Goal: Task Accomplishment & Management: Manage account settings

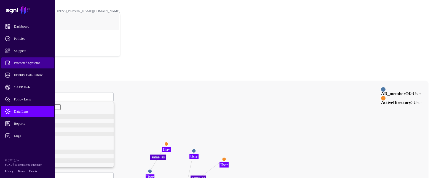
scroll to position [49, 0]
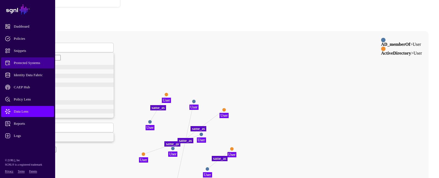
click at [38, 64] on span "Protected Systems" at bounding box center [32, 63] width 54 height 6
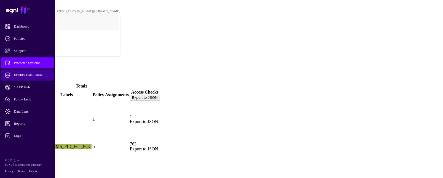
click at [40, 75] on span "Identity Data Fabric" at bounding box center [32, 75] width 54 height 6
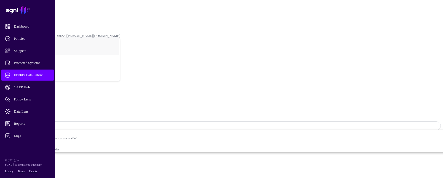
click at [43, 124] on span "Sync Status: Enabled" at bounding box center [25, 126] width 36 height 4
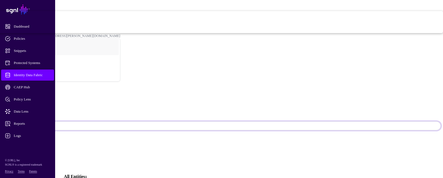
click at [390, 33] on span "Disabled Syncing inactive for all configured entities" at bounding box center [177, 27] width 532 height 11
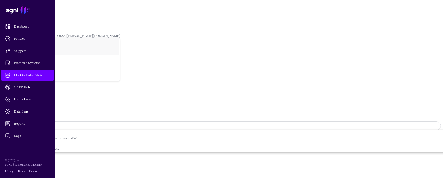
click at [40, 73] on span "Identity Data Fabric" at bounding box center [32, 75] width 54 height 6
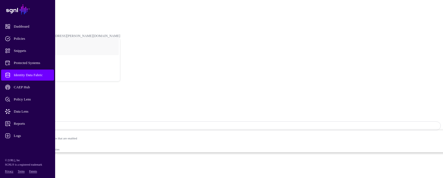
click at [43, 124] on span "Sync Status: Disabled" at bounding box center [25, 126] width 37 height 4
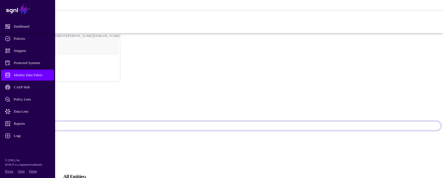
click at [387, 22] on span "Enabled Syncing active for all configured entities that are enabled" at bounding box center [177, 16] width 532 height 11
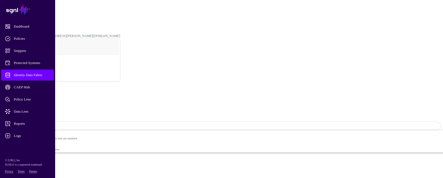
click at [24, 136] on span "Logs" at bounding box center [32, 136] width 54 height 6
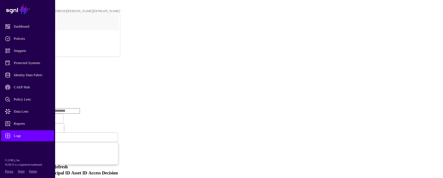
click at [429, 65] on div "Logs" at bounding box center [221, 68] width 439 height 7
click at [352, 65] on h2 "Logs" at bounding box center [221, 68] width 439 height 7
click at [35, 72] on span "Identity Data Fabric" at bounding box center [32, 75] width 54 height 6
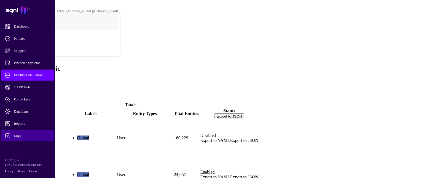
click at [20, 133] on span "Logs" at bounding box center [32, 136] width 54 height 6
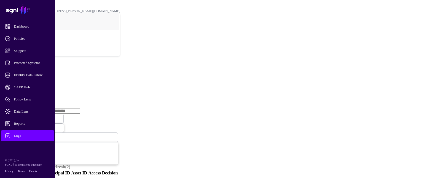
click at [44, 83] on link "Ingestion Service" at bounding box center [28, 85] width 31 height 5
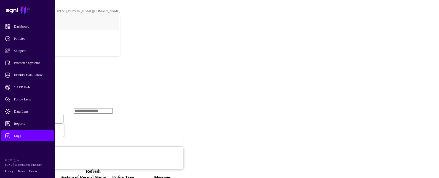
click at [420, 65] on h2 "Logs" at bounding box center [219, 68] width 435 height 7
click at [31, 117] on span "Ingestion Started" at bounding box center [19, 119] width 24 height 4
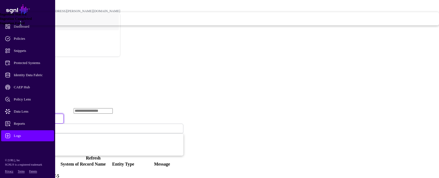
click at [178, 25] on link "Ingestion Failed" at bounding box center [219, 23] width 439 height 4
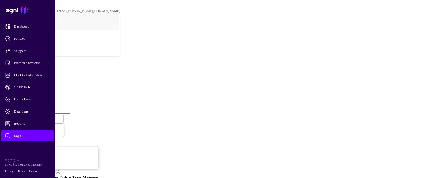
drag, startPoint x: 178, startPoint y: 85, endPoint x: 173, endPoint y: 59, distance: 26.6
click at [30, 117] on span "Ingestion Failed" at bounding box center [18, 119] width 23 height 4
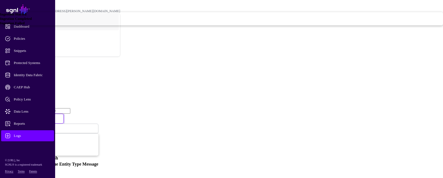
click at [32, 21] on span "Ingestion Completed" at bounding box center [16, 19] width 32 height 4
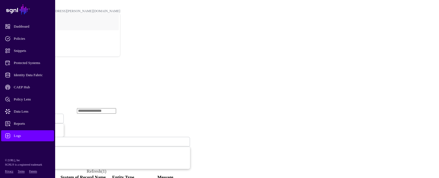
click at [37, 116] on span "Ingestion Completed" at bounding box center [22, 118] width 30 height 5
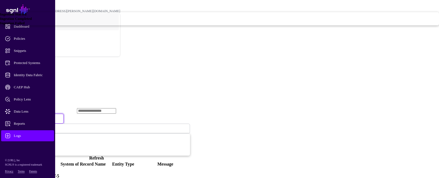
click at [190, 17] on div "Ingestion Started" at bounding box center [219, 14] width 439 height 4
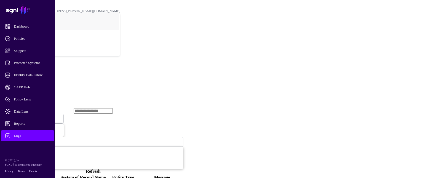
click at [416, 65] on h2 "Logs" at bounding box center [219, 68] width 435 height 7
click at [33, 76] on span "Identity Data Fabric" at bounding box center [32, 75] width 54 height 6
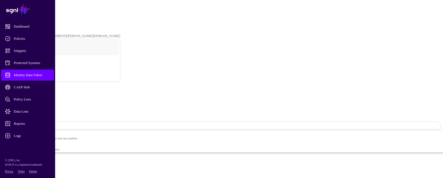
click at [30, 135] on span "Logs" at bounding box center [32, 136] width 54 height 6
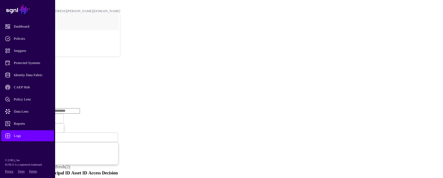
click at [44, 83] on link "Ingestion Service" at bounding box center [28, 85] width 31 height 5
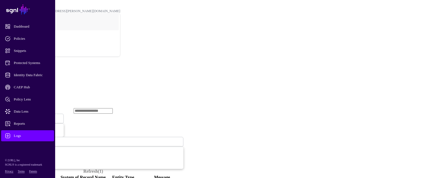
click at [31, 116] on span "Ingestion Started" at bounding box center [19, 118] width 24 height 5
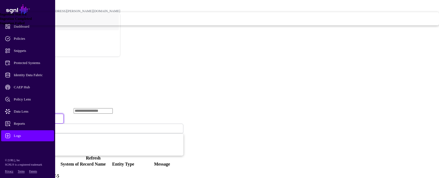
click at [25, 25] on span "Ingestion Failed" at bounding box center [12, 23] width 25 height 4
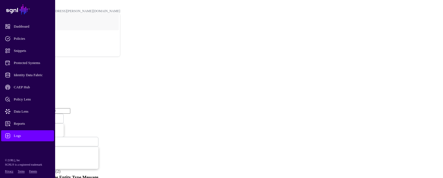
click at [30, 116] on span "Ingestion Failed" at bounding box center [18, 118] width 23 height 5
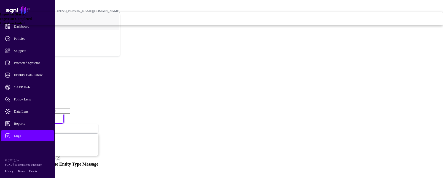
click at [32, 21] on span "Ingestion Completed" at bounding box center [16, 19] width 32 height 4
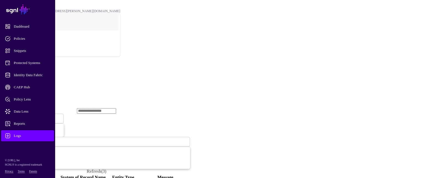
click at [37, 116] on span "Ingestion Completed" at bounding box center [22, 118] width 30 height 5
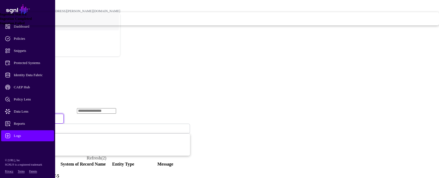
click at [182, 17] on div "Ingestion Started" at bounding box center [219, 14] width 439 height 4
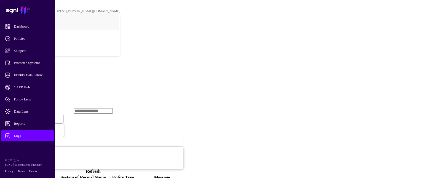
click at [421, 65] on div "Logs" at bounding box center [219, 68] width 435 height 7
click at [33, 76] on span "Identity Data Fabric" at bounding box center [32, 75] width 54 height 6
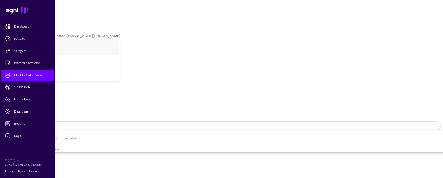
click at [43, 124] on span "Sync Status: Enabled" at bounding box center [25, 126] width 36 height 4
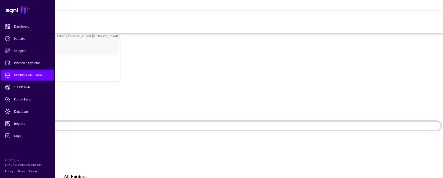
click at [390, 33] on span "Disabled Syncing inactive for all configured entities" at bounding box center [177, 27] width 532 height 11
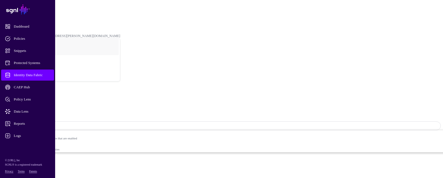
click at [37, 73] on span "Identity Data Fabric" at bounding box center [32, 75] width 54 height 6
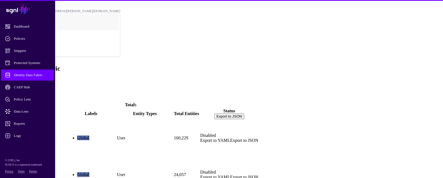
click at [33, 145] on link "ActiveDirectory" at bounding box center [18, 147] width 30 height 5
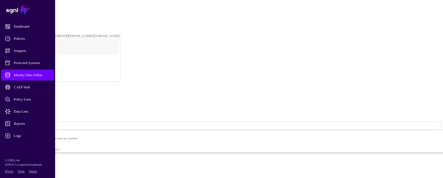
click at [43, 123] on span "Sync Status: Disabled" at bounding box center [25, 125] width 37 height 5
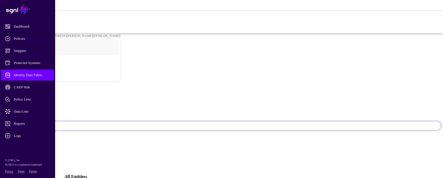
click at [385, 21] on span "Syncing active for all configured entities that are enabled" at bounding box center [180, 18] width 527 height 3
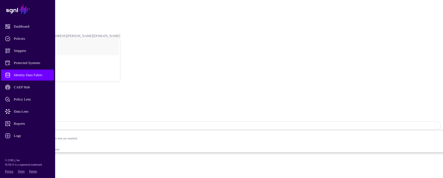
click at [424, 164] on main "SGNL Dashboard Policies Snippets Protected Systems Identity Data Fabric CAEP Hu…" at bounding box center [221, 116] width 439 height 228
click at [165, 84] on div "ActiveDirectory" at bounding box center [221, 100] width 439 height 32
click at [33, 72] on span "Identity Data Fabric" at bounding box center [32, 75] width 54 height 6
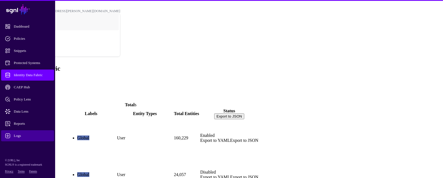
click at [22, 132] on link "Logs" at bounding box center [27, 135] width 53 height 11
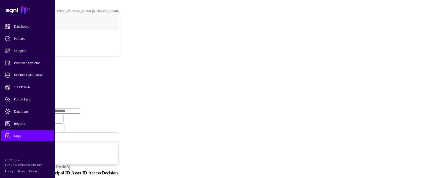
click at [44, 83] on link "Ingestion Service" at bounding box center [28, 85] width 31 height 5
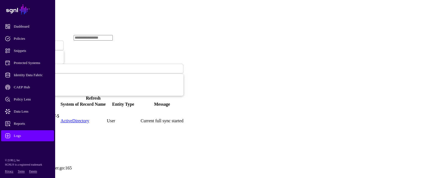
scroll to position [83, 0]
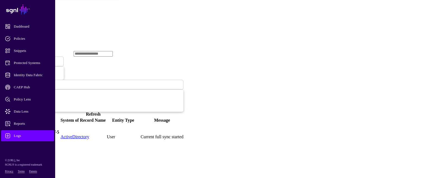
scroll to position [0, 0]
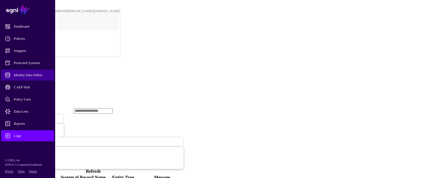
click at [44, 76] on span "Identity Data Fabric" at bounding box center [32, 75] width 54 height 6
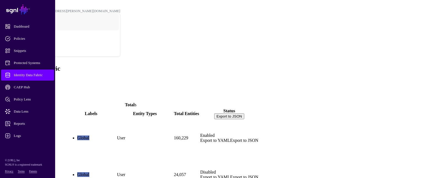
click at [33, 145] on link "ActiveDirectory" at bounding box center [18, 147] width 30 height 5
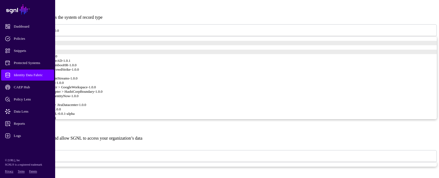
scroll to position [321, 0]
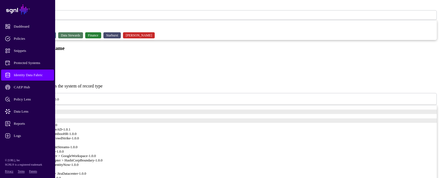
click at [43, 75] on span "Identity Data Fabric" at bounding box center [32, 75] width 54 height 6
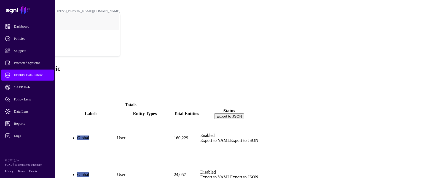
click at [428, 87] on ul "List Visualizer" at bounding box center [221, 92] width 439 height 10
click at [33, 145] on link "ActiveDirectory" at bounding box center [18, 147] width 30 height 5
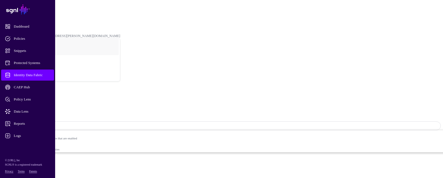
click at [34, 73] on span "Identity Data Fabric" at bounding box center [32, 75] width 54 height 6
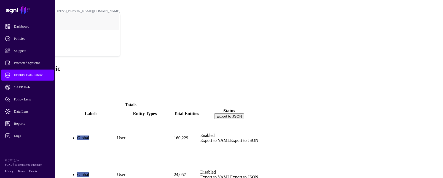
click at [415, 65] on div "Identity Data Fabric Add" at bounding box center [221, 74] width 439 height 18
click at [10, 135] on span "Logs" at bounding box center [32, 136] width 54 height 6
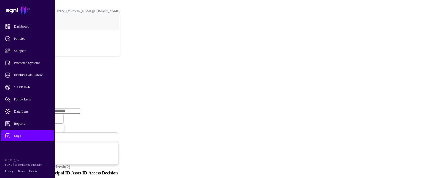
click at [44, 83] on link "Ingestion Service" at bounding box center [28, 85] width 31 height 5
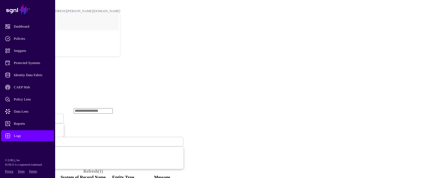
click at [34, 75] on span "Identity Data Fabric" at bounding box center [32, 75] width 54 height 6
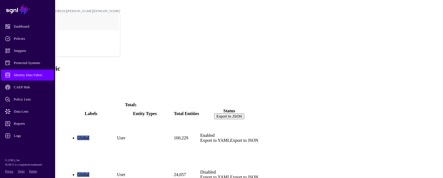
click at [65, 120] on div "ActiveDirectory" at bounding box center [34, 135] width 62 height 30
click at [33, 145] on link "ActiveDirectory" at bounding box center [18, 147] width 30 height 5
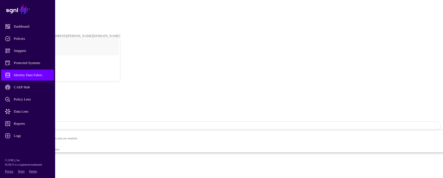
click at [31, 74] on span "Identity Data Fabric" at bounding box center [32, 75] width 54 height 6
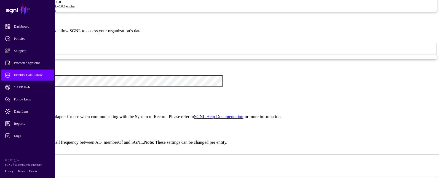
scroll to position [469, 0]
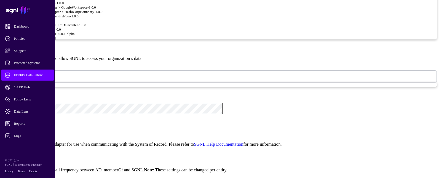
type textarea "**********"
drag, startPoint x: 220, startPoint y: 91, endPoint x: 178, endPoint y: 92, distance: 42.0
click at [18, 135] on span "Logs" at bounding box center [32, 136] width 54 height 6
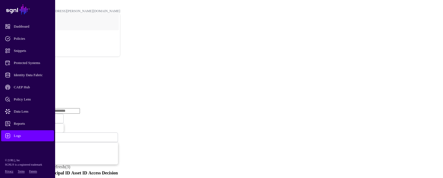
click at [44, 83] on link "Ingestion Service" at bounding box center [28, 85] width 31 height 5
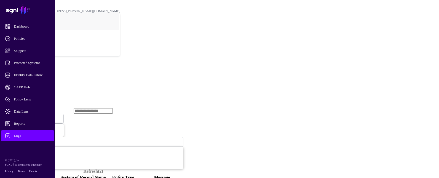
click at [34, 116] on span "Ingestion Started" at bounding box center [21, 118] width 28 height 5
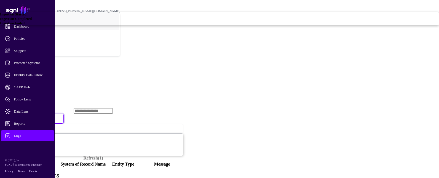
click at [180, 25] on div "Ingestion Failed" at bounding box center [219, 23] width 439 height 4
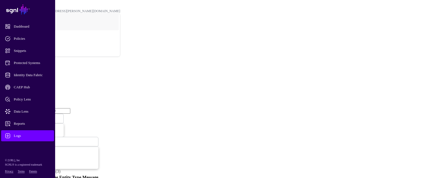
click at [30, 116] on span "Ingestion Failed" at bounding box center [18, 118] width 23 height 5
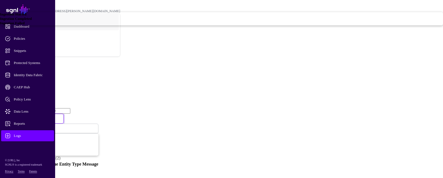
click at [32, 21] on span "Ingestion Completed" at bounding box center [16, 19] width 32 height 4
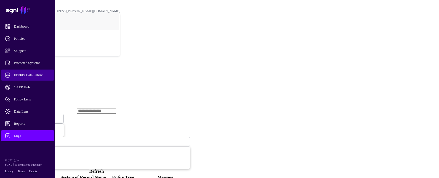
click at [40, 74] on span "Identity Data Fabric" at bounding box center [32, 75] width 54 height 6
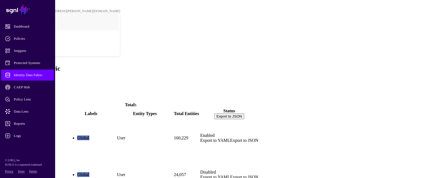
click at [33, 145] on link "ActiveDirectory" at bounding box center [18, 147] width 30 height 5
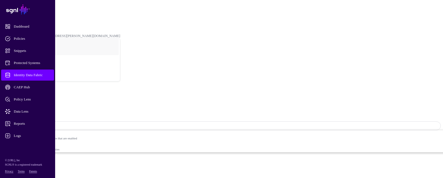
click at [32, 74] on span "Identity Data Fabric" at bounding box center [32, 75] width 54 height 6
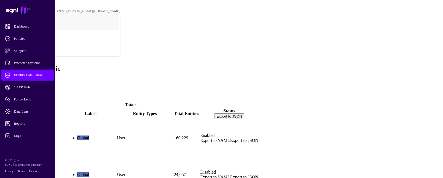
click at [33, 145] on link "ActiveDirectory" at bounding box center [18, 147] width 30 height 5
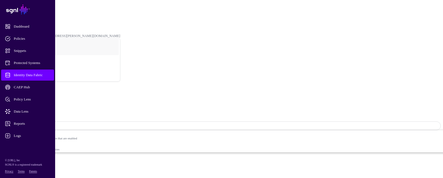
click at [45, 72] on span "Identity Data Fabric" at bounding box center [32, 75] width 54 height 6
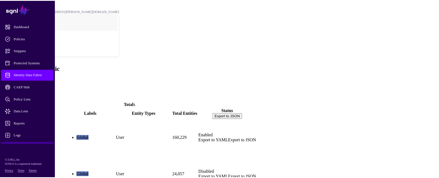
scroll to position [26, 0]
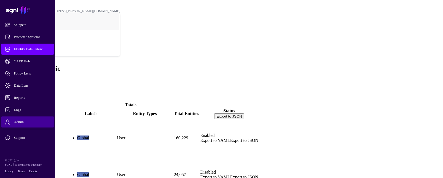
click at [21, 121] on span "Admin" at bounding box center [32, 122] width 54 height 6
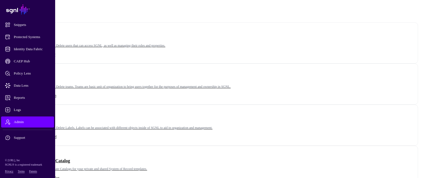
scroll to position [83, 0]
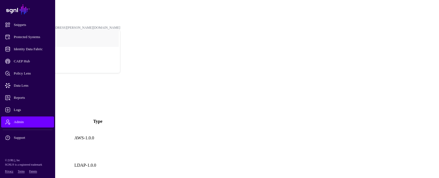
click at [44, 109] on link "Custom Adapters" at bounding box center [28, 111] width 31 height 5
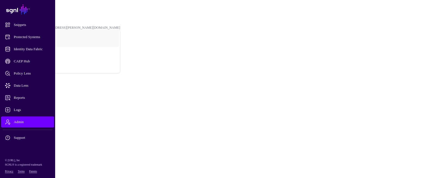
click at [10, 94] on span "Add" at bounding box center [6, 96] width 8 height 5
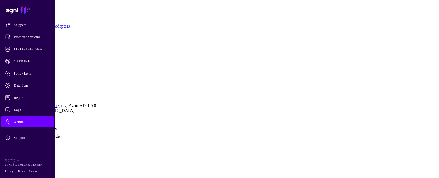
scroll to position [223, 0]
click at [2, 170] on link at bounding box center [2, 170] width 0 height 0
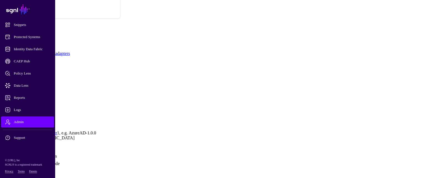
scroll to position [0, 0]
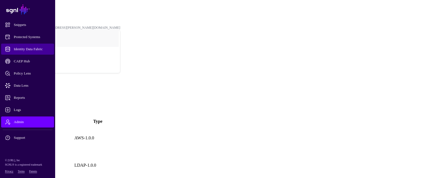
click at [27, 48] on span "Identity Data Fabric" at bounding box center [32, 49] width 54 height 6
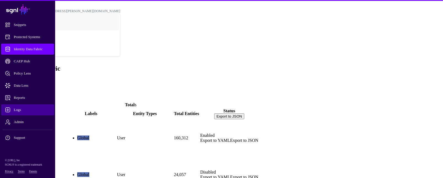
click at [20, 108] on span "Logs" at bounding box center [32, 110] width 54 height 6
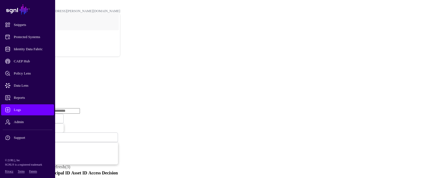
click at [44, 83] on link "Ingestion Service" at bounding box center [28, 85] width 31 height 5
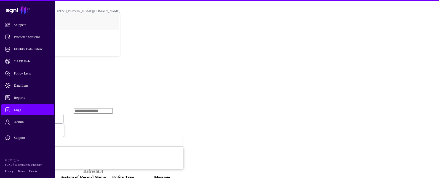
click at [31, 117] on span "Ingestion Started" at bounding box center [19, 119] width 24 height 4
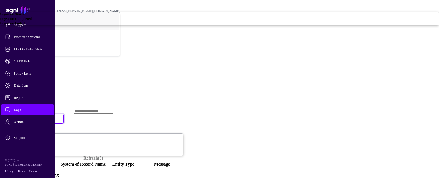
click at [32, 21] on span "Ingestion Completed" at bounding box center [16, 19] width 32 height 4
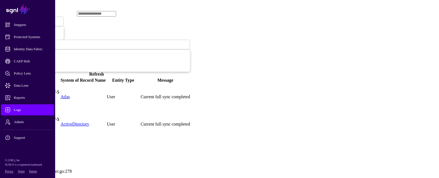
scroll to position [110, 0]
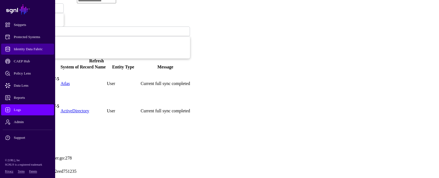
click at [30, 47] on span "Identity Data Fabric" at bounding box center [32, 49] width 54 height 6
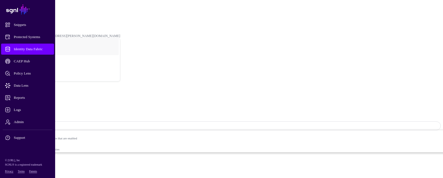
click at [43, 124] on span "Sync Status: Disabled" at bounding box center [25, 126] width 37 height 4
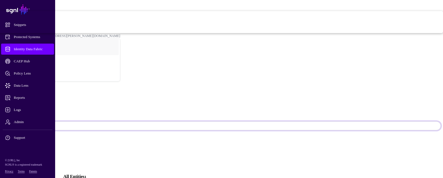
click at [384, 22] on span "Enabled Syncing active for all configured entities that are enabled" at bounding box center [177, 16] width 532 height 11
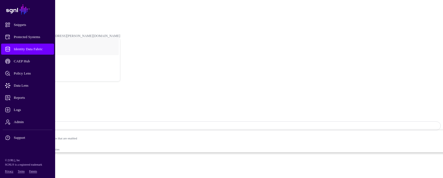
click at [16, 110] on span "Logs" at bounding box center [32, 110] width 54 height 6
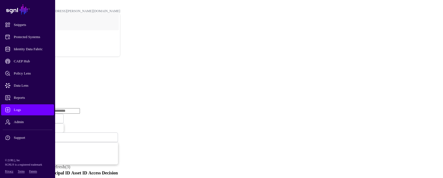
click at [44, 83] on link "Ingestion Service" at bounding box center [28, 85] width 31 height 5
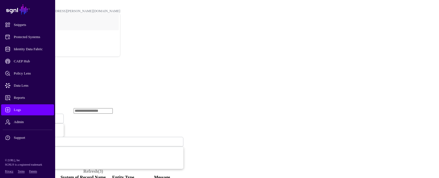
click at [31, 117] on span "Ingestion Started" at bounding box center [19, 119] width 24 height 4
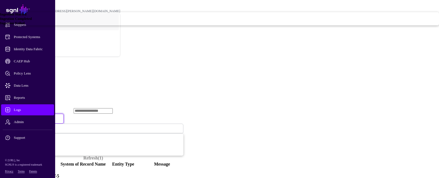
click at [26, 16] on span "Ingestion Started" at bounding box center [13, 14] width 26 height 4
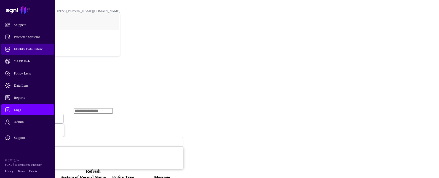
click at [30, 48] on span "Identity Data Fabric" at bounding box center [32, 49] width 54 height 6
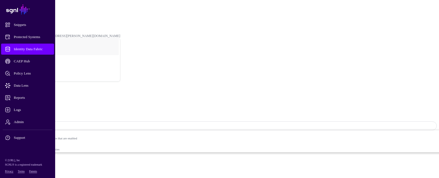
click at [27, 171] on link "Entities" at bounding box center [20, 173] width 14 height 5
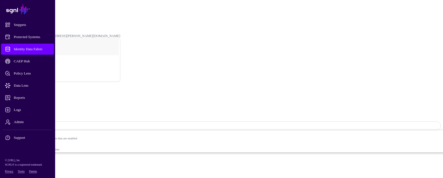
drag, startPoint x: 66, startPoint y: 103, endPoint x: 69, endPoint y: 104, distance: 3.0
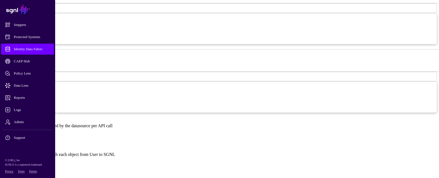
scroll to position [331, 0]
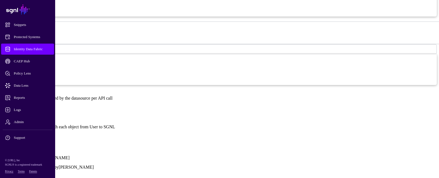
click at [35, 134] on link "Show all attributes" at bounding box center [18, 136] width 33 height 5
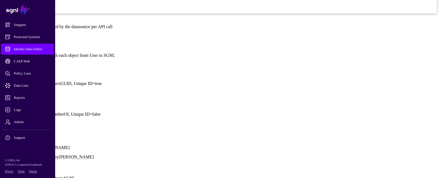
scroll to position [414, 0]
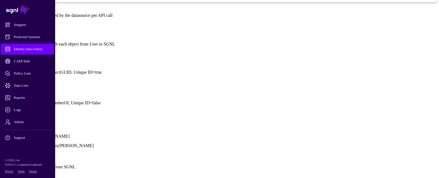
click at [2, 91] on link at bounding box center [2, 91] width 0 height 0
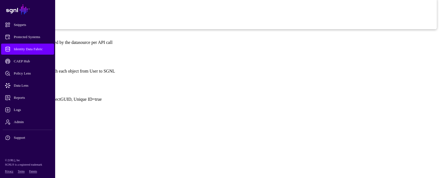
scroll to position [386, 0]
click at [2, 114] on link at bounding box center [2, 114] width 0 height 0
click at [2, 88] on link at bounding box center [2, 88] width 0 height 0
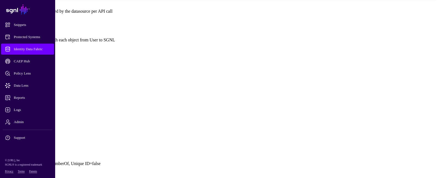
scroll to position [414, 0]
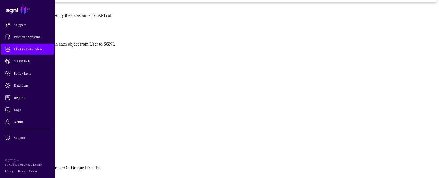
click at [2, 60] on link at bounding box center [2, 60] width 0 height 0
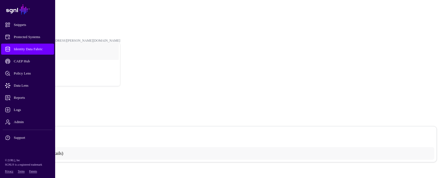
scroll to position [0, 0]
click at [30, 47] on span "Identity Data Fabric" at bounding box center [32, 49] width 54 height 6
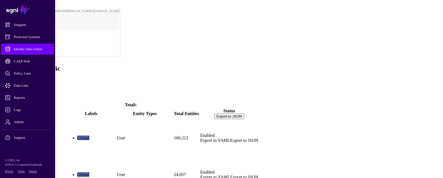
click at [230, 175] on link "Export to YAML" at bounding box center [215, 177] width 30 height 5
click at [175, 87] on ul "List Visualizer" at bounding box center [221, 92] width 439 height 10
click at [2, 78] on span at bounding box center [2, 80] width 0 height 5
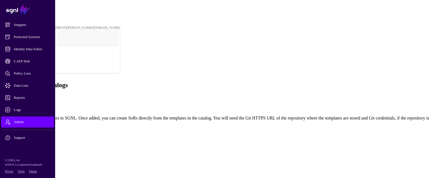
click at [25, 94] on span "Add Catalog" at bounding box center [13, 96] width 22 height 5
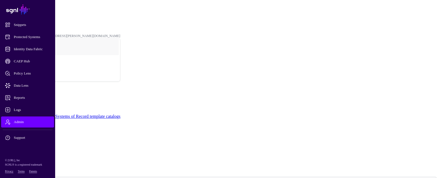
click at [20, 13] on link "Admin" at bounding box center [15, 15] width 9 height 4
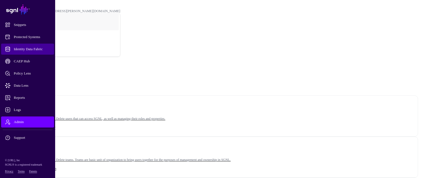
click at [33, 51] on span "Identity Data Fabric" at bounding box center [32, 49] width 54 height 6
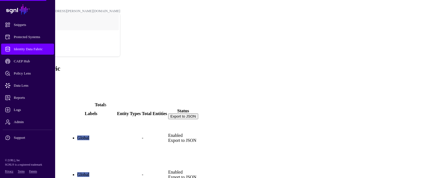
click at [10, 78] on link "Add" at bounding box center [6, 80] width 8 height 5
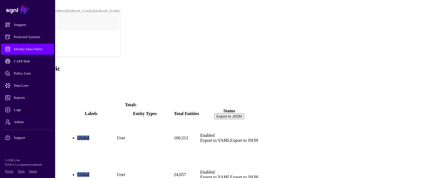
paste textarea "**********"
type textarea "**********"
drag, startPoint x: 314, startPoint y: 72, endPoint x: 110, endPoint y: 62, distance: 204.7
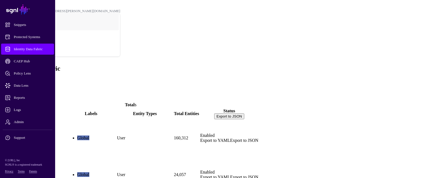
paste textarea "**********"
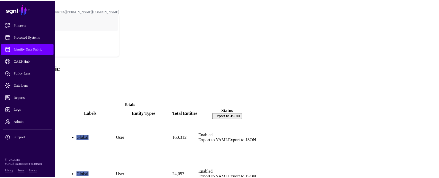
scroll to position [1288, 0]
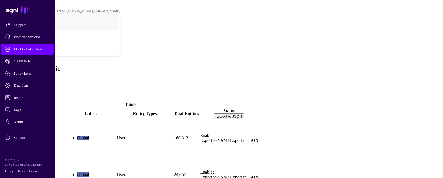
type textarea "**********"
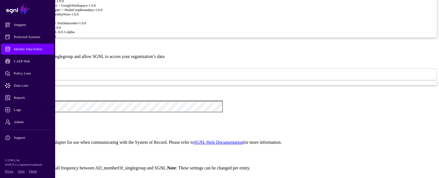
scroll to position [414, 0]
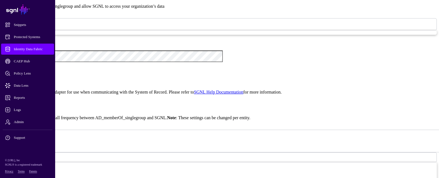
type textarea "**********"
drag, startPoint x: 107, startPoint y: 107, endPoint x: 110, endPoint y: 104, distance: 3.8
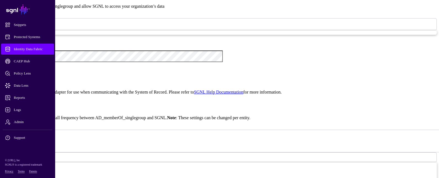
paste textarea
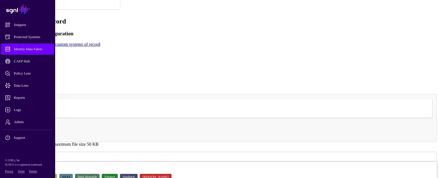
scroll to position [0, 0]
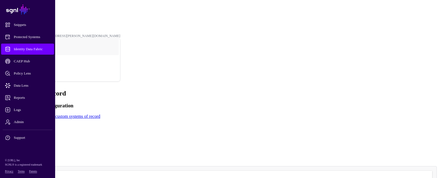
type textarea "**"
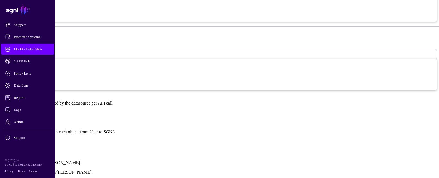
scroll to position [359, 0]
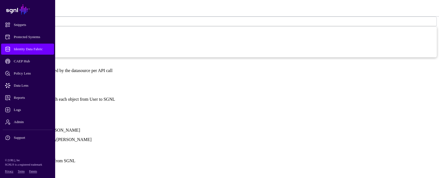
click at [35, 106] on link "Show all attributes" at bounding box center [18, 108] width 33 height 5
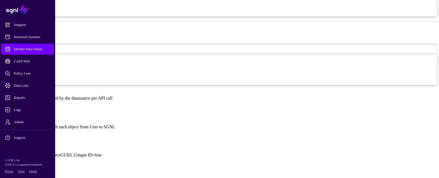
scroll to position [494, 0]
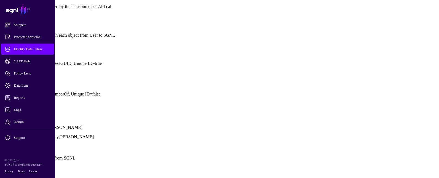
click at [31, 170] on button "Save" at bounding box center [24, 173] width 13 height 6
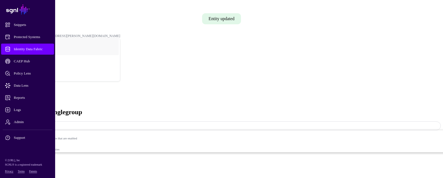
click at [43, 124] on span "Sync Status: Disabled" at bounding box center [25, 126] width 37 height 4
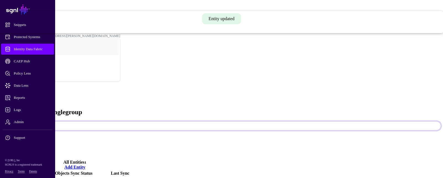
click at [394, 22] on span "Enabled Syncing active for all configured entities that are enabled" at bounding box center [177, 16] width 532 height 11
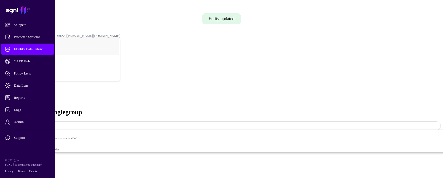
click at [28, 172] on link "Settings" at bounding box center [20, 174] width 14 height 5
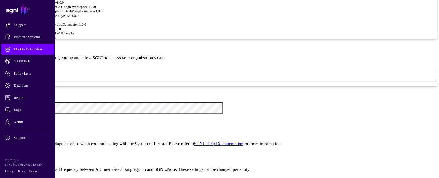
scroll to position [17, 0]
drag, startPoint x: 318, startPoint y: 97, endPoint x: 264, endPoint y: 102, distance: 54.1
click at [264, 149] on div ""Group" : { "query" : "(&(objectCategory=group)(objectClass=group)(distinguishe…" at bounding box center [224, 174] width 418 height 51
drag, startPoint x: 219, startPoint y: 122, endPoint x: 329, endPoint y: 123, distance: 110.7
click at [329, 149] on div ""Group" : { "query" : "(&(objectCategory=group)(objectClass=group)(distinguishe…" at bounding box center [224, 174] width 418 height 51
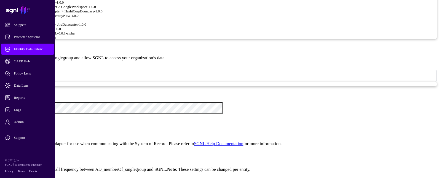
type textarea "**********"
click at [132, 112] on div "**********" at bounding box center [219, 60] width 435 height 640
click at [20, 109] on span "Logs" at bounding box center [32, 110] width 54 height 6
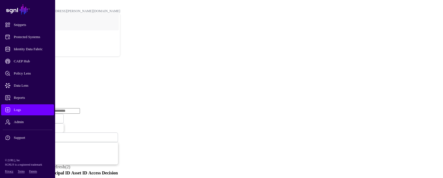
click at [44, 83] on link "Ingestion Service" at bounding box center [28, 85] width 31 height 5
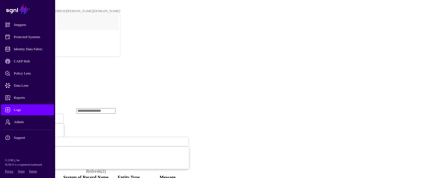
click at [34, 116] on span "Ingestion Started" at bounding box center [21, 118] width 28 height 5
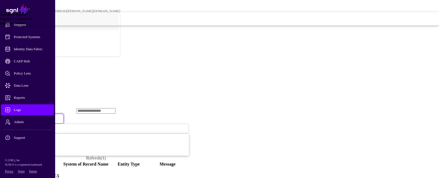
drag, startPoint x: 183, startPoint y: 55, endPoint x: 177, endPoint y: 78, distance: 23.6
click at [32, 21] on span "Ingestion Completed" at bounding box center [16, 19] width 32 height 4
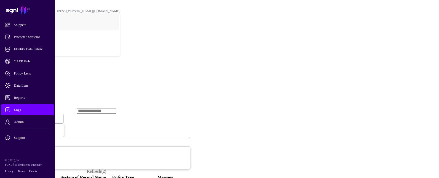
click at [37, 117] on span "Ingestion Completed" at bounding box center [22, 119] width 30 height 4
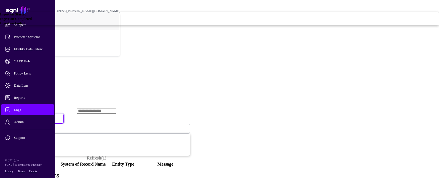
click at [25, 25] on span "Ingestion Failed" at bounding box center [12, 23] width 25 height 4
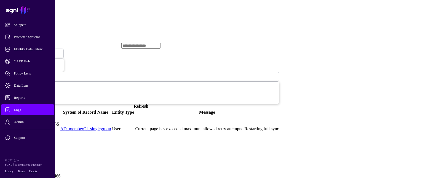
scroll to position [83, 0]
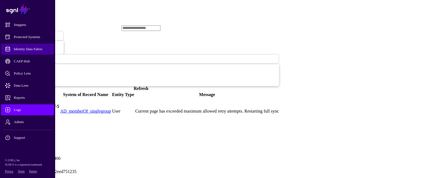
click at [38, 48] on span "Identity Data Fabric" at bounding box center [32, 49] width 54 height 6
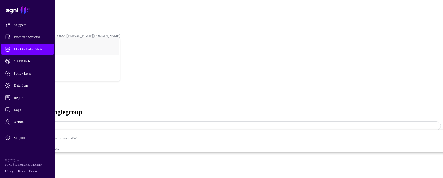
click at [28, 172] on link "Settings" at bounding box center [20, 174] width 14 height 5
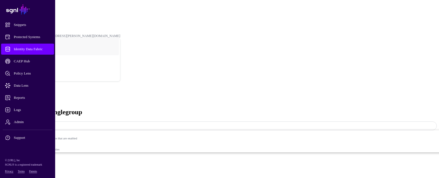
click at [27, 157] on link "Entities" at bounding box center [20, 159] width 14 height 5
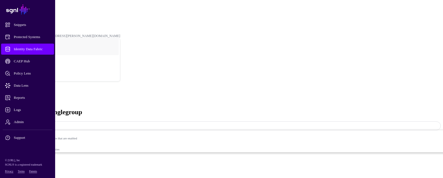
click at [37, 162] on link "Relationships" at bounding box center [25, 164] width 24 height 5
click at [27, 157] on link "Entities" at bounding box center [20, 159] width 14 height 5
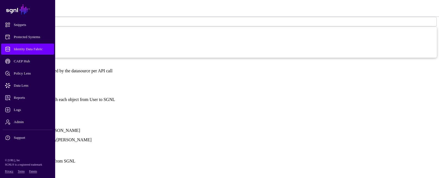
scroll to position [359, 0]
click at [35, 106] on link "Show all attributes" at bounding box center [18, 108] width 33 height 5
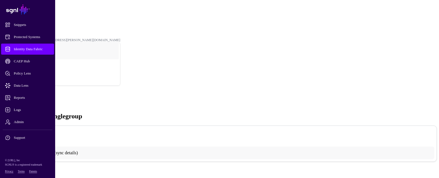
scroll to position [0, 0]
click at [48, 22] on link "AD_memberOf_singlegro..." at bounding box center [29, 24] width 37 height 4
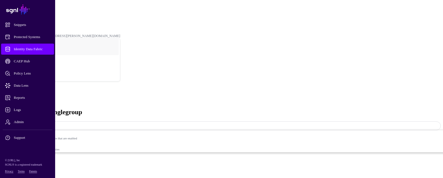
click at [28, 172] on link "Settings" at bounding box center [20, 174] width 14 height 5
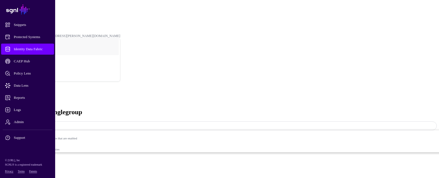
click at [27, 157] on link "Entities" at bounding box center [20, 159] width 14 height 5
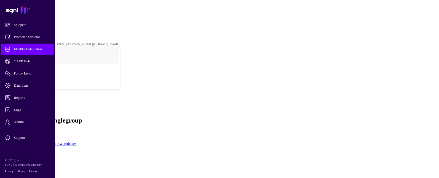
click at [41, 156] on input "Display Name" at bounding box center [21, 159] width 39 height 6
type input "*****"
click at [41, 166] on input "External ID" at bounding box center [21, 169] width 39 height 6
type input "*"
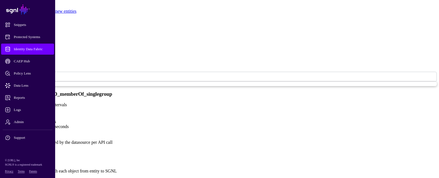
scroll to position [138, 0]
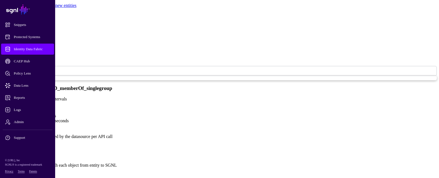
type input "*****"
click at [9, 68] on span at bounding box center [7, 70] width 3 height 5
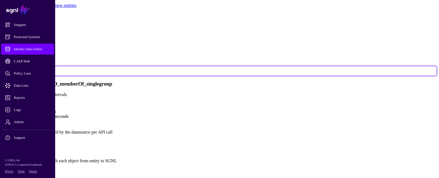
click at [121, 74] on div "Entity Configuration Learn more about configuring new entities Display Name ***…" at bounding box center [219, 88] width 435 height 192
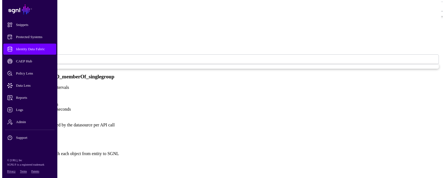
scroll to position [243, 0]
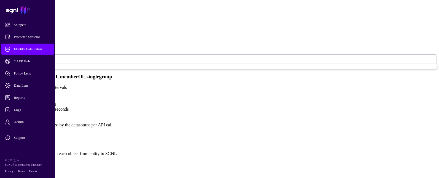
click at [26, 161] on span "Add Attribute" at bounding box center [14, 163] width 24 height 5
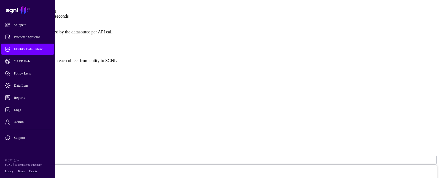
click at [41, 107] on input "Name" at bounding box center [21, 110] width 39 height 6
type input "**********"
click at [41, 117] on input "External ID" at bounding box center [21, 120] width 39 height 6
type input "**********"
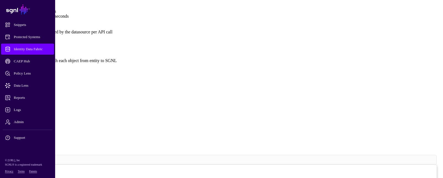
scroll to position [90, 0]
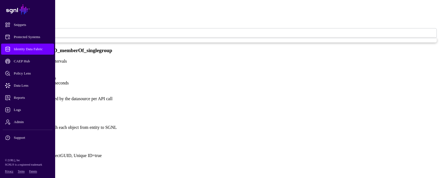
click at [26, 134] on span "Add Attribute" at bounding box center [14, 136] width 24 height 5
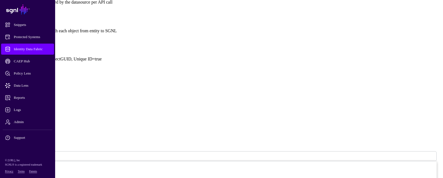
click at [41, 103] on input "Name" at bounding box center [21, 106] width 39 height 6
type input "**"
type input "*"
type input "**"
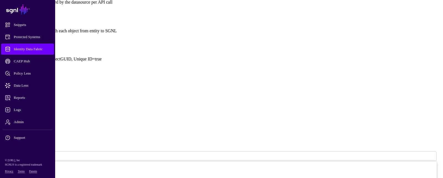
drag, startPoint x: 281, startPoint y: 157, endPoint x: 282, endPoint y: 154, distance: 3.1
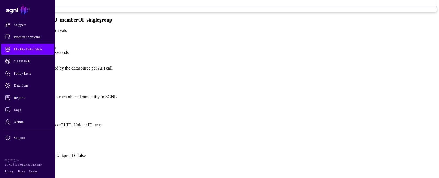
scroll to position [298, 0]
click at [2, 170] on link at bounding box center [2, 170] width 0 height 0
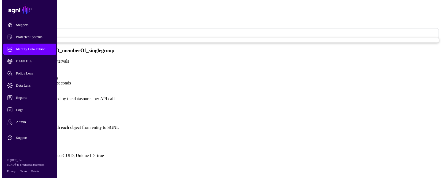
scroll to position [272, 0]
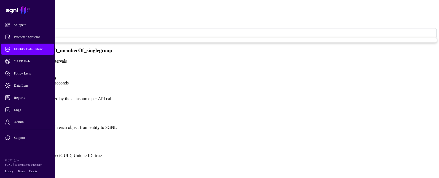
click at [26, 134] on span "Add Attribute" at bounding box center [14, 136] width 24 height 5
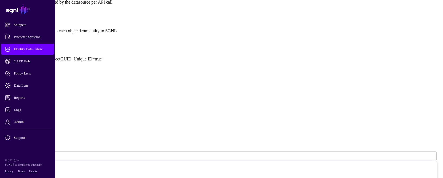
click at [41, 103] on input "Name" at bounding box center [21, 106] width 39 height 6
type input "**"
click at [41, 114] on input "External ID" at bounding box center [21, 117] width 39 height 6
paste input "**********"
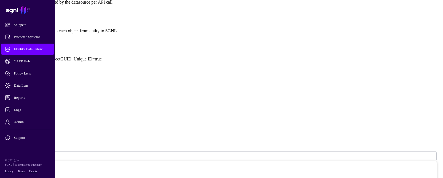
type input "**********"
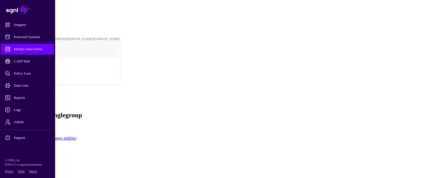
scroll to position [0, 0]
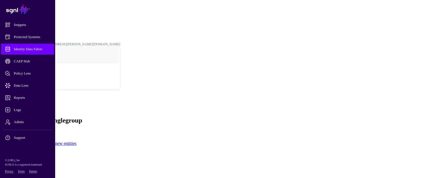
click at [21, 30] on link "Entities" at bounding box center [16, 32] width 10 height 4
drag, startPoint x: 392, startPoint y: 164, endPoint x: 386, endPoint y: 162, distance: 6.5
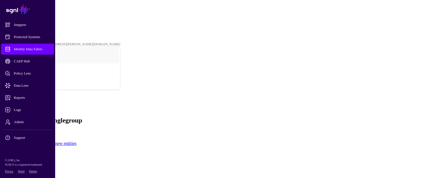
click at [41, 156] on input "Display Name" at bounding box center [21, 159] width 39 height 6
type input "*****"
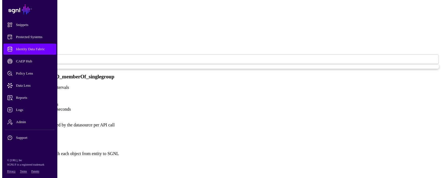
scroll to position [243, 0]
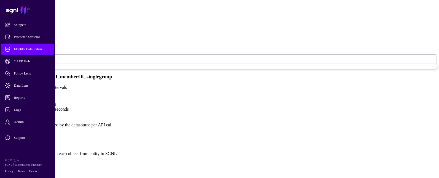
type input "*****"
click at [26, 161] on span "Add Attribute" at bounding box center [14, 163] width 24 height 5
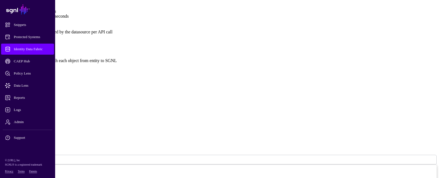
click at [41, 107] on input "Name" at bounding box center [21, 110] width 39 height 6
type input "**********"
click at [41, 117] on input "External ID" at bounding box center [21, 120] width 39 height 6
type input "**********"
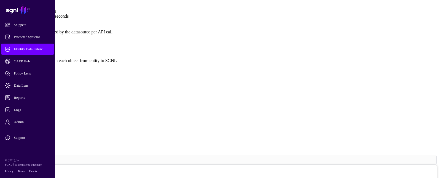
scroll to position [90, 0]
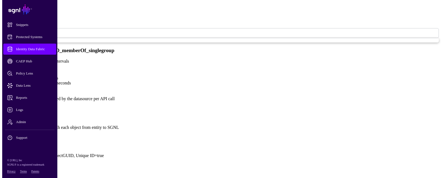
scroll to position [245, 0]
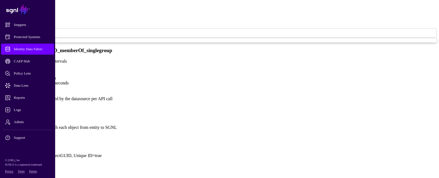
click at [26, 134] on link "Add Attribute" at bounding box center [14, 136] width 24 height 5
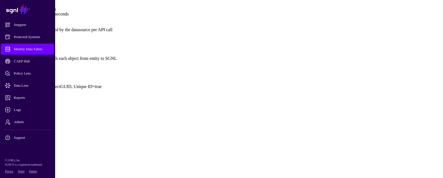
click at [41, 131] on input "Name" at bounding box center [21, 134] width 39 height 6
type input "**"
click at [41, 141] on input "External ID" at bounding box center [21, 144] width 39 height 6
paste input "**********"
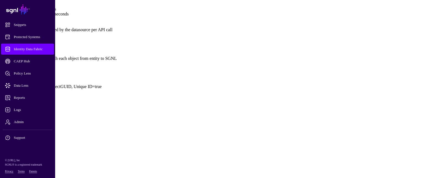
type input "**********"
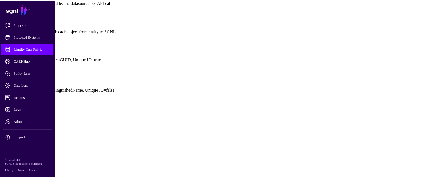
scroll to position [298, 0]
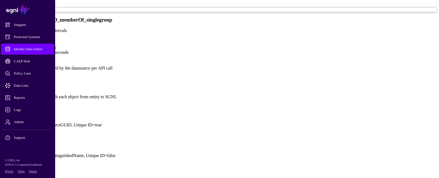
click at [31, 170] on button "Save" at bounding box center [24, 173] width 13 height 6
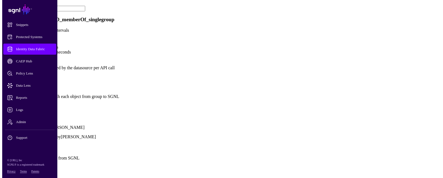
scroll to position [359, 0]
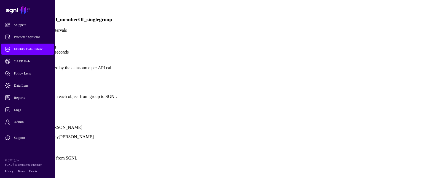
click at [35, 103] on link "Show all attributes" at bounding box center [18, 105] width 33 height 5
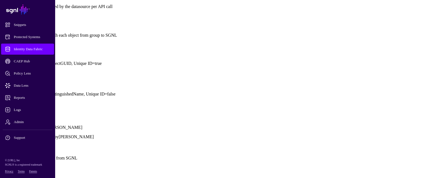
click at [26, 47] on span "Add Attribute" at bounding box center [14, 44] width 24 height 5
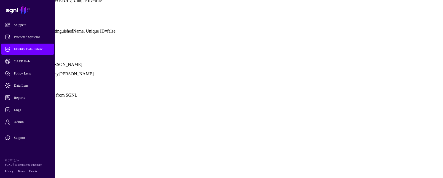
click at [41, 137] on input "Name" at bounding box center [21, 140] width 39 height 6
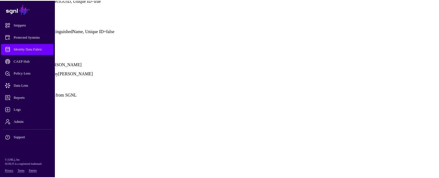
scroll to position [90, 0]
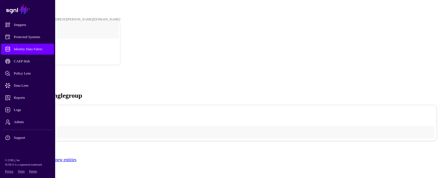
scroll to position [0, 0]
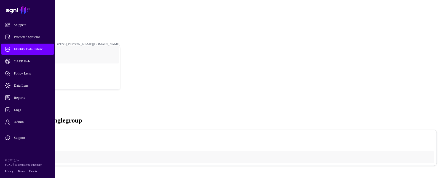
click at [48, 22] on link "AD_memberOf_singlegro..." at bounding box center [29, 24] width 37 height 4
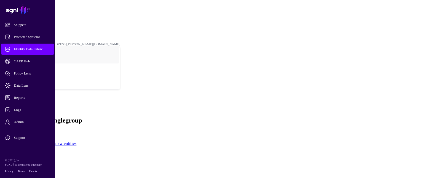
click at [41, 156] on input "Display Name" at bounding box center [21, 159] width 39 height 6
type input "********"
type input "*"
type input "**********"
type input "********"
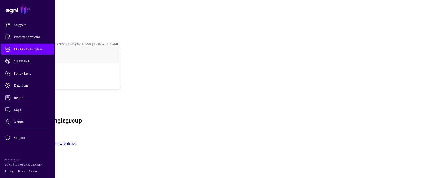
click at [41, 156] on input "**********" at bounding box center [21, 159] width 39 height 6
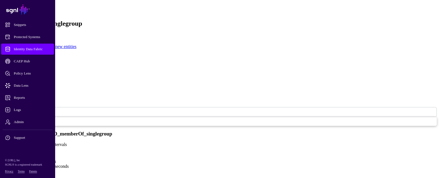
scroll to position [22, 0]
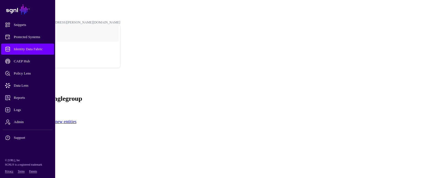
type input "**********"
drag, startPoint x: 166, startPoint y: 103, endPoint x: 142, endPoint y: 105, distance: 24.1
click at [41, 145] on input "********" at bounding box center [21, 148] width 39 height 6
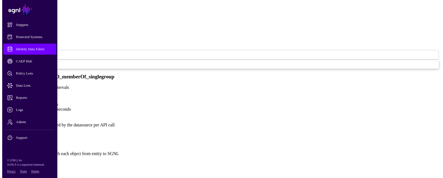
scroll to position [243, 0]
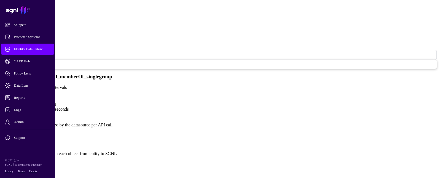
type input "**********"
click at [26, 161] on span "Add Attribute" at bounding box center [14, 163] width 24 height 5
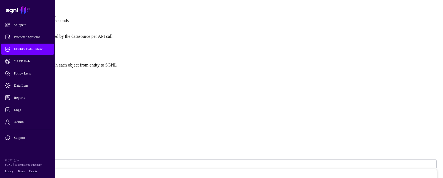
click at [41, 111] on input "Name" at bounding box center [21, 114] width 39 height 6
type input "*"
type input "**"
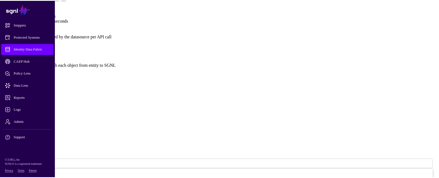
scroll to position [90, 0]
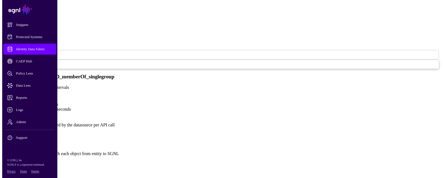
scroll to position [243, 0]
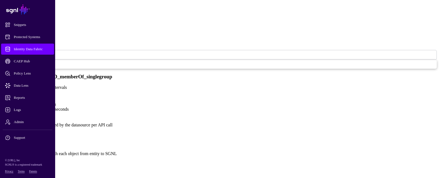
click at [26, 161] on span "Add Attribute" at bounding box center [14, 163] width 24 height 5
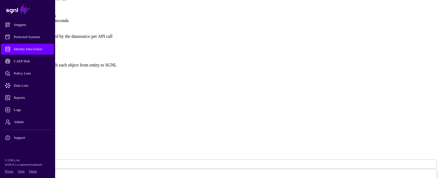
click at [41, 111] on input "Name" at bounding box center [21, 114] width 39 height 6
type input "**"
click at [200, 93] on div "Add Attribute Name ** External ID ** Description (Optional) Type String String …" at bounding box center [219, 168] width 435 height 150
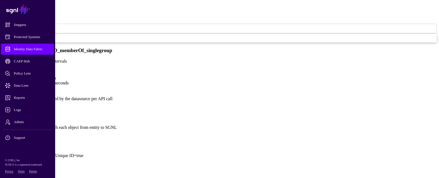
click at [26, 134] on span "Add Attribute" at bounding box center [14, 136] width 24 height 5
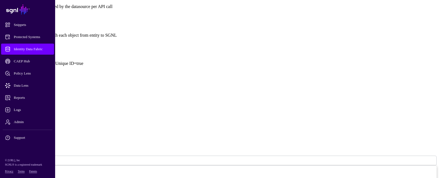
click at [41, 107] on input "Name" at bounding box center [21, 110] width 39 height 6
paste input "**********"
drag, startPoint x: 183, startPoint y: 48, endPoint x: 143, endPoint y: 44, distance: 40.5
click at [143, 102] on div "**********" at bounding box center [219, 165] width 435 height 127
drag, startPoint x: 187, startPoint y: 48, endPoint x: 147, endPoint y: 44, distance: 40.5
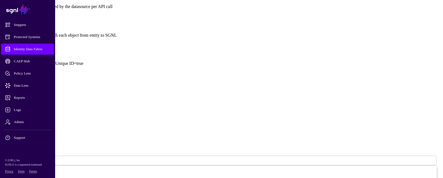
click at [41, 107] on input "**********" at bounding box center [21, 110] width 39 height 6
type input "**********"
click at [41, 118] on input "External ID" at bounding box center [21, 121] width 39 height 6
paste input "**********"
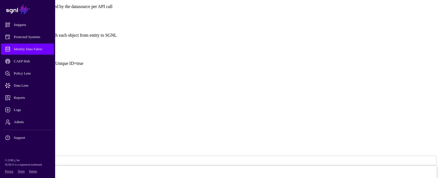
type input "**********"
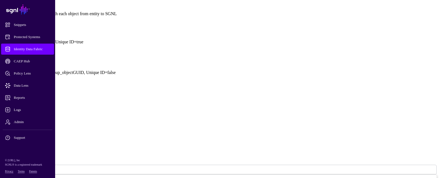
scroll to position [298, 0]
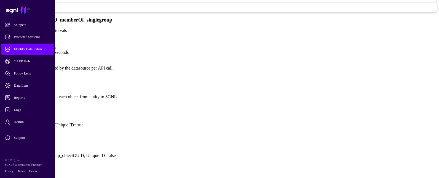
click at [26, 104] on span "Add Attribute" at bounding box center [14, 106] width 24 height 5
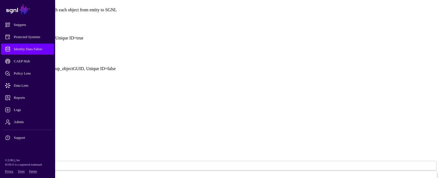
click at [41, 113] on input "Name" at bounding box center [21, 116] width 39 height 6
paste input "**********"
type input "**********"
click at [41, 123] on input "External ID" at bounding box center [21, 126] width 39 height 6
paste input "**********"
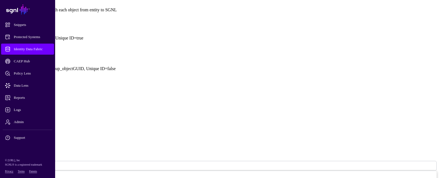
scroll to position [90, 0]
type input "**********"
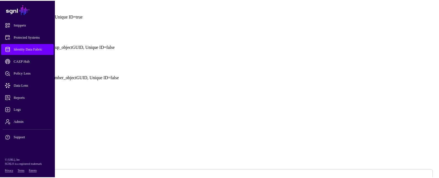
scroll to position [323, 0]
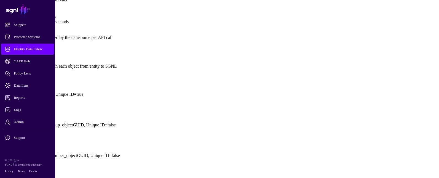
click at [31, 170] on button "Save" at bounding box center [24, 173] width 13 height 6
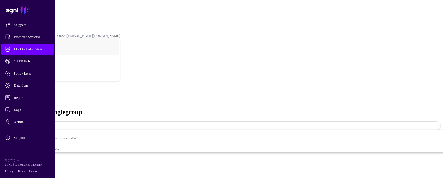
click at [41, 48] on span "Identity Data Fabric" at bounding box center [32, 49] width 54 height 6
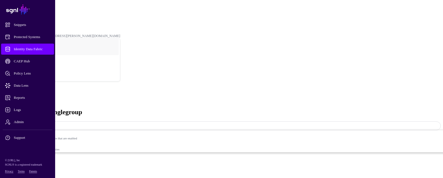
drag, startPoint x: 161, startPoint y: 51, endPoint x: 176, endPoint y: 50, distance: 14.7
click at [28, 172] on link "Settings" at bounding box center [20, 174] width 14 height 5
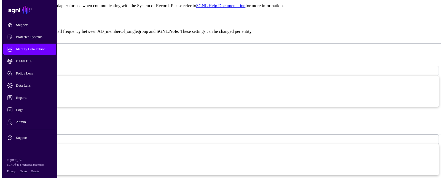
scroll to position [658, 0]
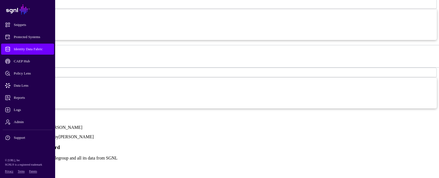
click at [17, 165] on link "Remove" at bounding box center [9, 167] width 15 height 5
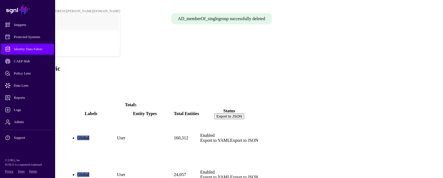
click at [2, 78] on span at bounding box center [2, 80] width 0 height 5
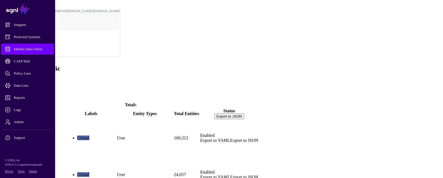
click at [10, 78] on span "Add" at bounding box center [6, 80] width 8 height 5
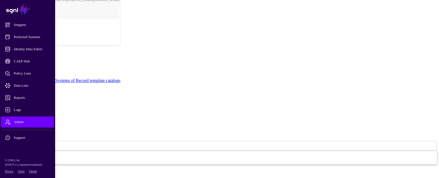
scroll to position [102, 0]
click at [41, 131] on input "Git Repository URL" at bounding box center [21, 134] width 39 height 6
paste input "**********"
type input "**********"
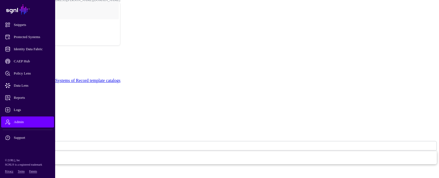
click at [41, 93] on input "Display Name" at bounding box center [21, 96] width 39 height 6
type input "******"
click at [32, 143] on span "No Authentication" at bounding box center [19, 145] width 26 height 5
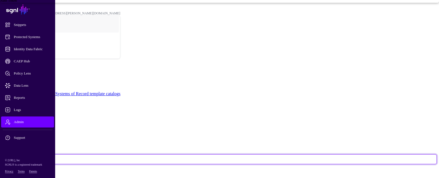
click at [32, 157] on span "No Authentication" at bounding box center [19, 159] width 26 height 5
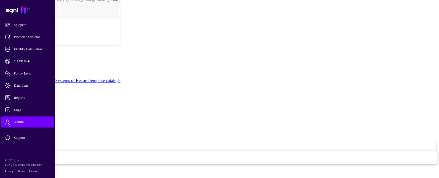
scroll to position [20, 0]
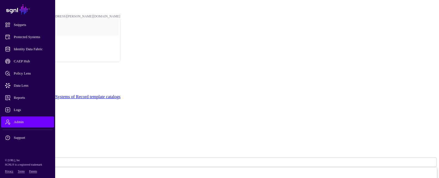
click at [45, 119] on textarea "Description (Optional)" at bounding box center [23, 129] width 43 height 21
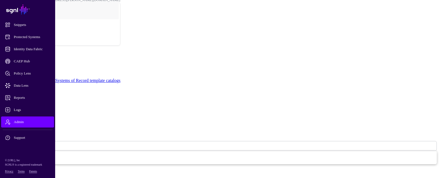
scroll to position [102, 0]
click at [32, 143] on span "No Authentication" at bounding box center [19, 145] width 26 height 5
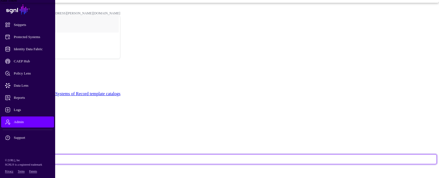
click at [108, 100] on app-admin-catalogs-details-form "**********" at bounding box center [219, 128] width 435 height 96
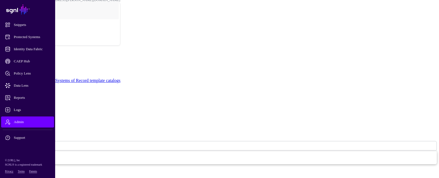
click at [29, 164] on button "Retrieve Tags" at bounding box center [15, 167] width 27 height 6
drag, startPoint x: 231, startPoint y: 64, endPoint x: 138, endPoint y: 71, distance: 93.5
click at [41, 131] on input "**********" at bounding box center [21, 134] width 39 height 6
paste input "******"
type input "**********"
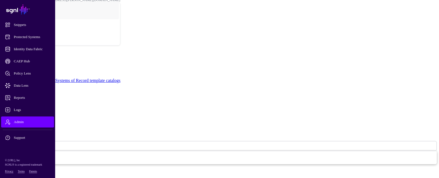
click at [29, 164] on button "Retrieve Tags" at bounding box center [15, 167] width 27 height 6
click at [18, 170] on button "Cancel" at bounding box center [10, 173] width 16 height 6
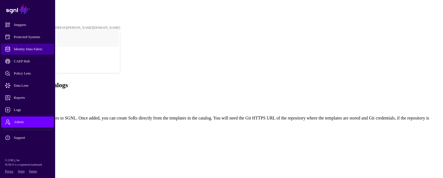
click at [28, 48] on span "Identity Data Fabric" at bounding box center [32, 49] width 54 height 6
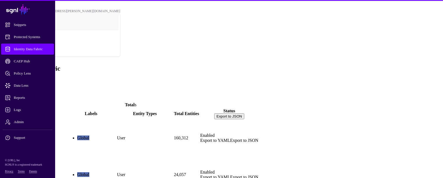
click at [10, 78] on span "Add" at bounding box center [6, 80] width 8 height 5
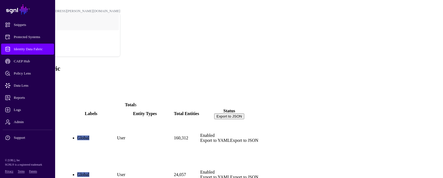
paste textarea "**********"
type textarea "**********"
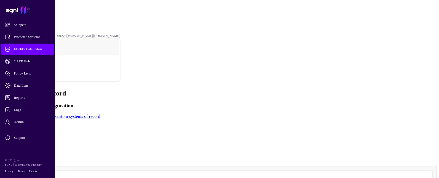
click at [41, 129] on input "**********" at bounding box center [21, 132] width 39 height 6
drag, startPoint x: 179, startPoint y: 93, endPoint x: 126, endPoint y: 88, distance: 52.4
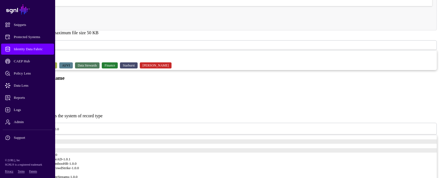
scroll to position [193, 0]
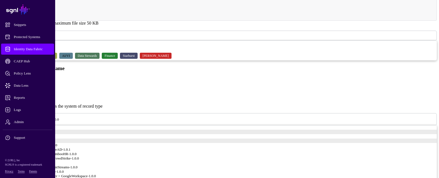
type input "********"
click at [24, 33] on span "Select labels" at bounding box center [15, 35] width 18 height 5
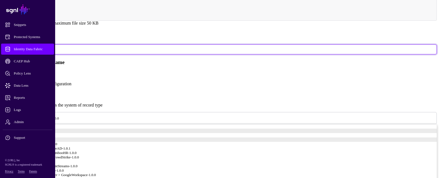
click at [41, 81] on input "**********" at bounding box center [21, 79] width 39 height 6
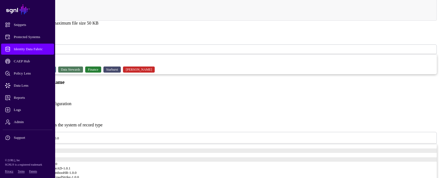
paste input "text"
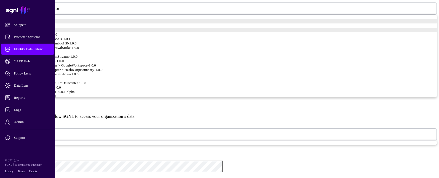
scroll to position [331, 0]
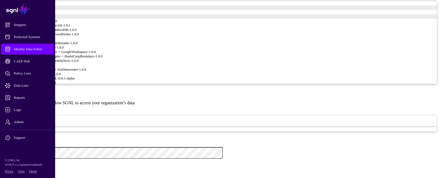
type input "**********"
paste input "**********"
type input "**********"
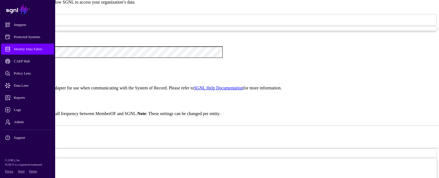
scroll to position [442, 0]
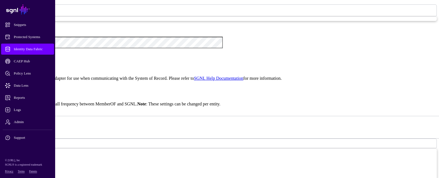
drag, startPoint x: 153, startPoint y: 106, endPoint x: 140, endPoint y: 84, distance: 25.9
click at [140, 84] on div "Adapter Config Configuration passed to the Adapter for use when communicating w…" at bounding box center [219, 75] width 435 height 21
paste textarea
type textarea "*"
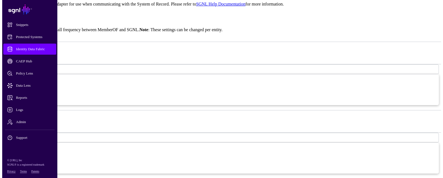
scroll to position [547, 0]
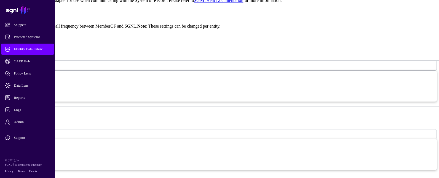
click at [37, 170] on button "Continue" at bounding box center [27, 173] width 19 height 6
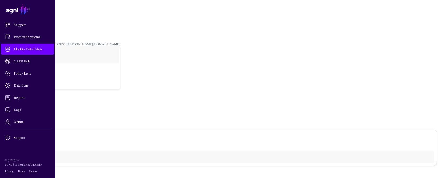
click at [26, 22] on link "MemberOF" at bounding box center [18, 24] width 15 height 4
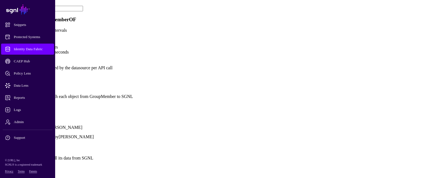
scroll to position [304, 0]
click at [159, 107] on p "Show all attributes" at bounding box center [219, 105] width 435 height 5
click at [35, 104] on link "Show all attributes" at bounding box center [18, 105] width 33 height 5
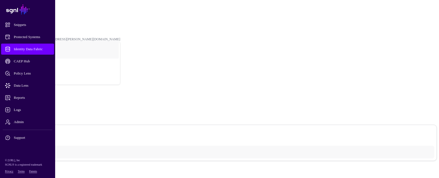
scroll to position [0, 0]
click at [21, 30] on strong "Entities" at bounding box center [16, 32] width 10 height 4
click at [26, 22] on link "MemberOF" at bounding box center [18, 24] width 15 height 4
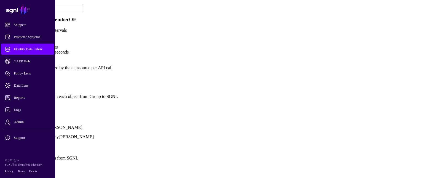
scroll to position [331, 0]
click at [35, 103] on link "Show all attributes" at bounding box center [18, 105] width 33 height 5
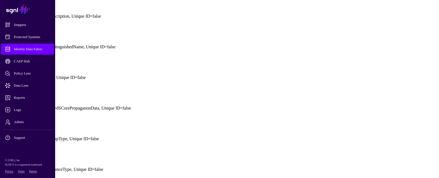
scroll to position [414, 0]
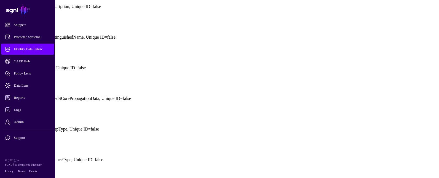
click at [2, 21] on link at bounding box center [2, 21] width 0 height 0
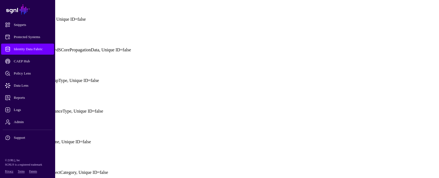
scroll to position [442, 0]
click at [2, 64] on link at bounding box center [2, 64] width 0 height 0
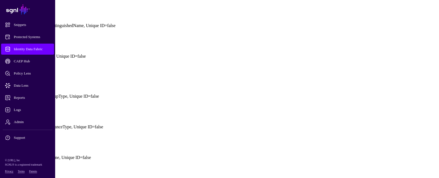
scroll to position [414, 0]
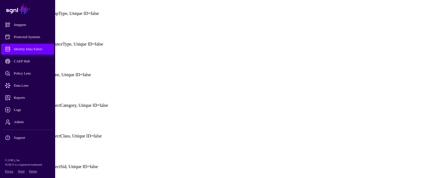
scroll to position [497, 0]
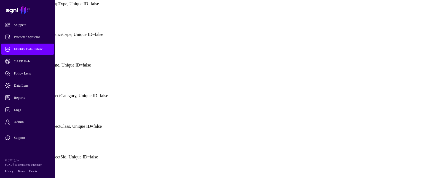
click at [2, 18] on link at bounding box center [2, 18] width 0 height 0
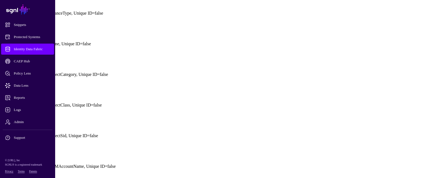
click at [2, 28] on link at bounding box center [2, 28] width 0 height 0
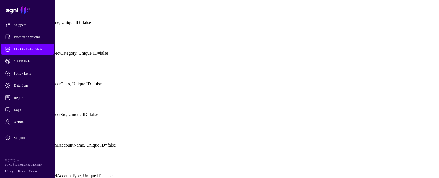
click at [2, 37] on link at bounding box center [2, 37] width 0 height 0
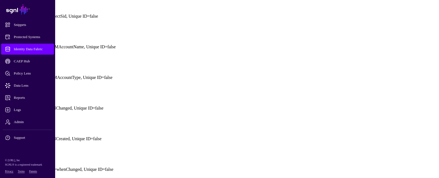
scroll to position [579, 0]
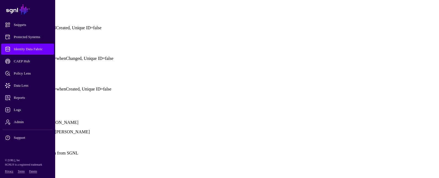
scroll to position [635, 0]
click at [2, 12] on link at bounding box center [2, 12] width 0 height 0
click at [2, 42] on link at bounding box center [2, 42] width 0 height 0
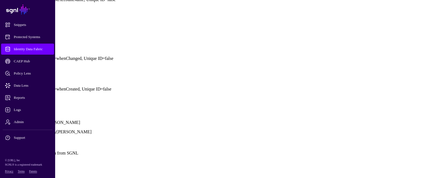
click at [2, 73] on link at bounding box center [2, 73] width 0 height 0
click at [2, 103] on link at bounding box center [2, 103] width 0 height 0
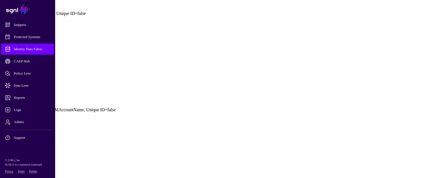
scroll to position [469, 0]
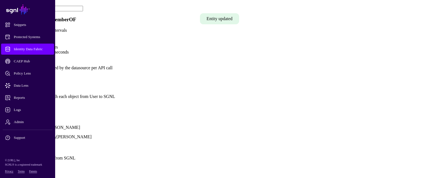
scroll to position [331, 0]
click at [35, 103] on link "Show all attributes" at bounding box center [18, 105] width 33 height 5
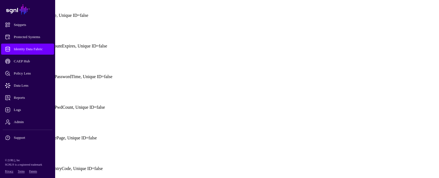
scroll to position [414, 0]
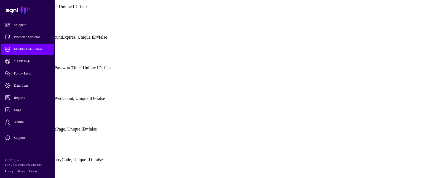
click at [2, 52] on link at bounding box center [2, 52] width 0 height 0
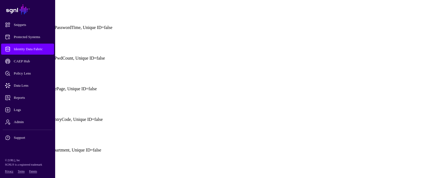
scroll to position [442, 0]
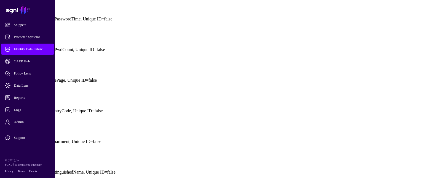
click at [2, 33] on link at bounding box center [2, 33] width 0 height 0
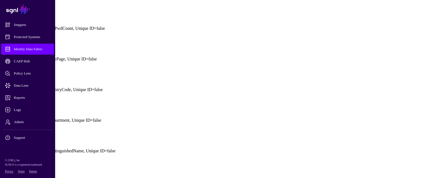
click at [2, 43] on link at bounding box center [2, 43] width 0 height 0
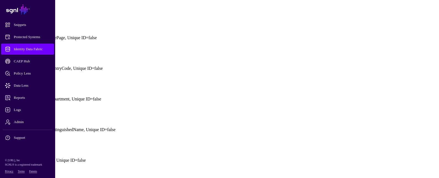
click at [2, 52] on link at bounding box center [2, 52] width 0 height 0
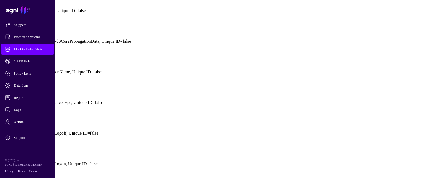
scroll to position [579, 0]
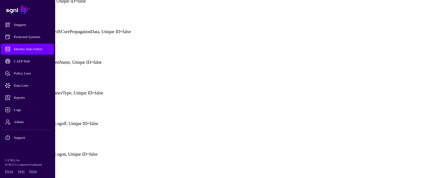
click at [2, 46] on link at bounding box center [2, 46] width 0 height 0
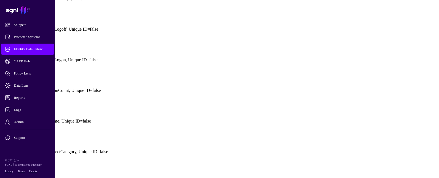
scroll to position [662, 0]
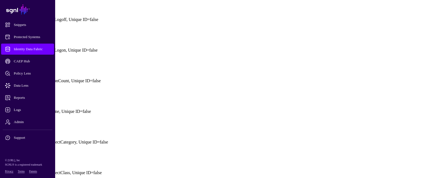
click at [2, 3] on link at bounding box center [2, 3] width 0 height 0
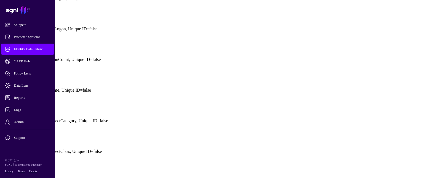
click at [2, 13] on link at bounding box center [2, 13] width 0 height 0
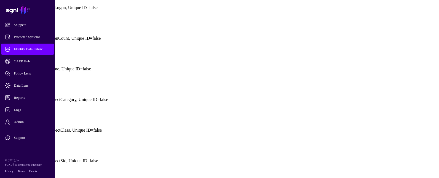
click at [2, 22] on link at bounding box center [2, 22] width 0 height 0
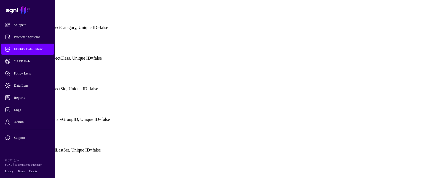
scroll to position [717, 0]
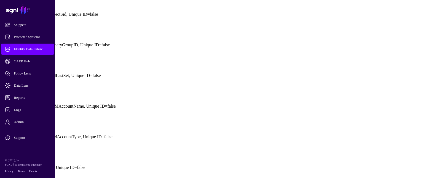
scroll to position [773, 0]
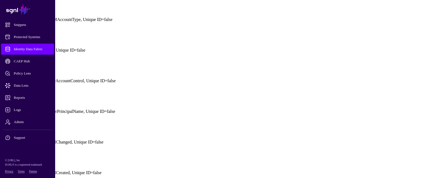
scroll to position [855, 0]
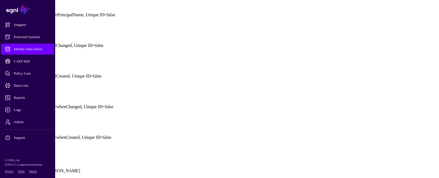
scroll to position [883, 0]
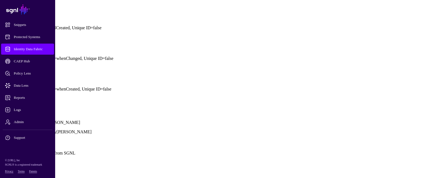
scroll to position [966, 0]
click at [2, 12] on link at bounding box center [2, 12] width 0 height 0
click at [2, 42] on link at bounding box center [2, 42] width 0 height 0
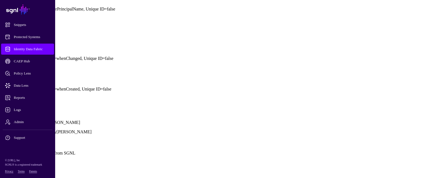
drag, startPoint x: 347, startPoint y: 43, endPoint x: 353, endPoint y: 63, distance: 21.3
click at [2, 73] on link at bounding box center [2, 73] width 0 height 0
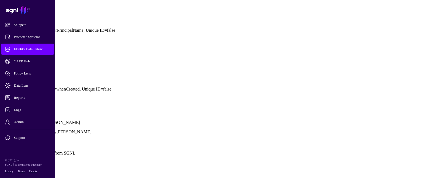
click at [2, 103] on link at bounding box center [2, 103] width 0 height 0
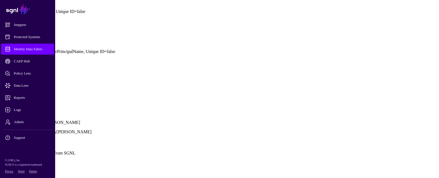
click at [31, 170] on button "Save" at bounding box center [24, 173] width 13 height 6
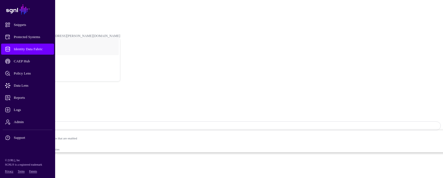
click at [38, 13] on link "Identity Data Fabric" at bounding box center [24, 15] width 27 height 4
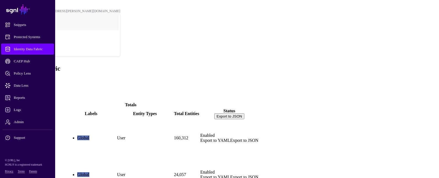
scroll to position [15, 0]
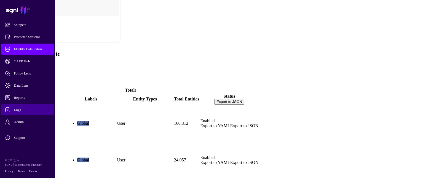
click at [15, 110] on span "Logs" at bounding box center [32, 110] width 54 height 6
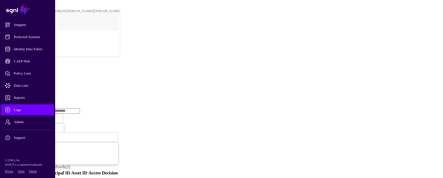
click at [44, 83] on link "Ingestion Service" at bounding box center [28, 85] width 31 height 5
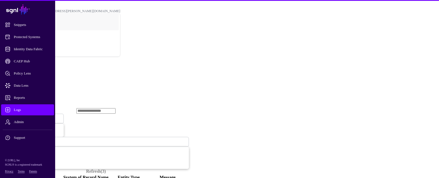
click at [31, 117] on span "Ingestion Started" at bounding box center [19, 119] width 24 height 4
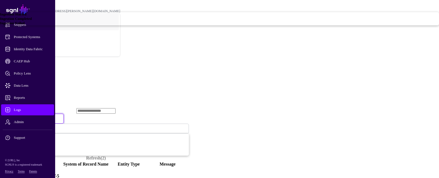
click at [25, 25] on span "Ingestion Failed" at bounding box center [12, 23] width 25 height 4
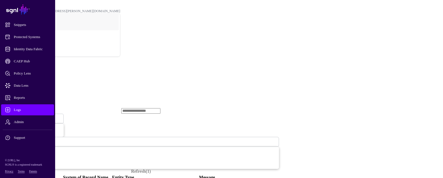
click at [33, 116] on span "Ingestion Failed" at bounding box center [20, 118] width 26 height 5
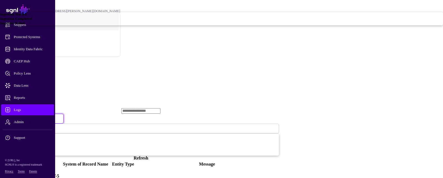
click at [32, 21] on span "Ingestion Completed" at bounding box center [16, 19] width 32 height 4
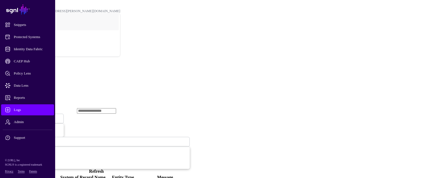
click at [37, 116] on span "Ingestion Completed" at bounding box center [22, 118] width 30 height 5
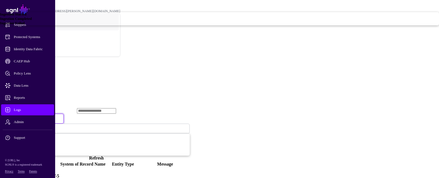
click at [188, 17] on div "Ingestion Started" at bounding box center [219, 14] width 439 height 4
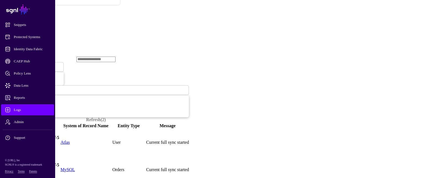
scroll to position [55, 0]
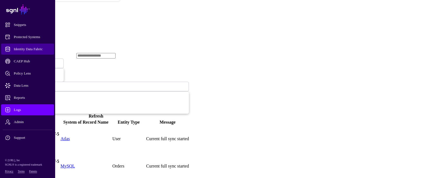
click at [40, 49] on span "Identity Data Fabric" at bounding box center [32, 49] width 54 height 6
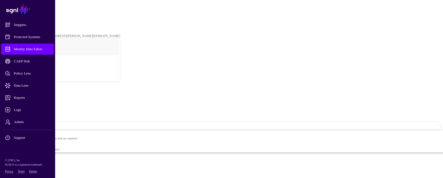
click at [43, 124] on span "Sync Status: Enabled" at bounding box center [25, 126] width 36 height 4
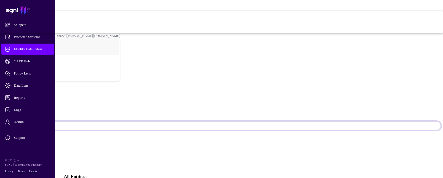
click at [381, 33] on span "Disabled Syncing inactive for all configured entities" at bounding box center [177, 27] width 532 height 11
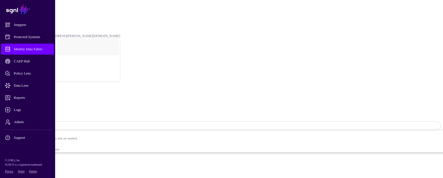
click at [32, 49] on span "Identity Data Fabric" at bounding box center [32, 49] width 54 height 6
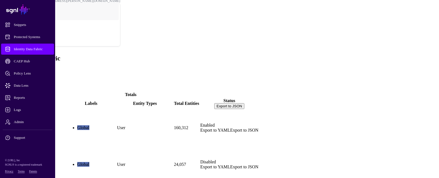
scroll to position [15, 0]
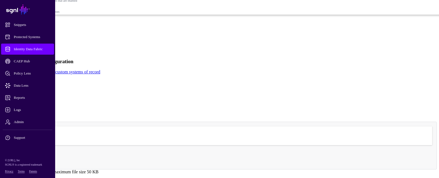
scroll to position [138, 0]
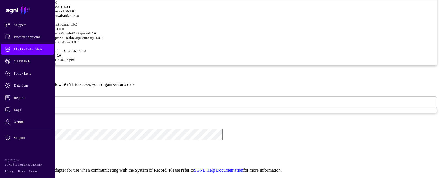
scroll to position [497, 0]
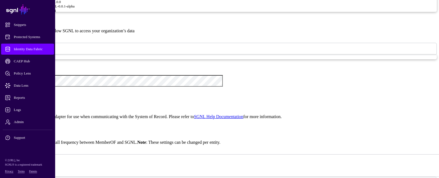
type textarea "**********"
paste textarea "*"
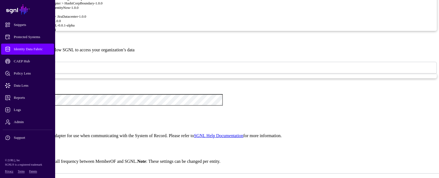
scroll to position [469, 0]
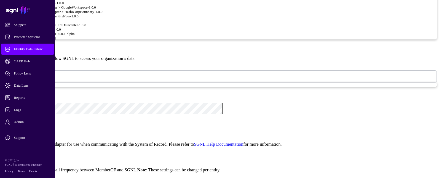
type textarea "**"
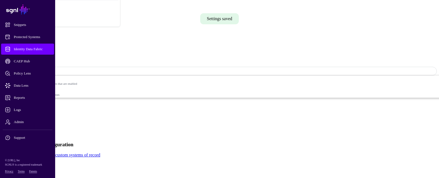
scroll to position [0, 0]
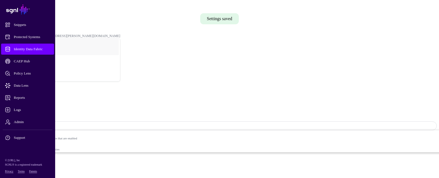
click at [26, 22] on strong "MemberOF" at bounding box center [18, 24] width 15 height 4
click at [38, 13] on link "Identity Data Fabric" at bounding box center [24, 15] width 27 height 4
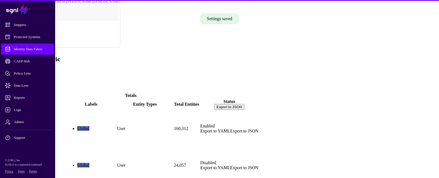
scroll to position [15, 0]
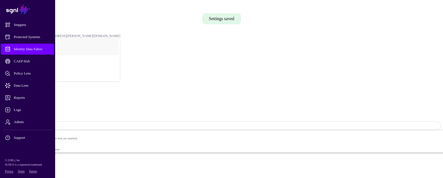
click at [43, 124] on span "Sync Status: Disabled" at bounding box center [25, 126] width 37 height 4
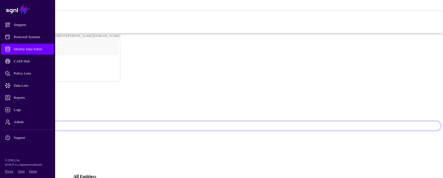
click at [395, 22] on span "Enabled Syncing active for all configured entities that are enabled" at bounding box center [177, 16] width 532 height 11
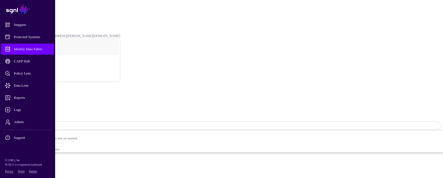
click at [22, 112] on span "Logs" at bounding box center [32, 110] width 54 height 6
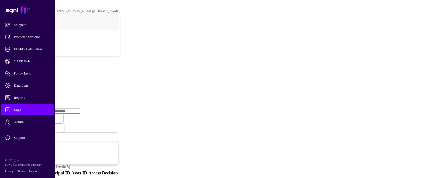
click at [44, 83] on link "Ingestion Service" at bounding box center [28, 85] width 31 height 5
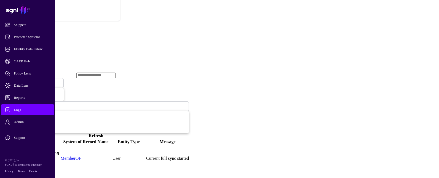
scroll to position [28, 0]
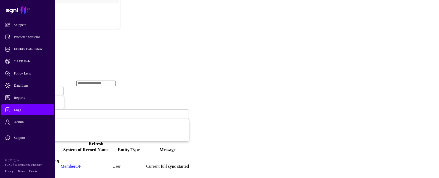
click at [31, 89] on span "Ingestion Started" at bounding box center [19, 91] width 24 height 5
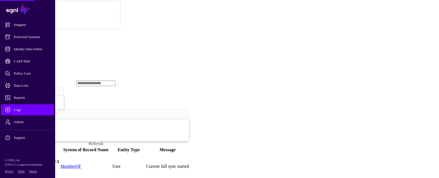
scroll to position [0, 0]
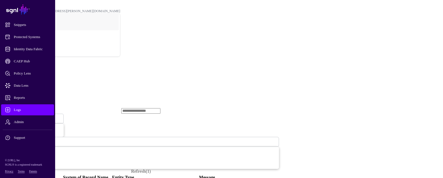
click at [30, 116] on span "Ingestion Failed" at bounding box center [18, 118] width 23 height 5
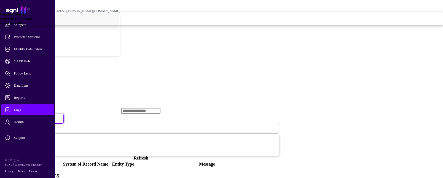
click at [32, 21] on span "Ingestion Completed" at bounding box center [16, 19] width 32 height 4
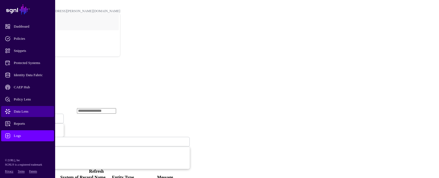
click at [25, 111] on span "Data Lens" at bounding box center [32, 112] width 54 height 6
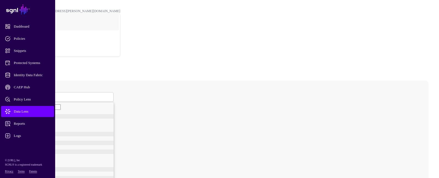
click at [24, 95] on span at bounding box center [22, 97] width 3 height 5
click at [30, 116] on span "User" at bounding box center [26, 118] width 7 height 4
click at [28, 95] on span "User" at bounding box center [24, 97] width 7 height 5
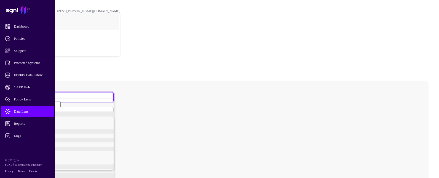
click at [95, 120] on div "Group" at bounding box center [68, 122] width 91 height 4
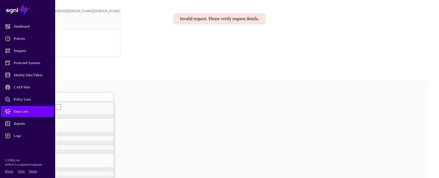
click at [30, 95] on span "Group" at bounding box center [25, 97] width 9 height 5
click at [44, 125] on span "GroupMember" at bounding box center [33, 127] width 21 height 4
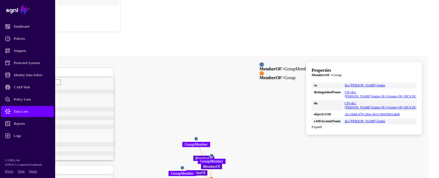
scroll to position [27, 0]
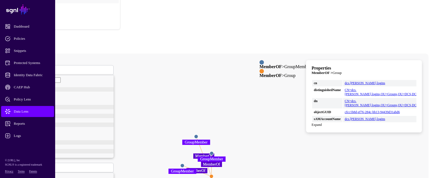
click at [214, 151] on circle at bounding box center [212, 153] width 4 height 4
click at [214, 151] on circle at bounding box center [213, 153] width 4 height 4
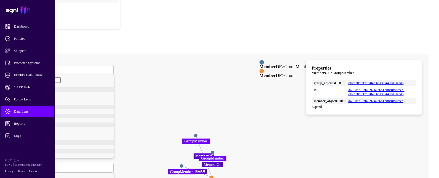
click at [198, 134] on circle at bounding box center [196, 136] width 4 height 4
click at [183, 164] on circle at bounding box center [181, 166] width 4 height 4
click at [214, 176] on circle at bounding box center [213, 178] width 4 height 4
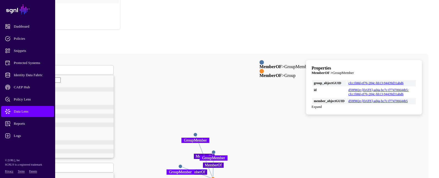
click at [215, 177] on circle at bounding box center [213, 179] width 4 height 4
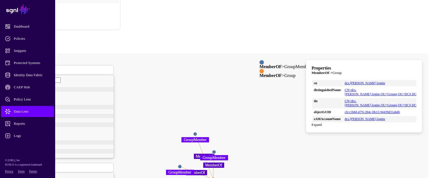
click at [42, 68] on span "GroupMember" at bounding box center [31, 70] width 21 height 5
click at [106, 89] on div "User" at bounding box center [68, 91] width 91 height 4
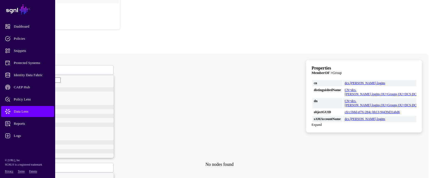
click at [28, 68] on span "User" at bounding box center [24, 70] width 7 height 5
click at [95, 93] on div "Group" at bounding box center [68, 95] width 91 height 4
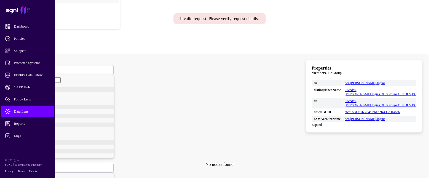
click at [30, 68] on span "Group" at bounding box center [25, 70] width 9 height 5
click at [44, 98] on span "GroupMember" at bounding box center [33, 100] width 21 height 4
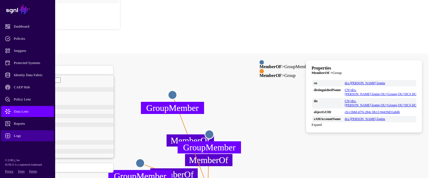
click at [19, 136] on span "Logs" at bounding box center [32, 136] width 54 height 6
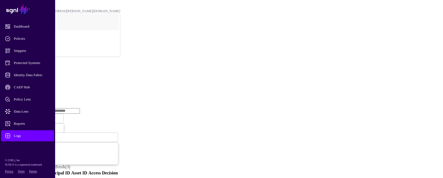
click at [44, 83] on link "Ingestion Service" at bounding box center [28, 85] width 31 height 5
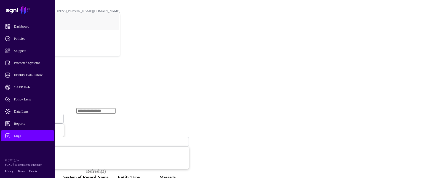
click at [31, 117] on span "Ingestion Started" at bounding box center [19, 119] width 24 height 4
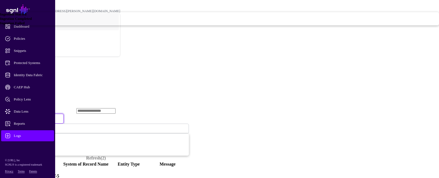
click at [32, 21] on span "Ingestion Completed" at bounding box center [16, 19] width 32 height 4
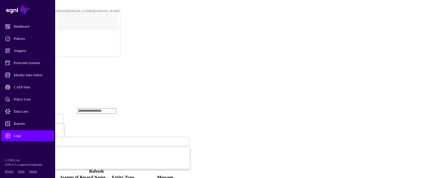
click at [37, 117] on span "Ingestion Completed" at bounding box center [22, 119] width 30 height 4
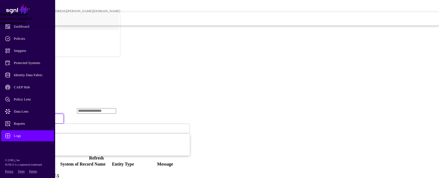
click at [183, 25] on link "Ingestion Failed" at bounding box center [219, 23] width 439 height 4
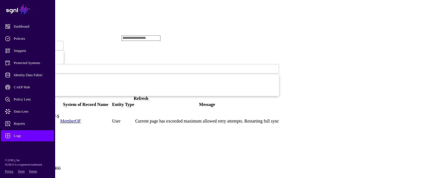
scroll to position [83, 0]
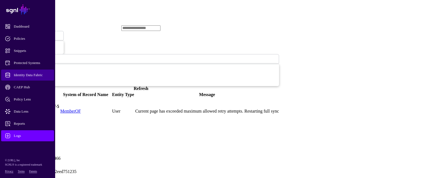
click at [28, 74] on span "Identity Data Fabric" at bounding box center [32, 75] width 54 height 6
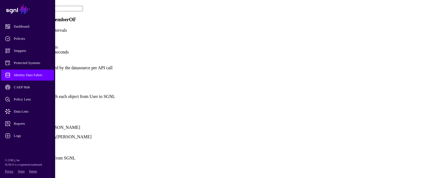
scroll to position [359, 0]
click at [35, 103] on link "Show all attributes" at bounding box center [18, 105] width 33 height 5
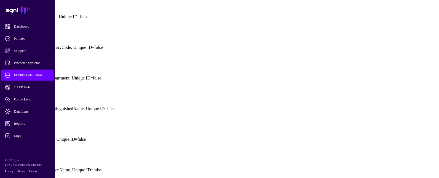
scroll to position [414, 0]
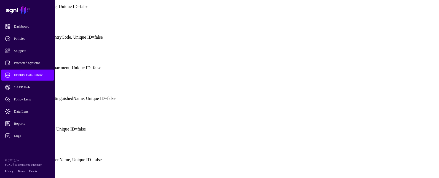
click at [2, 21] on link at bounding box center [2, 21] width 0 height 0
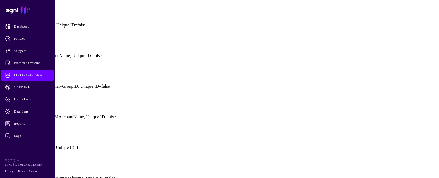
scroll to position [524, 0]
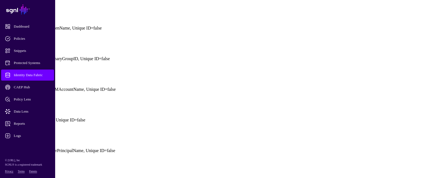
click at [2, 42] on link at bounding box center [2, 42] width 0 height 0
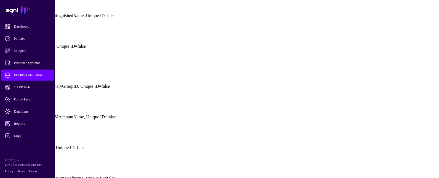
scroll to position [469, 0]
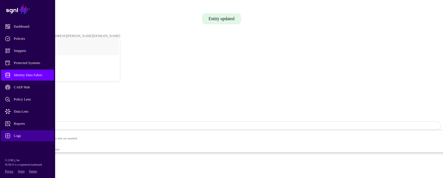
click at [21, 136] on span "Logs" at bounding box center [32, 136] width 54 height 6
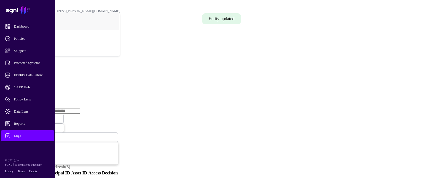
click at [44, 83] on link "Ingestion Service" at bounding box center [28, 85] width 31 height 5
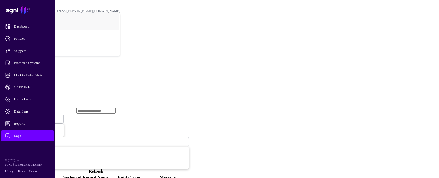
click at [31, 117] on span "Ingestion Started" at bounding box center [19, 119] width 24 height 4
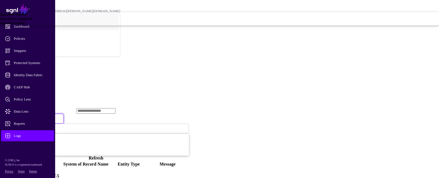
click at [25, 25] on span "Ingestion Failed" at bounding box center [12, 23] width 25 height 4
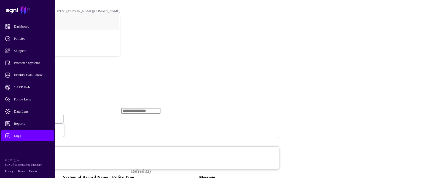
click at [64, 114] on link "Ingestion Failed" at bounding box center [33, 119] width 61 height 10
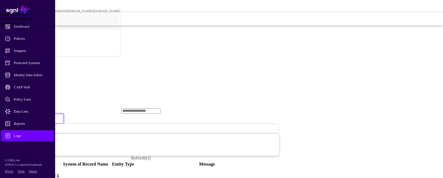
drag, startPoint x: 181, startPoint y: 55, endPoint x: 172, endPoint y: 79, distance: 26.5
click at [32, 21] on span "Ingestion Completed" at bounding box center [16, 19] width 32 height 4
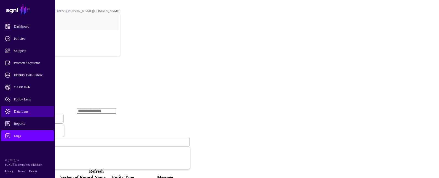
click at [30, 110] on span "Data Lens" at bounding box center [32, 112] width 54 height 6
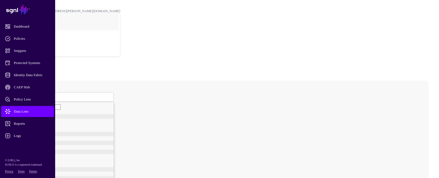
click at [24, 95] on span at bounding box center [22, 97] width 3 height 5
click at [30, 116] on span "User" at bounding box center [26, 118] width 7 height 4
click at [28, 95] on span "User" at bounding box center [24, 97] width 7 height 5
click at [32, 120] on span "Group" at bounding box center [27, 122] width 9 height 4
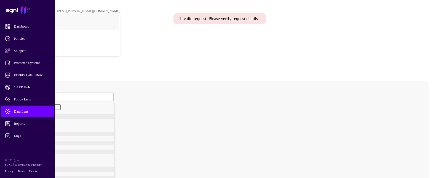
click at [30, 95] on span "Group" at bounding box center [25, 97] width 9 height 5
click at [44, 125] on span "GroupMember" at bounding box center [33, 127] width 21 height 4
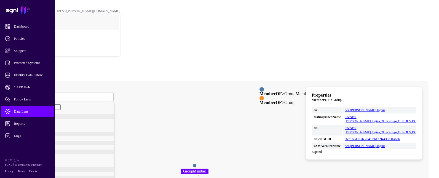
click at [42, 95] on span "GroupMember" at bounding box center [31, 97] width 21 height 5
click at [88, 120] on link "Group" at bounding box center [68, 122] width 91 height 4
click at [33, 75] on span "Identity Data Fabric" at bounding box center [32, 75] width 54 height 6
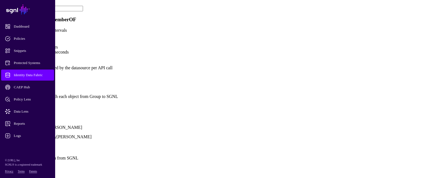
scroll to position [331, 0]
click at [35, 103] on link "Show all attributes" at bounding box center [18, 105] width 33 height 5
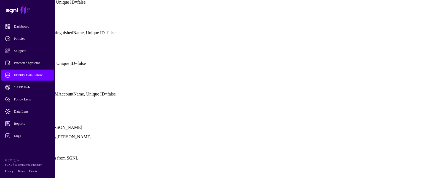
scroll to position [414, 0]
click at [2, 17] on link at bounding box center [2, 17] width 0 height 0
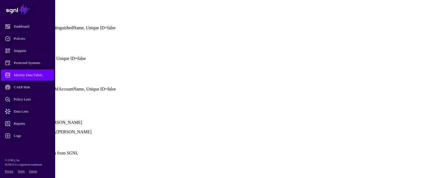
click at [31, 170] on button "Save" at bounding box center [24, 173] width 13 height 6
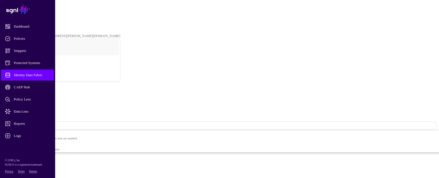
click at [38, 13] on link "Identity Data Fabric" at bounding box center [24, 15] width 27 height 4
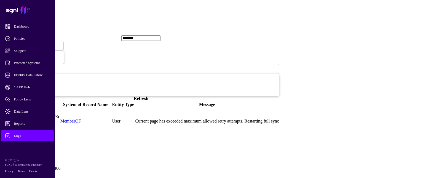
scroll to position [83, 0]
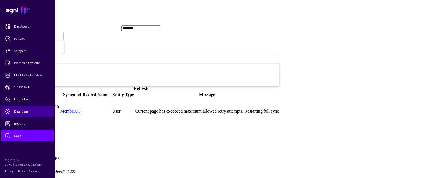
click at [23, 113] on span "Data Lens" at bounding box center [32, 112] width 54 height 6
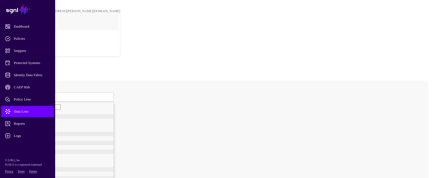
click at [24, 95] on span at bounding box center [22, 97] width 3 height 5
click at [44, 125] on span "GroupMember" at bounding box center [33, 127] width 21 height 4
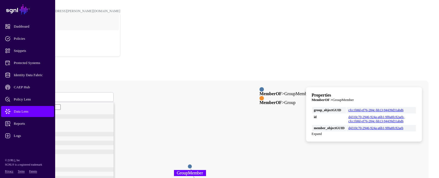
click at [42, 95] on span "GroupMember" at bounding box center [31, 97] width 21 height 5
click at [97, 120] on div "Group" at bounding box center [68, 122] width 91 height 4
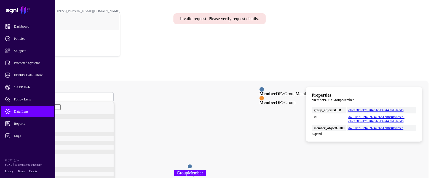
click at [30, 95] on span "Group" at bounding box center [25, 97] width 9 height 5
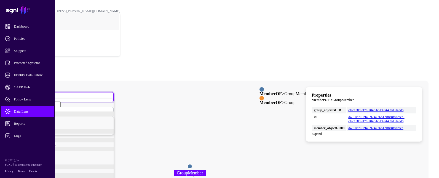
click at [44, 126] on span "GroupMember" at bounding box center [33, 127] width 21 height 4
click at [42, 95] on span "GroupMember" at bounding box center [31, 97] width 21 height 5
click at [30, 116] on span "User" at bounding box center [26, 118] width 7 height 4
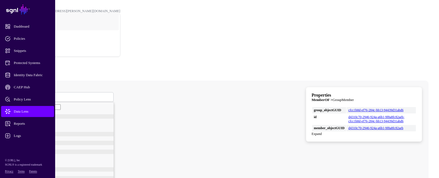
click at [28, 95] on span "User" at bounding box center [24, 97] width 7 height 5
click at [44, 125] on span "GroupMember" at bounding box center [33, 127] width 21 height 4
click at [193, 167] on circle at bounding box center [191, 169] width 4 height 4
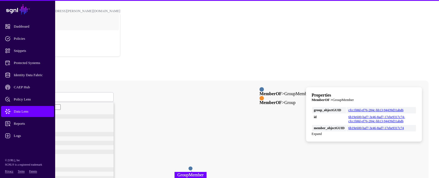
click at [193, 166] on circle at bounding box center [190, 168] width 4 height 4
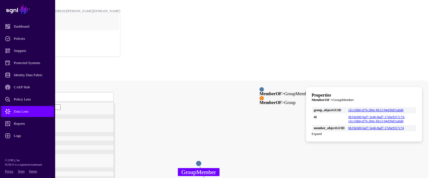
click at [202, 161] on circle at bounding box center [199, 164] width 6 height 6
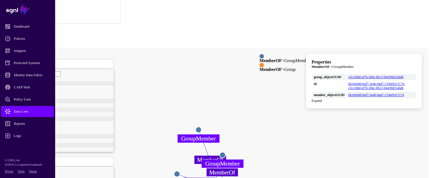
scroll to position [35, 0]
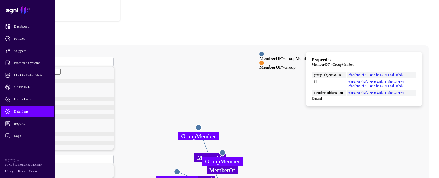
click at [225, 150] on circle at bounding box center [223, 153] width 6 height 6
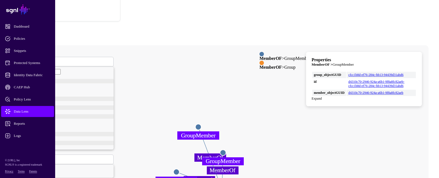
click at [179, 169] on circle at bounding box center [177, 172] width 6 height 6
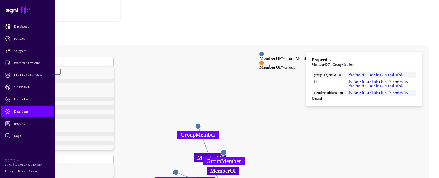
click at [201, 123] on circle at bounding box center [198, 126] width 6 height 6
click at [227, 149] on circle at bounding box center [224, 152] width 6 height 6
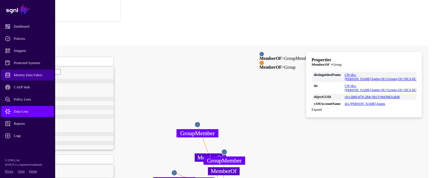
click at [42, 73] on span "Identity Data Fabric" at bounding box center [32, 75] width 54 height 6
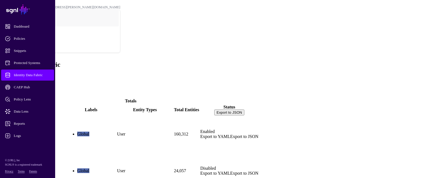
scroll to position [15, 0]
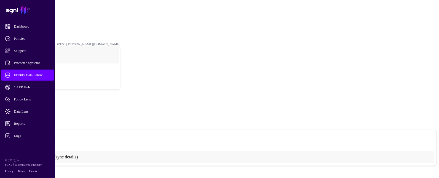
click at [133, 30] on div "Entities" at bounding box center [219, 32] width 417 height 4
drag, startPoint x: 133, startPoint y: 5, endPoint x: 121, endPoint y: 5, distance: 11.9
click at [26, 22] on link "MemberOF" at bounding box center [18, 24] width 15 height 4
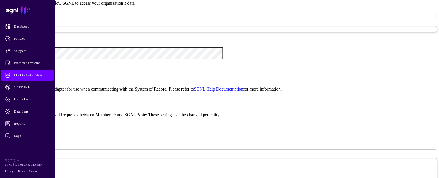
scroll to position [497, 0]
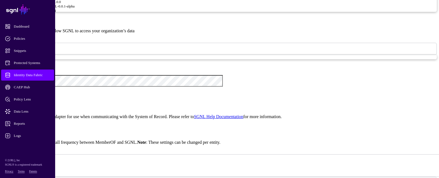
click at [231, 124] on div "{ "baseDN" : "dc=us,dc=lmco,dc=com" , "entityConfig" : { "Group" : { "query" : …" at bounding box center [224, 152] width 418 height 56
click at [193, 124] on div "{ "baseDN" : "dc=us,dc=lmco,dc=com" , "entityConfig" : { "Group" : { "query" : …" at bounding box center [224, 152] width 418 height 56
type textarea "**********"
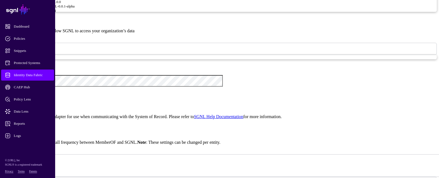
paste textarea "********"
click at [183, 124] on div "{ "baseDN" : "dc=us,dc=lmco,dc=com" , "entityConfig" : { "User" : { # "query" :…" at bounding box center [224, 149] width 418 height 51
click at [155, 124] on div "{ "baseDN" : "dc=us,dc=lmco,dc=com" , "entityConfig" : { "User" : { # "query" :…" at bounding box center [224, 149] width 418 height 51
type textarea "**"
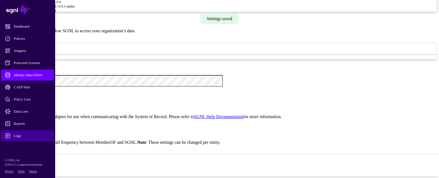
click at [12, 138] on link "Logs" at bounding box center [27, 135] width 53 height 11
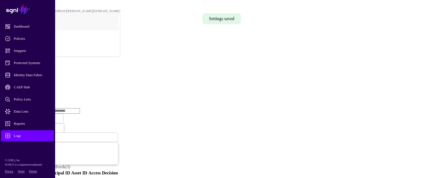
click at [44, 83] on link "Ingestion Service" at bounding box center [28, 85] width 31 height 5
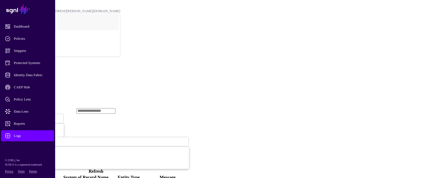
click at [103, 169] on link "Refresh" at bounding box center [96, 171] width 15 height 5
click at [23, 76] on span "Identity Data Fabric" at bounding box center [32, 75] width 54 height 6
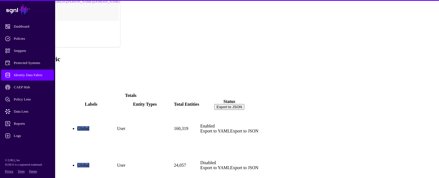
scroll to position [15, 0]
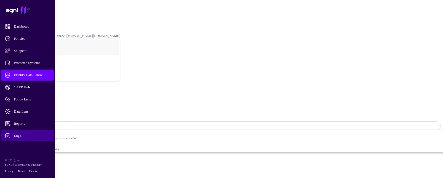
click at [14, 135] on span "Logs" at bounding box center [32, 136] width 54 height 6
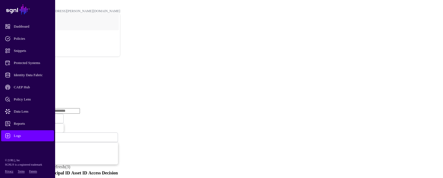
click at [44, 83] on link "Ingestion Service" at bounding box center [28, 85] width 31 height 5
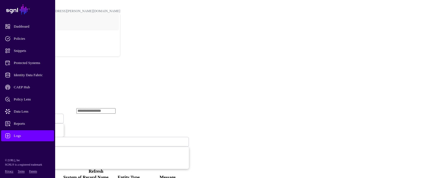
drag, startPoint x: 120, startPoint y: 129, endPoint x: 112, endPoint y: 128, distance: 8.6
drag, startPoint x: 112, startPoint y: 128, endPoint x: 166, endPoint y: 55, distance: 90.9
click at [34, 116] on span "Ingestion Started" at bounding box center [21, 118] width 28 height 5
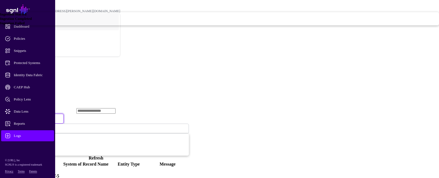
click at [25, 25] on span "Ingestion Failed" at bounding box center [12, 23] width 25 height 4
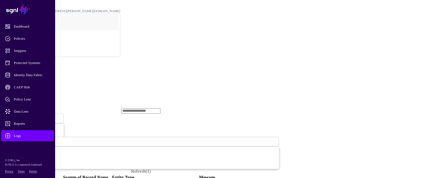
click at [30, 117] on span "Ingestion Failed" at bounding box center [18, 119] width 23 height 4
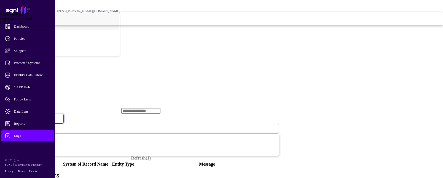
click at [176, 21] on link "Ingestion Completed" at bounding box center [221, 19] width 443 height 4
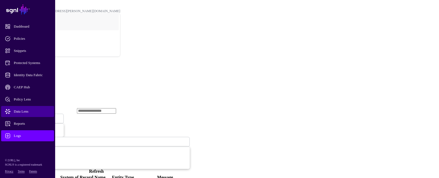
click at [16, 113] on span "Data Lens" at bounding box center [32, 112] width 54 height 6
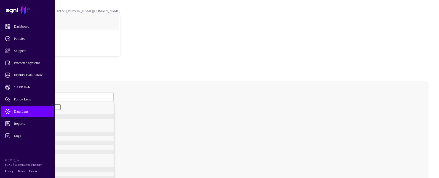
click at [24, 95] on span at bounding box center [22, 97] width 3 height 5
click at [30, 116] on span "User" at bounding box center [26, 118] width 7 height 4
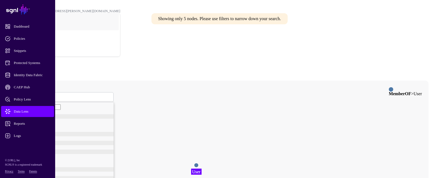
click at [28, 95] on span "User" at bounding box center [24, 97] width 7 height 5
click at [199, 163] on circle at bounding box center [196, 165] width 4 height 4
click at [199, 162] on circle at bounding box center [196, 164] width 4 height 4
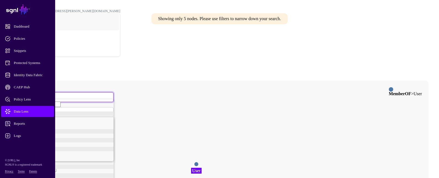
drag, startPoint x: 231, startPoint y: 122, endPoint x: 247, endPoint y: 126, distance: 16.3
click at [199, 161] on circle at bounding box center [197, 163] width 4 height 4
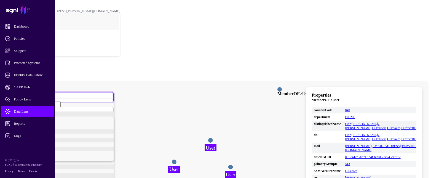
click at [233, 164] on circle at bounding box center [230, 166] width 5 height 5
click at [213, 137] on circle at bounding box center [210, 139] width 5 height 5
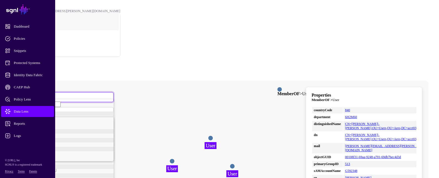
click at [32, 120] on span "Group" at bounding box center [27, 122] width 9 height 4
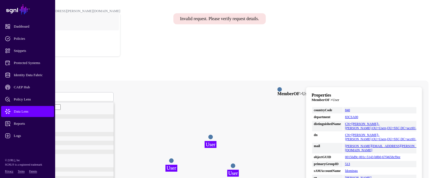
click at [30, 95] on span "Group" at bounding box center [25, 97] width 9 height 5
click at [103, 125] on div "GroupMember" at bounding box center [68, 127] width 91 height 4
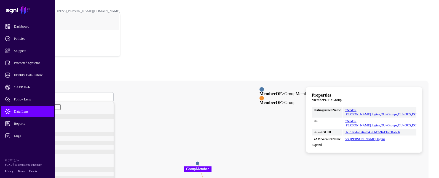
click at [215, 178] on circle at bounding box center [213, 180] width 4 height 4
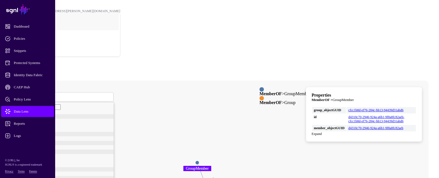
click at [199, 161] on circle at bounding box center [197, 163] width 4 height 4
click at [42, 95] on span "GroupMember" at bounding box center [31, 97] width 21 height 5
click at [99, 120] on div "Group" at bounding box center [68, 122] width 91 height 4
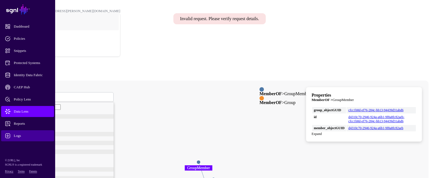
click at [19, 134] on span "Logs" at bounding box center [32, 136] width 54 height 6
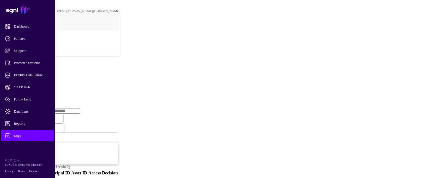
click at [44, 83] on link "Ingestion Service" at bounding box center [28, 85] width 31 height 5
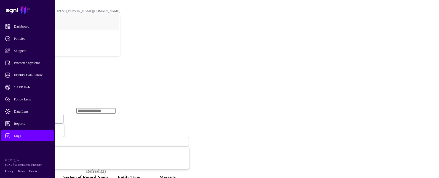
click at [31, 117] on span "Ingestion Started" at bounding box center [19, 119] width 24 height 4
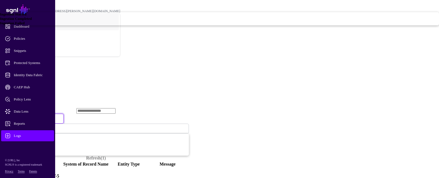
click at [32, 21] on span "Ingestion Completed" at bounding box center [16, 19] width 32 height 4
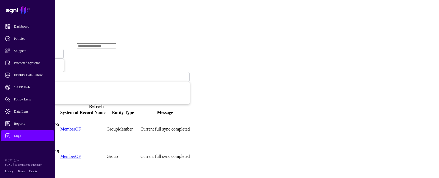
scroll to position [55, 0]
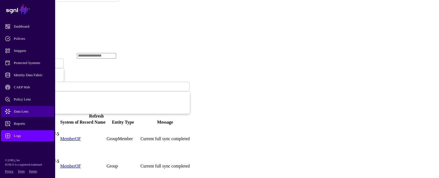
click at [26, 109] on span "Data Lens" at bounding box center [32, 112] width 54 height 6
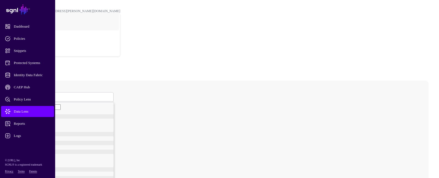
click at [24, 95] on span at bounding box center [22, 97] width 3 height 5
click at [32, 120] on span "Group" at bounding box center [27, 122] width 9 height 4
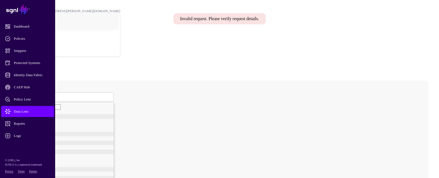
click at [30, 95] on span "Group" at bounding box center [25, 97] width 9 height 5
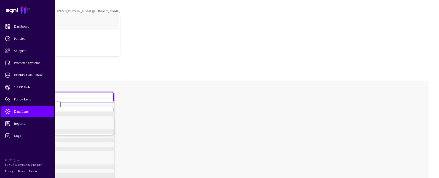
click at [97, 116] on div "User" at bounding box center [68, 118] width 91 height 4
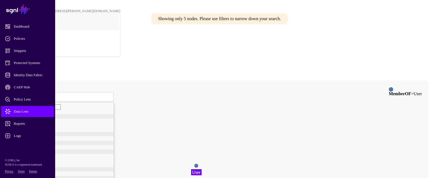
click at [28, 95] on span "User" at bounding box center [24, 97] width 7 height 5
click at [44, 125] on span "GroupMember" at bounding box center [33, 127] width 21 height 4
click at [114, 92] on link "GroupMember" at bounding box center [65, 97] width 97 height 10
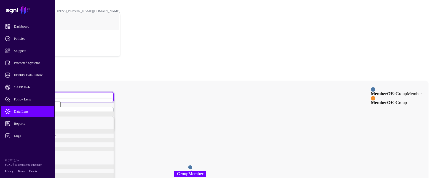
click at [193, 165] on circle at bounding box center [190, 167] width 4 height 4
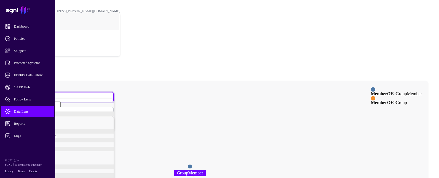
click at [91, 120] on div "Group" at bounding box center [68, 122] width 91 height 4
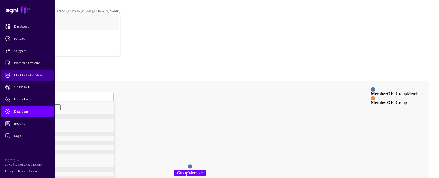
click at [27, 76] on span "Identity Data Fabric" at bounding box center [32, 75] width 54 height 6
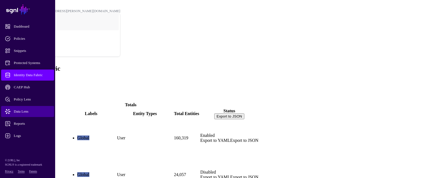
click at [20, 111] on span "Data Lens" at bounding box center [32, 112] width 54 height 6
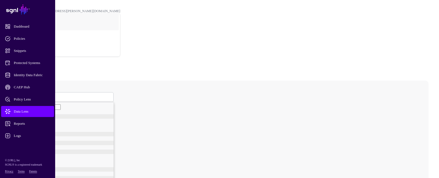
click at [24, 95] on span at bounding box center [22, 97] width 3 height 5
click at [32, 120] on span "Group" at bounding box center [27, 122] width 9 height 4
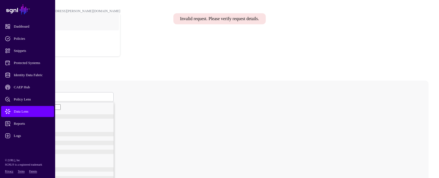
click at [101, 117] on div "sAMAccountName" at bounding box center [65, 115] width 97 height 4
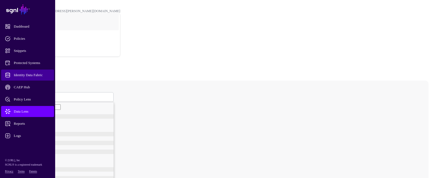
click at [40, 75] on span "Identity Data Fabric" at bounding box center [32, 75] width 54 height 6
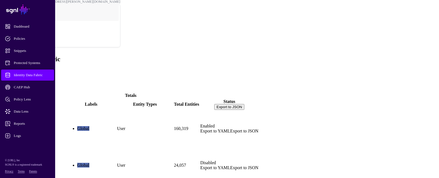
scroll to position [15, 0]
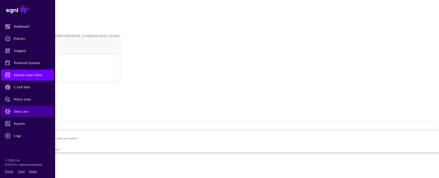
click at [26, 114] on span "Data Lens" at bounding box center [32, 112] width 54 height 6
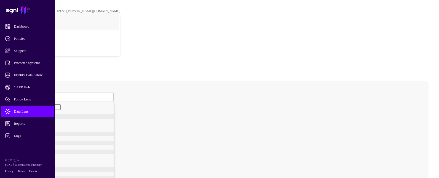
click at [24, 95] on span at bounding box center [22, 97] width 3 height 5
click at [44, 125] on span "GroupMember" at bounding box center [33, 127] width 21 height 4
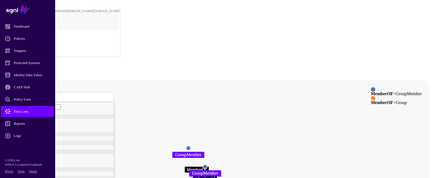
drag, startPoint x: 295, startPoint y: 141, endPoint x: 293, endPoint y: 117, distance: 23.8
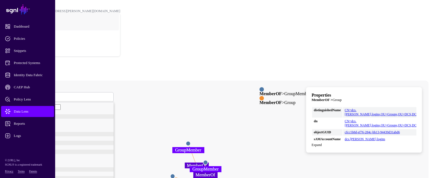
click at [208, 160] on circle at bounding box center [205, 162] width 4 height 4
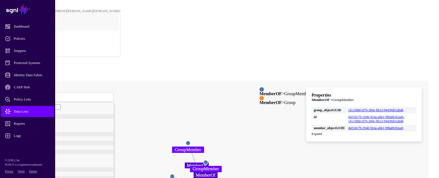
click at [42, 95] on span "GroupMember" at bounding box center [31, 97] width 21 height 5
click at [92, 120] on div "Group" at bounding box center [68, 122] width 91 height 4
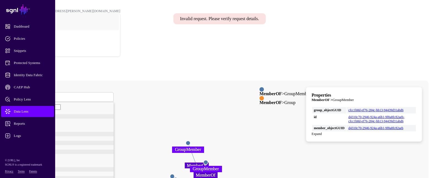
click at [30, 95] on span "Group" at bounding box center [25, 97] width 9 height 5
click at [104, 116] on div "User" at bounding box center [68, 118] width 91 height 4
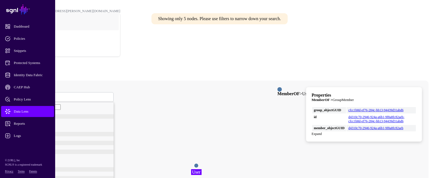
drag, startPoint x: 263, startPoint y: 150, endPoint x: 259, endPoint y: 147, distance: 4.3
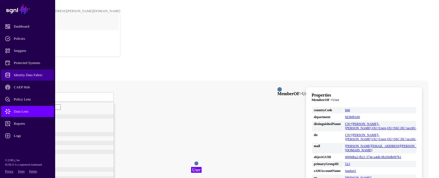
click at [39, 76] on span "Identity Data Fabric" at bounding box center [32, 75] width 54 height 6
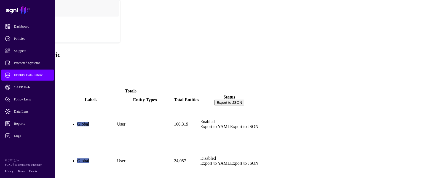
scroll to position [15, 0]
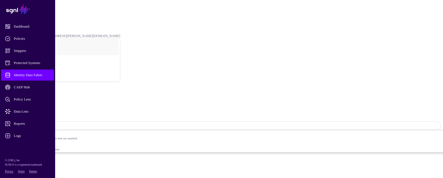
drag, startPoint x: 188, startPoint y: 105, endPoint x: 175, endPoint y: 105, distance: 13.3
click at [26, 87] on span "CAEP Hub" at bounding box center [32, 87] width 54 height 6
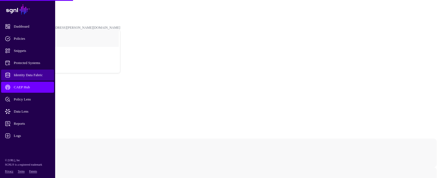
click at [33, 76] on span "Identity Data Fabric" at bounding box center [32, 75] width 54 height 6
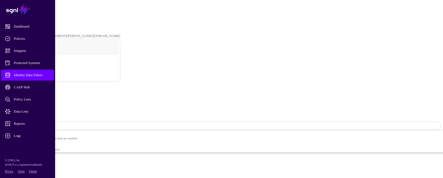
click at [47, 73] on span "Identity Data Fabric" at bounding box center [32, 75] width 54 height 6
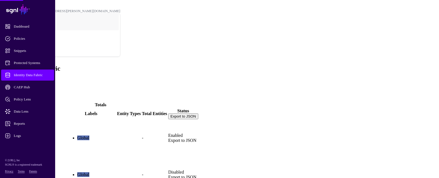
scroll to position [15, 0]
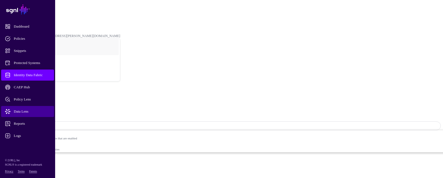
click at [24, 111] on span "Data Lens" at bounding box center [32, 112] width 54 height 6
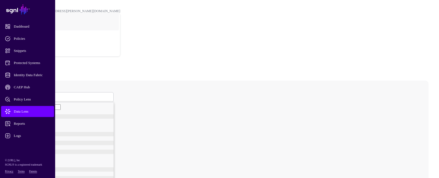
click at [24, 95] on span at bounding box center [22, 97] width 3 height 5
click at [44, 125] on span "GroupMember" at bounding box center [33, 127] width 21 height 4
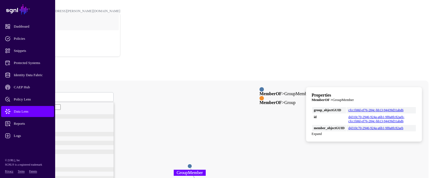
click at [192, 164] on circle at bounding box center [190, 166] width 4 height 4
click at [42, 95] on span "GroupMember" at bounding box center [31, 97] width 21 height 5
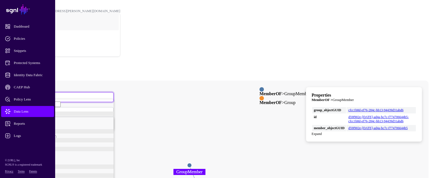
click at [90, 116] on div "User" at bounding box center [68, 118] width 91 height 4
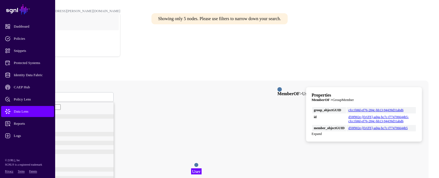
click at [28, 95] on span "User" at bounding box center [24, 97] width 7 height 5
click at [91, 120] on div "Group" at bounding box center [68, 122] width 91 height 4
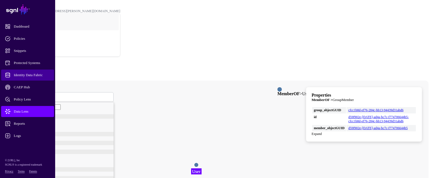
click at [34, 76] on span "Identity Data Fabric" at bounding box center [32, 75] width 54 height 6
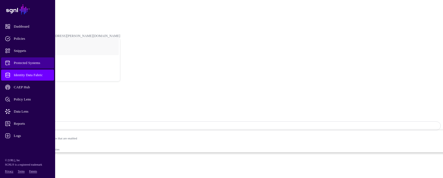
click at [28, 60] on link "Protected Systems" at bounding box center [27, 62] width 53 height 11
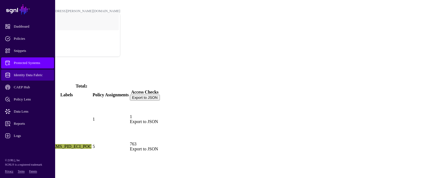
click at [29, 75] on span "Identity Data Fabric" at bounding box center [32, 75] width 54 height 6
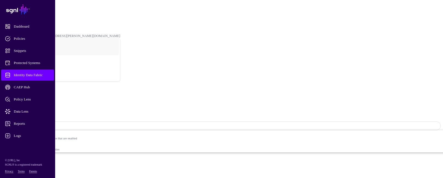
click at [42, 74] on span "Identity Data Fabric" at bounding box center [32, 75] width 54 height 6
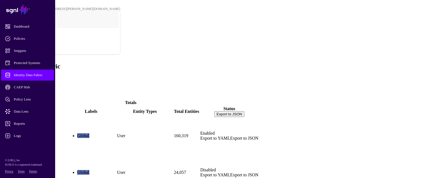
scroll to position [15, 0]
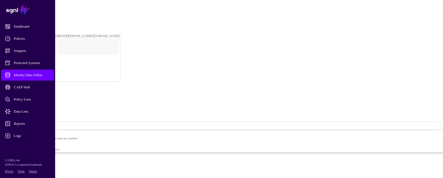
click at [36, 77] on span "Identity Data Fabric" at bounding box center [32, 75] width 54 height 6
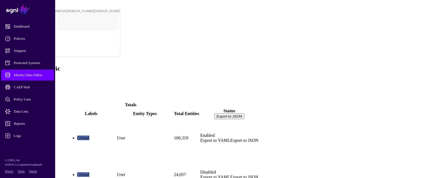
click at [212, 65] on div "Identity Data Fabric Add" at bounding box center [219, 74] width 435 height 18
click at [15, 136] on span "Logs" at bounding box center [32, 136] width 54 height 6
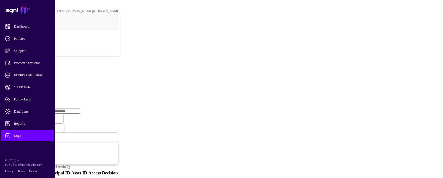
click at [44, 83] on link "Ingestion Service" at bounding box center [28, 85] width 31 height 5
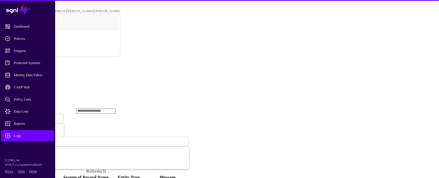
click at [31, 116] on span "Ingestion Started" at bounding box center [19, 118] width 24 height 5
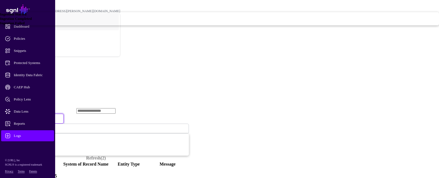
click at [25, 25] on span "Ingestion Failed" at bounding box center [12, 23] width 25 height 4
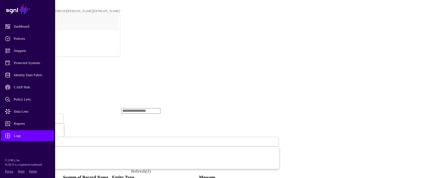
click at [30, 117] on span "Ingestion Failed" at bounding box center [18, 119] width 23 height 4
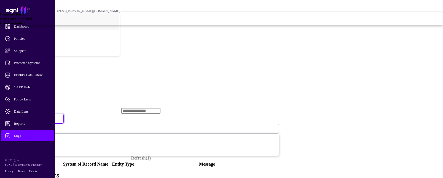
click at [176, 21] on link "Ingestion Completed" at bounding box center [221, 19] width 443 height 4
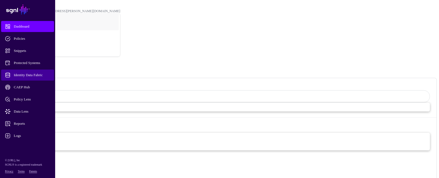
click at [26, 76] on span "Identity Data Fabric" at bounding box center [32, 75] width 54 height 6
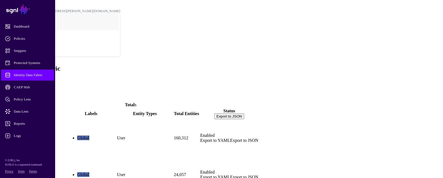
click at [65, 120] on div "ActiveDirectory" at bounding box center [34, 135] width 62 height 30
click at [33, 145] on link "ActiveDirectory" at bounding box center [18, 147] width 30 height 5
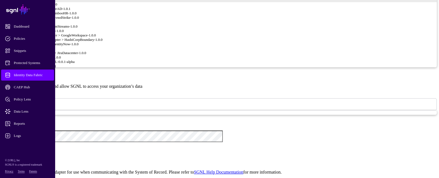
scroll to position [497, 0]
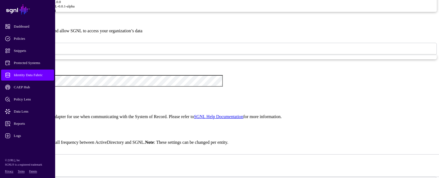
type textarea "*"
drag, startPoint x: 149, startPoint y: 59, endPoint x: 194, endPoint y: 97, distance: 58.4
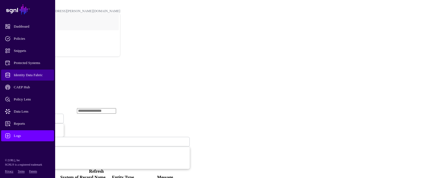
click at [31, 74] on span "Identity Data Fabric" at bounding box center [32, 75] width 54 height 6
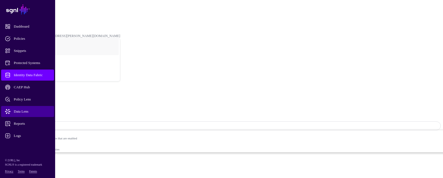
click at [26, 110] on span "Data Lens" at bounding box center [32, 112] width 54 height 6
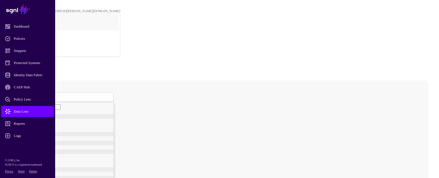
click at [24, 95] on span at bounding box center [22, 97] width 3 height 5
click at [90, 120] on link "Group" at bounding box center [68, 122] width 91 height 4
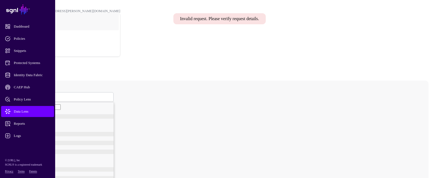
click at [30, 95] on span "Group" at bounding box center [25, 97] width 9 height 5
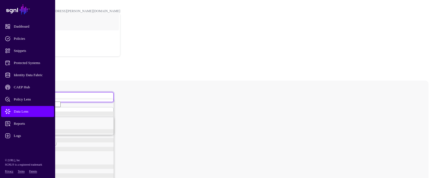
click at [88, 116] on link "User" at bounding box center [68, 118] width 91 height 4
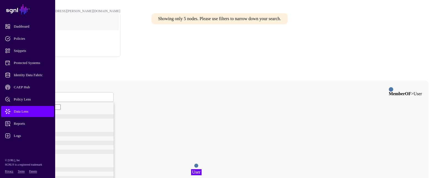
click at [28, 95] on span "User" at bounding box center [24, 97] width 7 height 5
click at [44, 125] on span "GroupMember" at bounding box center [33, 127] width 21 height 4
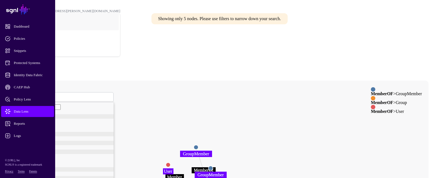
drag, startPoint x: 307, startPoint y: 131, endPoint x: 265, endPoint y: 117, distance: 43.9
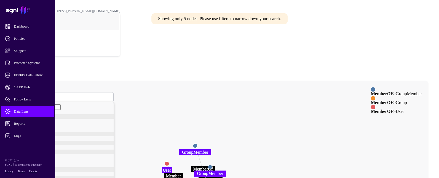
click at [169, 161] on circle at bounding box center [167, 163] width 4 height 4
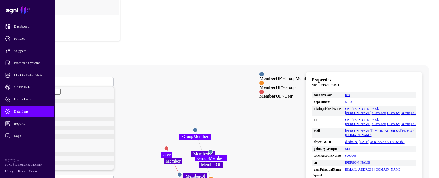
scroll to position [28, 0]
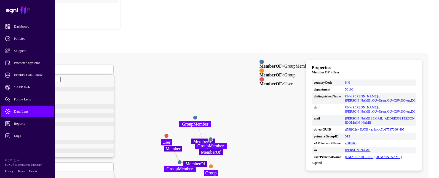
click at [213, 164] on circle at bounding box center [211, 166] width 4 height 4
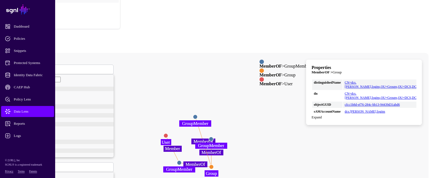
click at [42, 67] on span "GroupMember" at bounding box center [31, 69] width 21 height 5
click at [44, 98] on span "GroupMember" at bounding box center [33, 99] width 21 height 4
click at [42, 67] on span "GroupMember" at bounding box center [31, 69] width 21 height 5
click at [93, 93] on div "Group" at bounding box center [68, 95] width 91 height 4
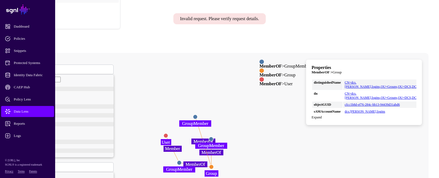
click at [30, 67] on span "Group" at bounding box center [25, 69] width 9 height 5
click at [30, 88] on span "User" at bounding box center [26, 90] width 7 height 4
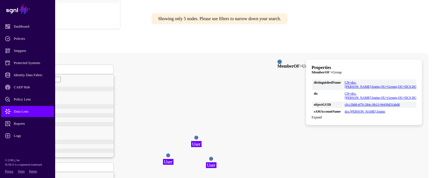
click at [28, 67] on span "User" at bounding box center [24, 69] width 7 height 5
click at [93, 93] on link "Group" at bounding box center [68, 95] width 91 height 4
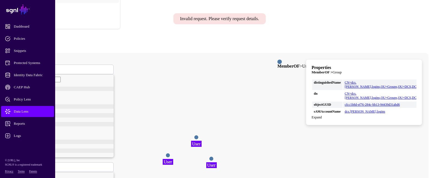
click at [30, 67] on span "Group" at bounding box center [25, 69] width 9 height 5
click at [97, 97] on div "GroupMember" at bounding box center [68, 99] width 91 height 4
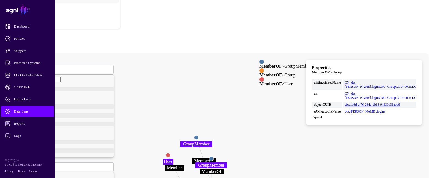
click at [42, 67] on span "GroupMember" at bounding box center [31, 69] width 21 height 5
click at [99, 93] on div "Group" at bounding box center [68, 95] width 91 height 4
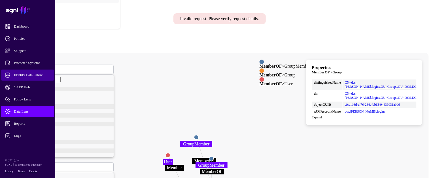
click at [40, 77] on span "Identity Data Fabric" at bounding box center [32, 75] width 54 height 6
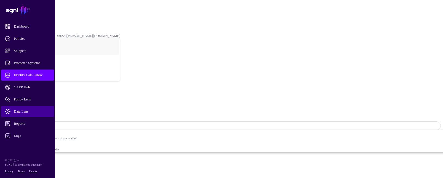
click at [29, 110] on span "Data Lens" at bounding box center [32, 112] width 54 height 6
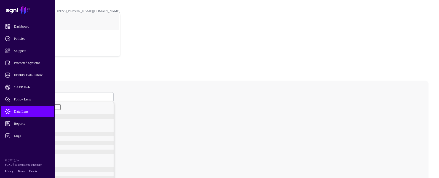
click at [24, 95] on span at bounding box center [22, 97] width 3 height 5
drag, startPoint x: 95, startPoint y: 124, endPoint x: 94, endPoint y: 121, distance: 3.2
click at [94, 125] on link "GroupMember" at bounding box center [68, 127] width 91 height 4
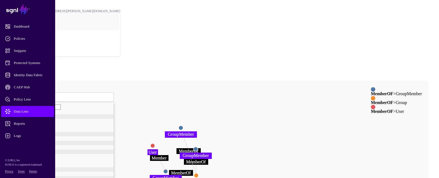
drag, startPoint x: 283, startPoint y: 102, endPoint x: 268, endPoint y: 65, distance: 40.3
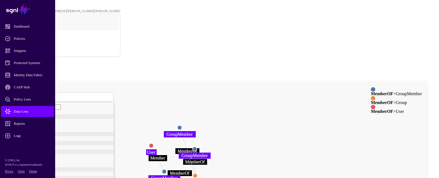
click at [153, 143] on circle at bounding box center [151, 145] width 4 height 4
click at [153, 144] on circle at bounding box center [151, 146] width 4 height 4
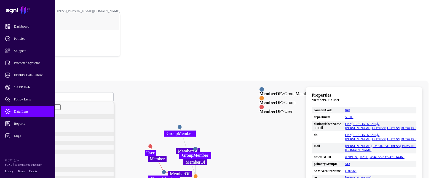
scroll to position [28, 0]
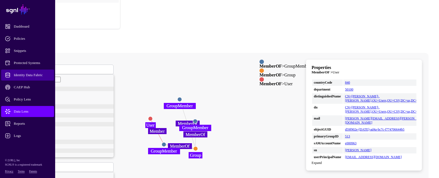
click at [36, 74] on span "Identity Data Fabric" at bounding box center [32, 75] width 54 height 6
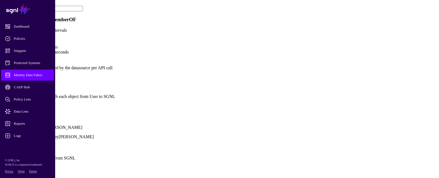
scroll to position [304, 0]
click at [35, 105] on link "Show all attributes" at bounding box center [18, 105] width 33 height 5
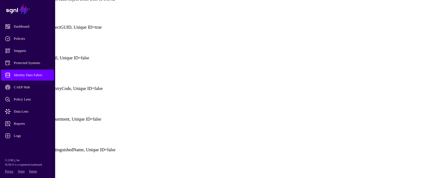
scroll to position [331, 0]
click at [38, 74] on span "Identity Data Fabric" at bounding box center [32, 75] width 54 height 6
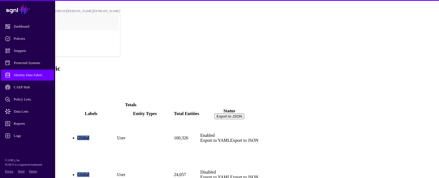
click at [65, 120] on div "ActiveDirectory" at bounding box center [34, 135] width 62 height 30
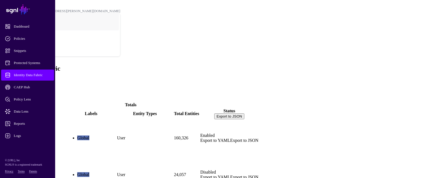
click at [33, 145] on link "ActiveDirectory" at bounding box center [18, 147] width 30 height 5
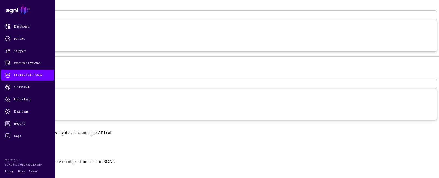
scroll to position [331, 0]
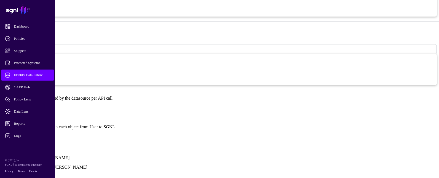
click at [35, 134] on link "Show all attributes" at bounding box center [18, 136] width 33 height 5
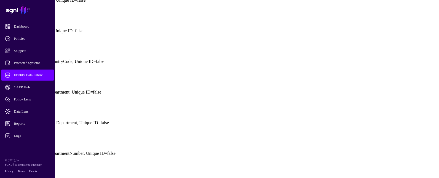
scroll to position [773, 0]
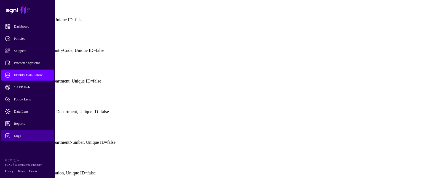
click at [23, 135] on span "Logs" at bounding box center [32, 136] width 54 height 6
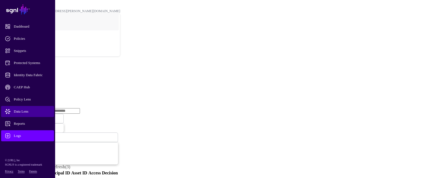
click at [26, 113] on span "Data Lens" at bounding box center [32, 112] width 54 height 6
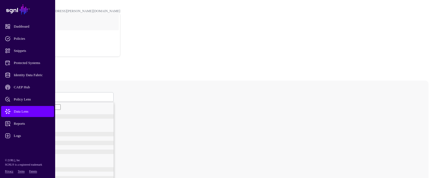
click at [24, 95] on span at bounding box center [22, 97] width 3 height 5
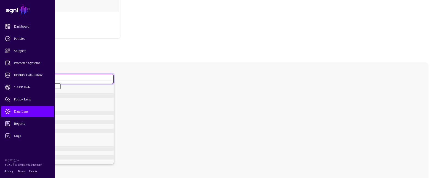
scroll to position [28, 0]
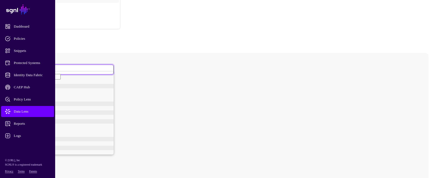
click at [96, 150] on div "User" at bounding box center [68, 152] width 91 height 4
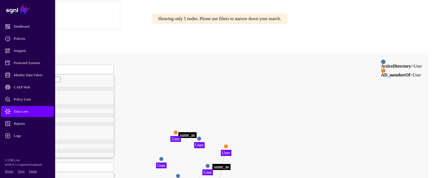
click at [201, 136] on circle at bounding box center [199, 138] width 4 height 4
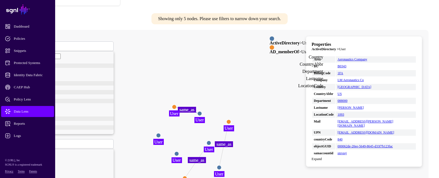
scroll to position [55, 0]
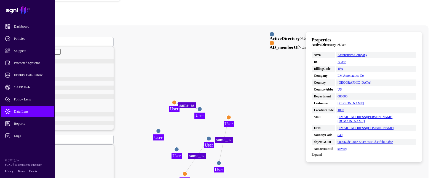
drag, startPoint x: 273, startPoint y: 125, endPoint x: 270, endPoint y: 125, distance: 3.0
click at [221, 161] on circle at bounding box center [219, 163] width 4 height 4
click at [176, 100] on circle at bounding box center [174, 102] width 4 height 4
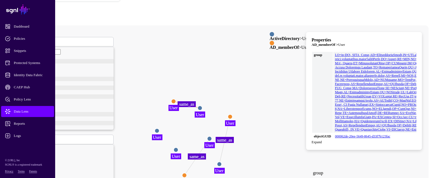
scroll to position [524, 0]
click at [233, 115] on circle at bounding box center [230, 117] width 4 height 4
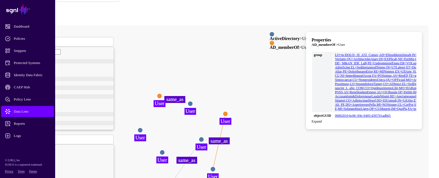
click at [216, 167] on circle at bounding box center [213, 169] width 5 height 5
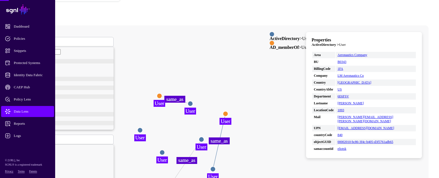
scroll to position [0, 0]
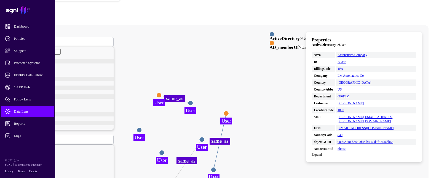
click at [229, 111] on circle at bounding box center [226, 113] width 5 height 5
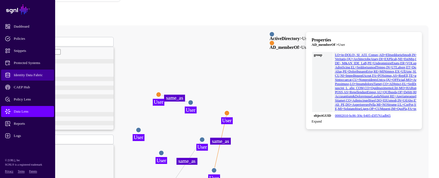
click at [41, 76] on span "Identity Data Fabric" at bounding box center [32, 75] width 54 height 6
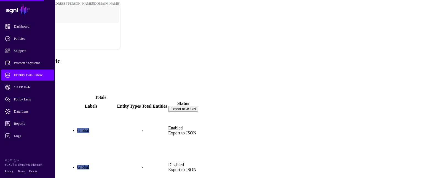
scroll to position [15, 0]
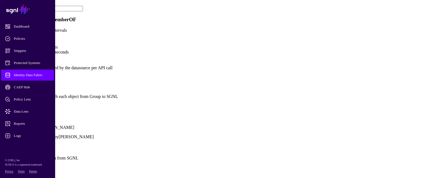
scroll to position [386, 0]
click at [35, 103] on link "Show all attributes" at bounding box center [18, 105] width 33 height 5
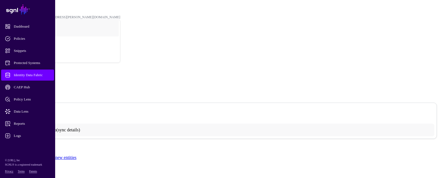
scroll to position [0, 0]
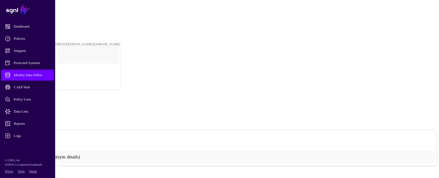
click at [21, 30] on strong "Entities" at bounding box center [16, 32] width 10 height 4
click at [26, 22] on link "MemberOF" at bounding box center [18, 24] width 15 height 4
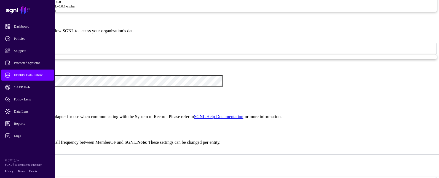
scroll to position [50, 0]
click at [23, 139] on link "Logs" at bounding box center [27, 135] width 53 height 11
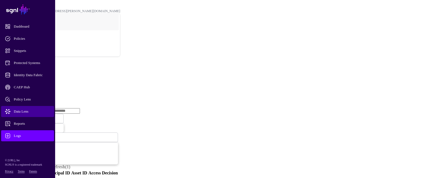
click at [25, 111] on span "Data Lens" at bounding box center [32, 112] width 54 height 6
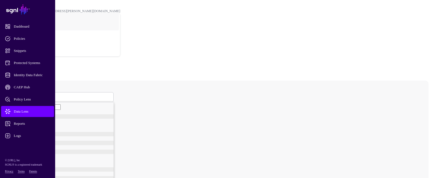
click at [24, 95] on span at bounding box center [22, 97] width 3 height 5
click at [44, 125] on span "GroupMember" at bounding box center [33, 127] width 21 height 4
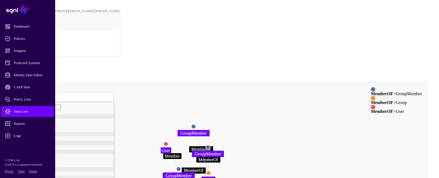
drag, startPoint x: 305, startPoint y: 106, endPoint x: 302, endPoint y: 67, distance: 39.6
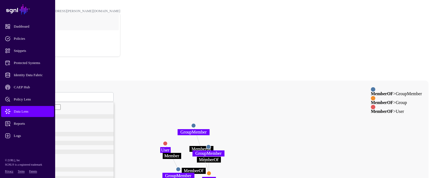
click at [211, 145] on circle at bounding box center [208, 147] width 4 height 4
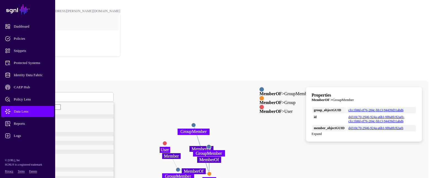
click at [196, 123] on circle at bounding box center [194, 125] width 4 height 4
click at [212, 144] on circle at bounding box center [209, 146] width 4 height 4
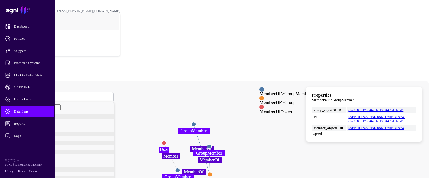
click at [180, 168] on circle at bounding box center [178, 170] width 4 height 4
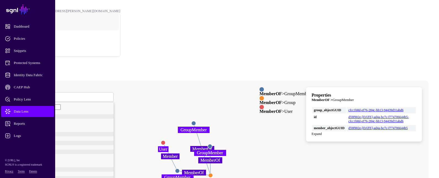
click at [166, 140] on circle at bounding box center [163, 142] width 4 height 4
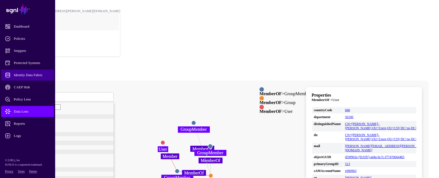
click at [38, 73] on span "Identity Data Fabric" at bounding box center [32, 75] width 54 height 6
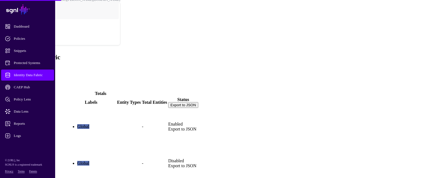
scroll to position [15, 0]
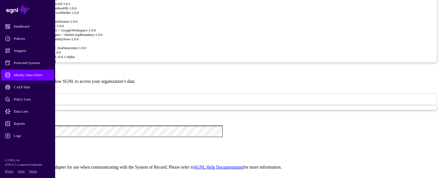
scroll to position [497, 0]
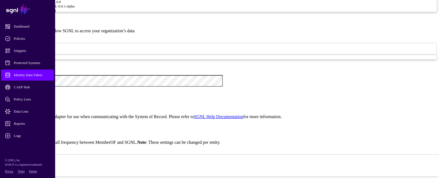
type textarea "*"
drag, startPoint x: 151, startPoint y: 59, endPoint x: 231, endPoint y: 115, distance: 97.5
click at [42, 76] on span "Identity Data Fabric" at bounding box center [32, 75] width 54 height 6
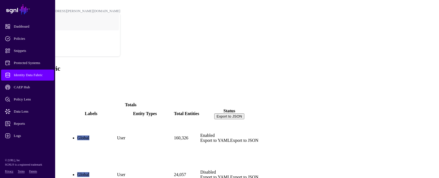
click at [210, 7] on div "POC" at bounding box center [219, 7] width 417 height 4
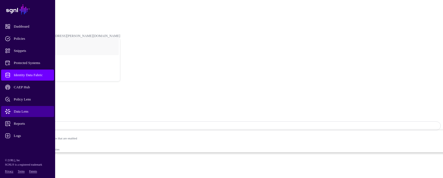
click at [32, 111] on span "Data Lens" at bounding box center [32, 112] width 54 height 6
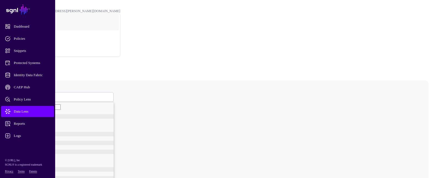
click at [24, 95] on span at bounding box center [22, 97] width 3 height 5
click at [44, 125] on span "GroupMember" at bounding box center [33, 127] width 21 height 4
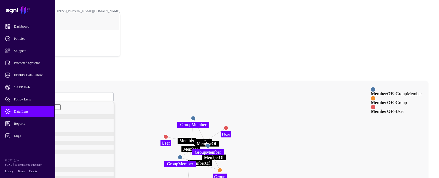
drag, startPoint x: 302, startPoint y: 119, endPoint x: 305, endPoint y: 72, distance: 46.5
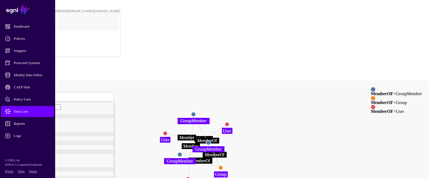
click at [190, 177] on circle at bounding box center [188, 179] width 4 height 4
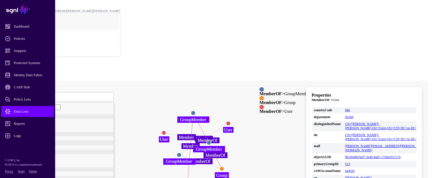
click at [231, 121] on circle at bounding box center [228, 123] width 4 height 4
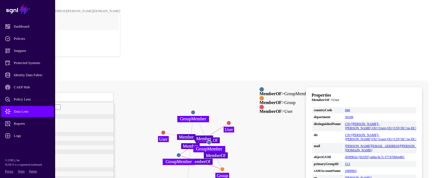
click at [166, 130] on circle at bounding box center [163, 132] width 4 height 4
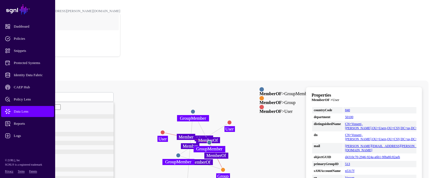
click at [42, 95] on span "GroupMember" at bounding box center [31, 97] width 21 height 5
click at [93, 120] on div "Group" at bounding box center [68, 122] width 91 height 4
click at [40, 76] on span "Identity Data Fabric" at bounding box center [32, 75] width 54 height 6
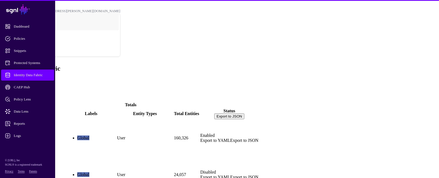
scroll to position [15, 0]
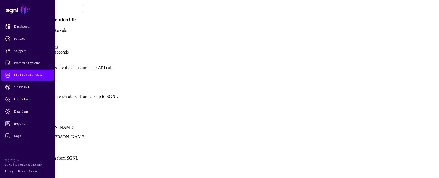
scroll to position [359, 0]
click at [35, 103] on link "Show all attributes" at bounding box center [18, 105] width 33 height 5
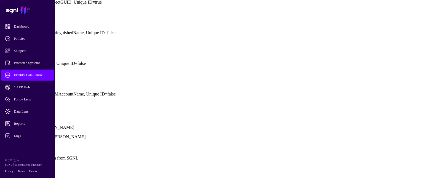
scroll to position [386, 0]
click at [33, 76] on span "Identity Data Fabric" at bounding box center [32, 75] width 54 height 6
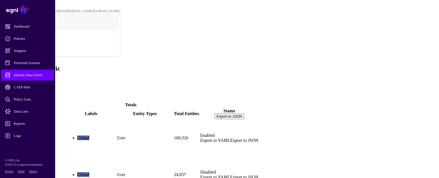
scroll to position [15, 0]
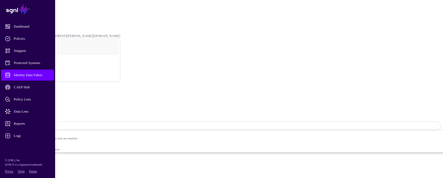
click at [32, 114] on span "Data Lens" at bounding box center [32, 112] width 54 height 6
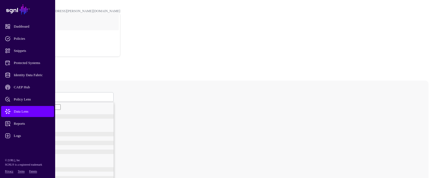
click at [24, 95] on span at bounding box center [22, 97] width 3 height 5
click at [101, 120] on div "Group" at bounding box center [68, 122] width 91 height 4
click at [109, 100] on div "distinguishedName" at bounding box center [65, 101] width 97 height 4
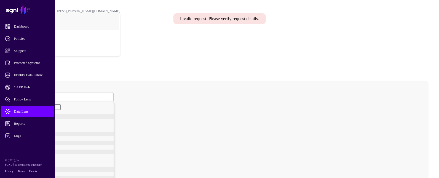
click at [45, 117] on span "sAMAccountName" at bounding box center [31, 115] width 28 height 4
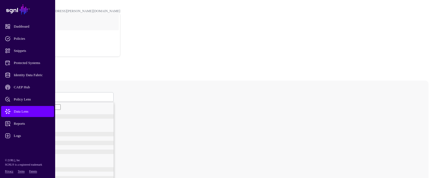
type input "******"
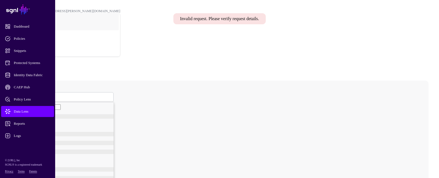
click at [30, 95] on span "Group" at bounding box center [25, 97] width 9 height 5
click at [44, 125] on span "GroupMember" at bounding box center [33, 127] width 21 height 4
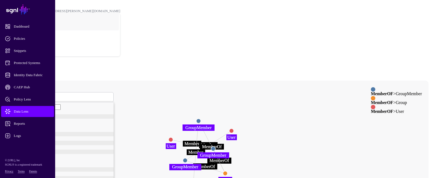
drag, startPoint x: 295, startPoint y: 142, endPoint x: 303, endPoint y: 102, distance: 41.1
click at [228, 172] on circle at bounding box center [226, 174] width 4 height 4
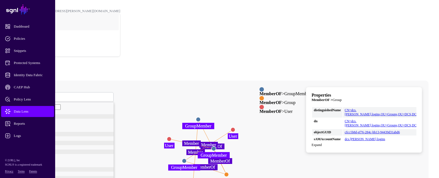
click at [216, 147] on circle at bounding box center [214, 149] width 4 height 4
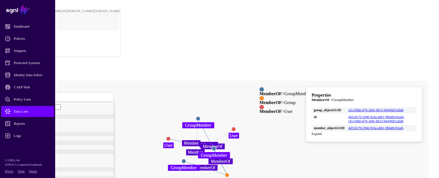
click at [171, 137] on circle at bounding box center [168, 139] width 4 height 4
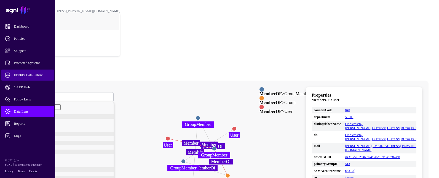
click at [38, 76] on span "Identity Data Fabric" at bounding box center [32, 75] width 54 height 6
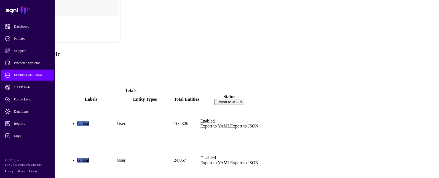
scroll to position [15, 0]
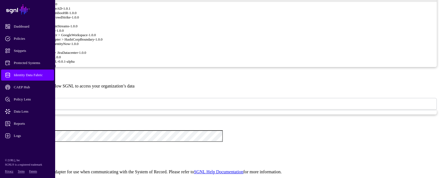
scroll to position [50, 0]
click at [97, 118] on app-datasources-details-form "**********" at bounding box center [219, 82] width 435 height 654
click at [49, 74] on span "Identity Data Fabric" at bounding box center [32, 75] width 54 height 6
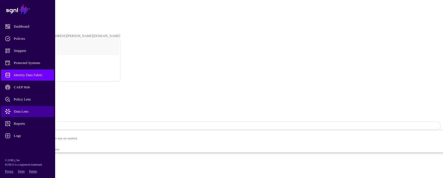
click at [33, 113] on span "Data Lens" at bounding box center [32, 112] width 54 height 6
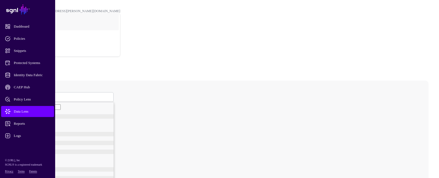
click at [107, 92] on link at bounding box center [65, 97] width 97 height 10
click at [32, 120] on span "Group" at bounding box center [27, 122] width 9 height 4
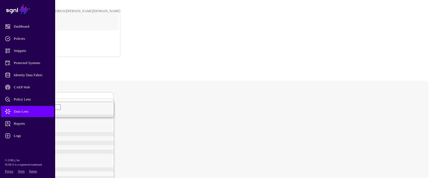
click at [40, 110] on span "Data Lens" at bounding box center [32, 112] width 54 height 6
click at [36, 74] on span "Identity Data Fabric" at bounding box center [32, 75] width 54 height 6
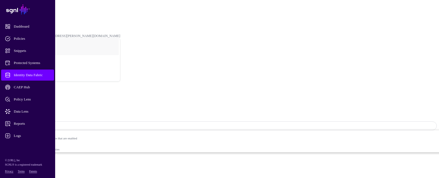
click at [27, 171] on link "Entities" at bounding box center [20, 173] width 14 height 5
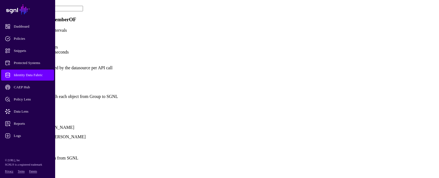
scroll to position [304, 0]
click at [35, 105] on link "Show all attributes" at bounding box center [18, 105] width 33 height 5
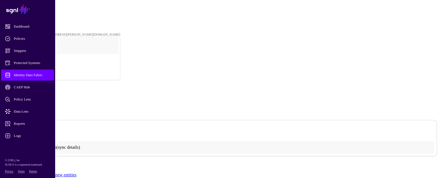
scroll to position [0, 0]
click at [26, 22] on link "MemberOF" at bounding box center [18, 24] width 15 height 4
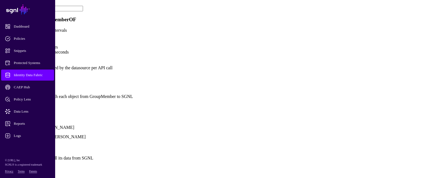
scroll to position [304, 0]
click at [35, 103] on link "Show all attributes" at bounding box center [18, 105] width 33 height 5
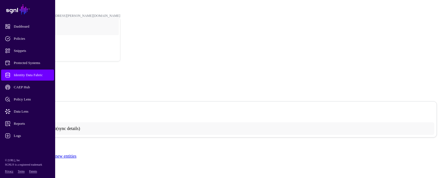
scroll to position [0, 0]
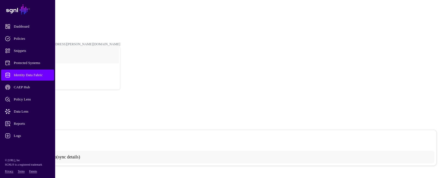
click at [21, 30] on strong "Entities" at bounding box center [16, 32] width 10 height 4
click at [26, 22] on link "MemberOF" at bounding box center [18, 24] width 15 height 4
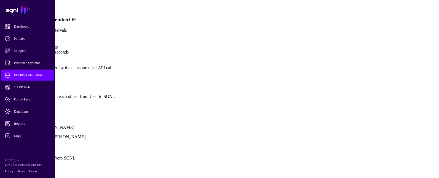
scroll to position [331, 0]
click at [35, 103] on link "Show all attributes" at bounding box center [18, 105] width 33 height 5
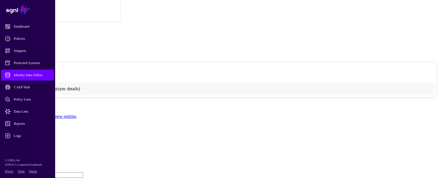
scroll to position [0, 0]
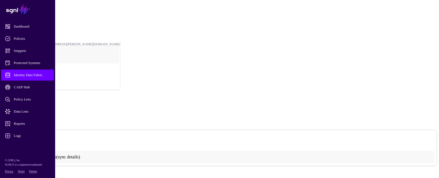
click at [38, 13] on link "Identity Data Fabric" at bounding box center [24, 15] width 27 height 4
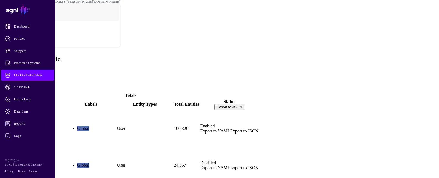
scroll to position [15, 0]
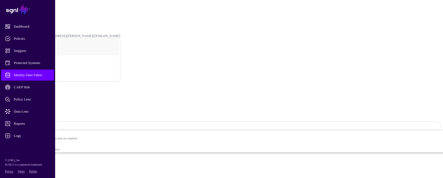
click at [23, 113] on span "Data Lens" at bounding box center [32, 112] width 54 height 6
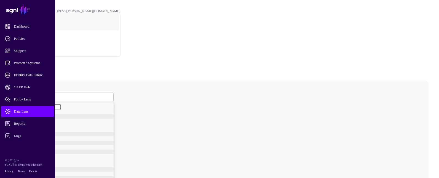
click at [24, 95] on span at bounding box center [22, 97] width 3 height 5
click at [91, 120] on div "Group" at bounding box center [68, 122] width 91 height 4
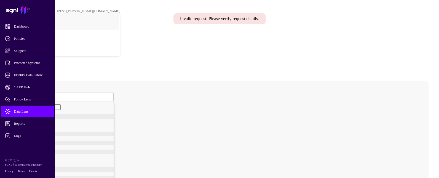
click at [30, 95] on span "Group" at bounding box center [25, 97] width 9 height 5
click at [106, 125] on div "GroupMember" at bounding box center [68, 127] width 91 height 4
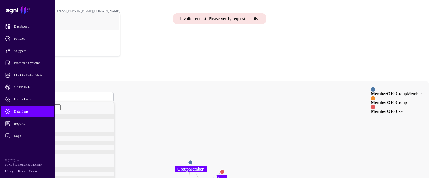
click at [193, 160] on circle at bounding box center [190, 162] width 4 height 4
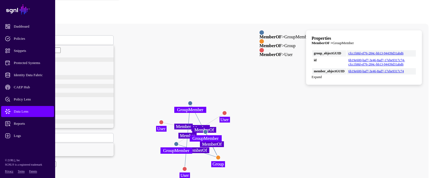
scroll to position [56, 0]
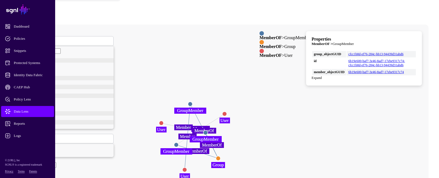
click at [187, 167] on circle at bounding box center [185, 169] width 4 height 4
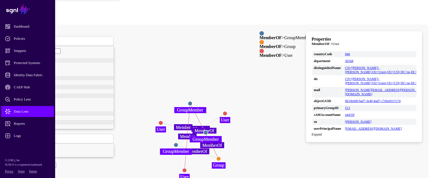
click at [192, 101] on circle at bounding box center [190, 103] width 4 height 4
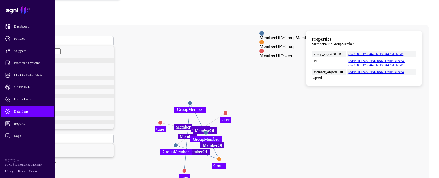
click at [221, 157] on circle at bounding box center [219, 159] width 4 height 4
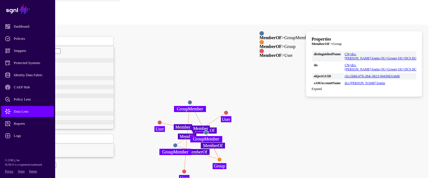
click at [228, 110] on circle at bounding box center [226, 112] width 4 height 4
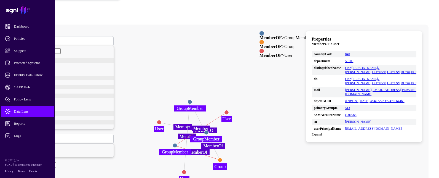
click at [161, 120] on circle at bounding box center [159, 122] width 4 height 4
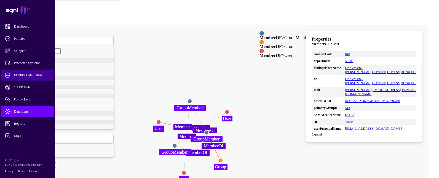
click at [30, 74] on span "Identity Data Fabric" at bounding box center [32, 75] width 54 height 6
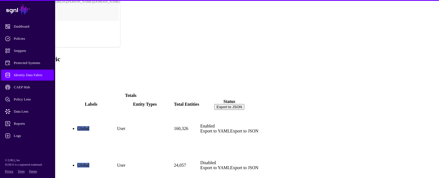
scroll to position [15, 0]
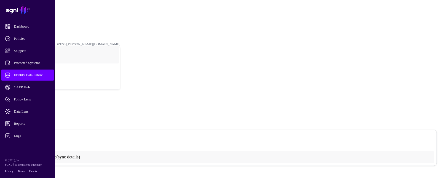
click at [26, 22] on link "MemberOF" at bounding box center [18, 24] width 15 height 4
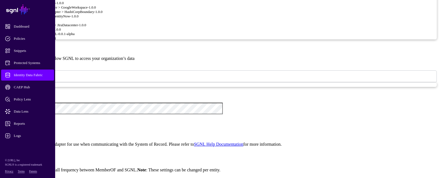
scroll to position [17, 0]
drag, startPoint x: 317, startPoint y: 105, endPoint x: 264, endPoint y: 112, distance: 54.3
click at [264, 150] on div ""User" : { "query" : "(&(objectCategory=user)(objectClass=user)(distinguishedNa…" at bounding box center [224, 178] width 418 height 56
click at [358, 123] on div "**********" at bounding box center [219, 54] width 435 height 654
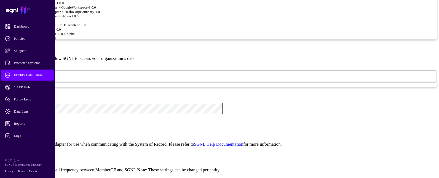
click at [358, 123] on div "**********" at bounding box center [219, 54] width 435 height 654
drag, startPoint x: 187, startPoint y: 111, endPoint x: 244, endPoint y: 118, distance: 57.8
click at [245, 151] on div ""Group" : { "query" : "(&(objectCategory=group)(objectClass=group)(distinguishe…" at bounding box center [224, 176] width 418 height 51
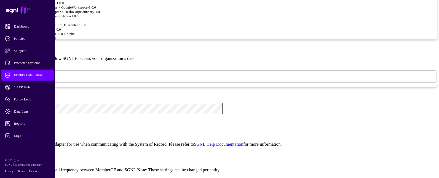
paste textarea
drag, startPoint x: 279, startPoint y: 97, endPoint x: 314, endPoint y: 99, distance: 35.6
click at [314, 147] on div ""query" : "(&(objectCategory=user)(objectClass=user)(distinguishedName=*))" } ,…" at bounding box center [224, 172] width 418 height 51
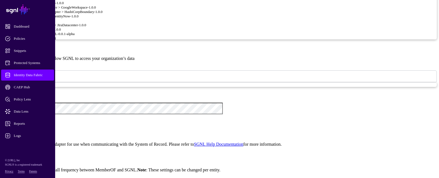
drag, startPoint x: 215, startPoint y: 100, endPoint x: 236, endPoint y: 99, distance: 21.3
paste textarea "*******"
type textarea "**********"
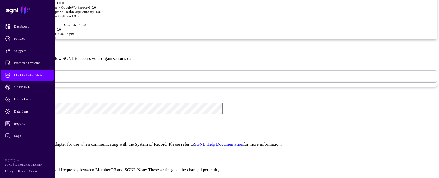
click at [99, 48] on app-datasources-details-form "**********" at bounding box center [219, 54] width 435 height 654
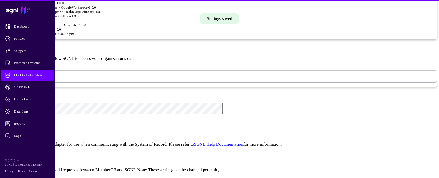
scroll to position [557, 0]
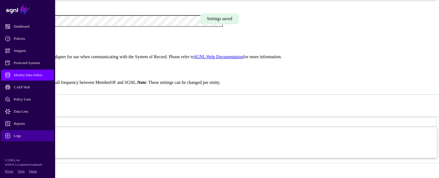
click at [28, 135] on span "Logs" at bounding box center [32, 136] width 54 height 6
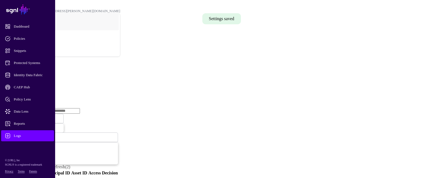
click at [44, 83] on link "Ingestion Service" at bounding box center [28, 85] width 31 height 5
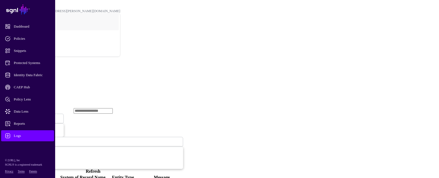
click at [31, 117] on span "Ingestion Started" at bounding box center [19, 119] width 24 height 4
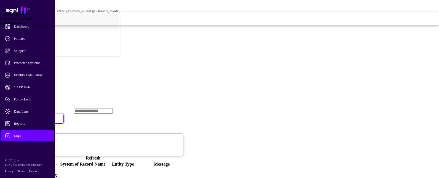
click at [25, 25] on span "Ingestion Failed" at bounding box center [12, 23] width 25 height 4
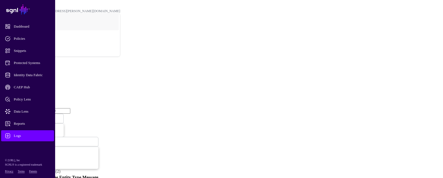
click at [30, 117] on span "Ingestion Failed" at bounding box center [18, 119] width 23 height 4
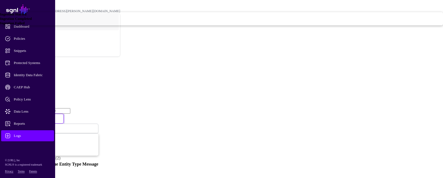
click at [176, 21] on link "Ingestion Completed" at bounding box center [221, 19] width 443 height 4
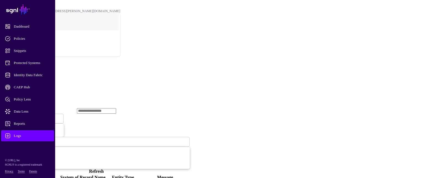
click at [28, 109] on span "Data Lens" at bounding box center [32, 112] width 54 height 6
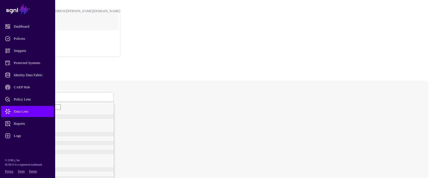
click at [114, 92] on link at bounding box center [65, 97] width 97 height 10
click at [96, 116] on ul "User Group GroupMember" at bounding box center [68, 122] width 91 height 13
drag, startPoint x: 96, startPoint y: 111, endPoint x: 134, endPoint y: 66, distance: 59.0
click at [24, 95] on span at bounding box center [22, 97] width 3 height 5
click at [32, 120] on span "Group" at bounding box center [27, 122] width 9 height 4
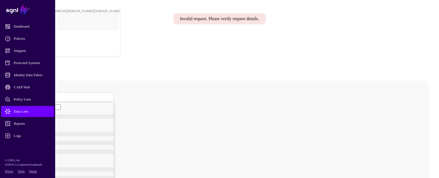
drag, startPoint x: 84, startPoint y: 114, endPoint x: 136, endPoint y: 67, distance: 70.9
click at [30, 95] on span "Group" at bounding box center [25, 97] width 9 height 5
click at [44, 125] on span "GroupMember" at bounding box center [33, 127] width 21 height 4
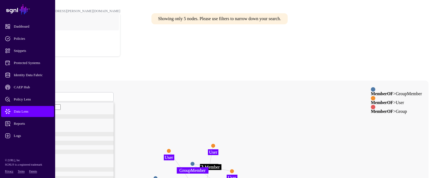
click at [195, 162] on circle at bounding box center [192, 164] width 4 height 4
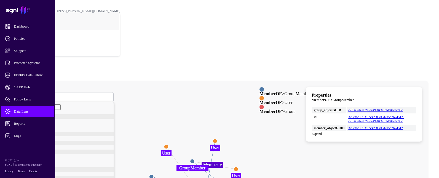
click at [217, 139] on circle at bounding box center [215, 141] width 4 height 4
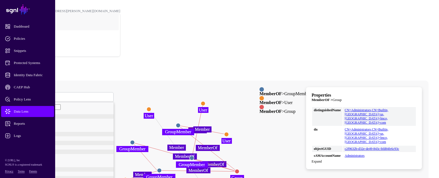
drag, startPoint x: 311, startPoint y: 126, endPoint x: 297, endPoint y: 93, distance: 35.5
click at [194, 156] on circle at bounding box center [192, 158] width 4 height 4
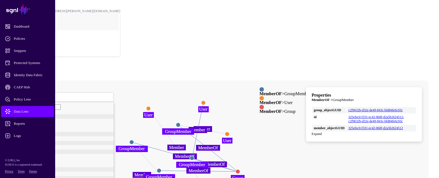
click at [127, 178] on circle at bounding box center [125, 180] width 4 height 4
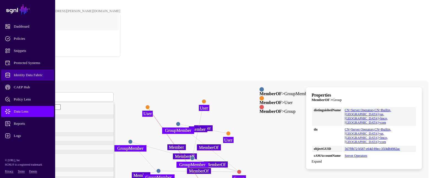
click at [36, 76] on span "Identity Data Fabric" at bounding box center [32, 75] width 54 height 6
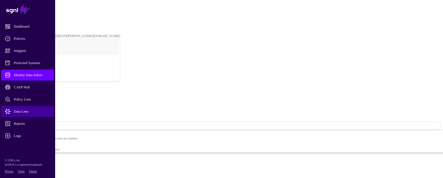
click at [29, 112] on span "Data Lens" at bounding box center [32, 112] width 54 height 6
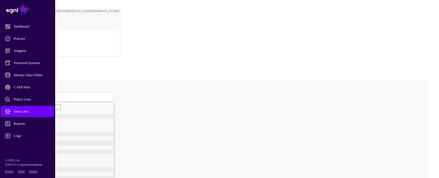
click at [24, 95] on span at bounding box center [22, 97] width 3 height 5
click at [91, 120] on div "Group" at bounding box center [68, 122] width 91 height 4
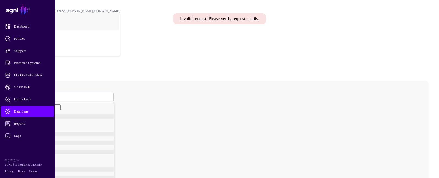
click at [114, 92] on link "Group" at bounding box center [65, 97] width 97 height 10
click at [44, 125] on span "GroupMember" at bounding box center [33, 127] width 21 height 4
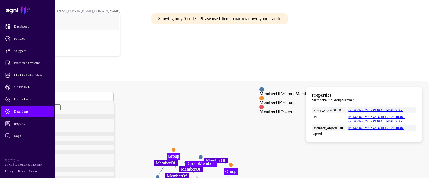
click at [176, 147] on circle at bounding box center [173, 149] width 4 height 4
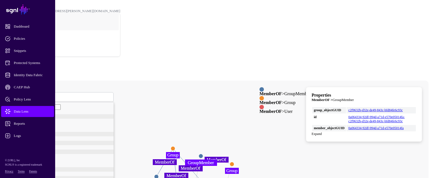
click at [203, 154] on circle at bounding box center [201, 156] width 4 height 4
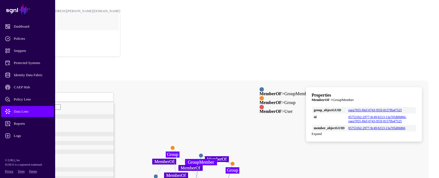
click at [235, 161] on circle at bounding box center [232, 163] width 4 height 4
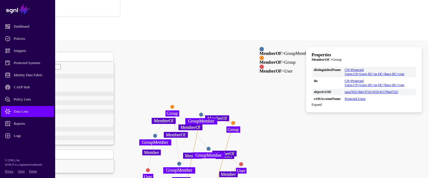
scroll to position [43, 0]
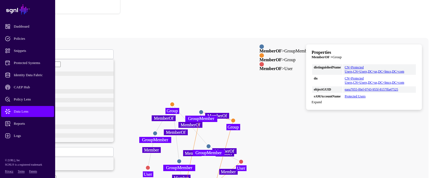
click at [243, 159] on circle at bounding box center [241, 161] width 4 height 4
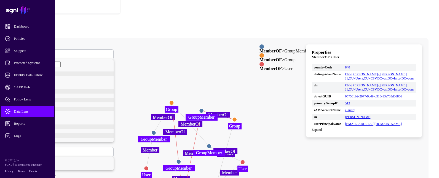
click at [181, 159] on circle at bounding box center [179, 161] width 4 height 4
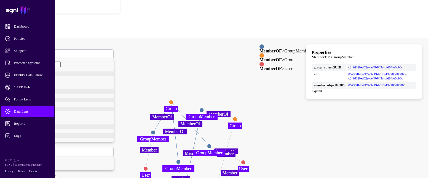
click at [174, 100] on circle at bounding box center [171, 102] width 4 height 4
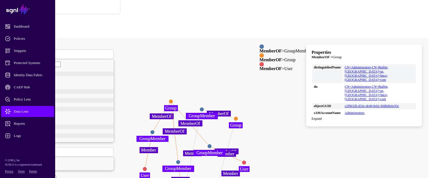
click at [180, 160] on circle at bounding box center [178, 162] width 4 height 4
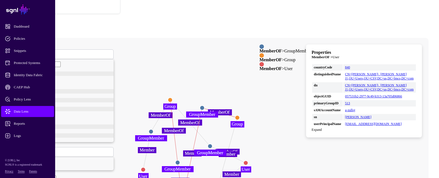
click at [180, 160] on circle at bounding box center [178, 162] width 4 height 4
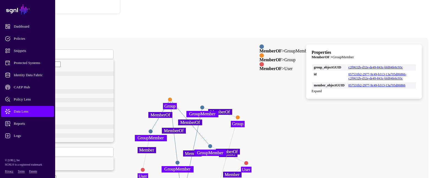
click at [172, 97] on circle at bounding box center [170, 99] width 4 height 4
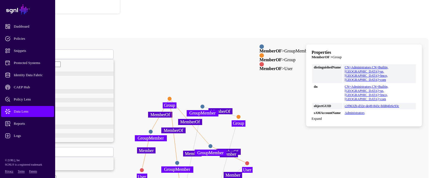
click at [153, 129] on circle at bounding box center [150, 131] width 4 height 4
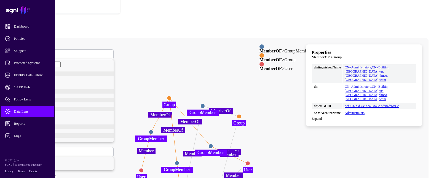
click at [153, 130] on circle at bounding box center [151, 132] width 4 height 4
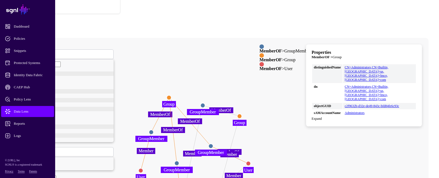
click at [153, 130] on circle at bounding box center [151, 132] width 4 height 4
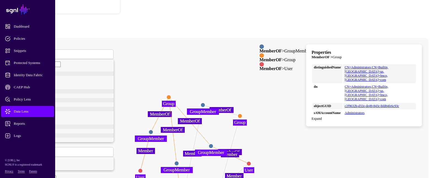
click at [153, 130] on circle at bounding box center [151, 132] width 4 height 4
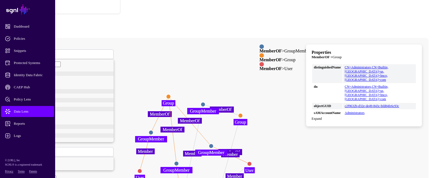
click at [153, 130] on circle at bounding box center [151, 132] width 4 height 4
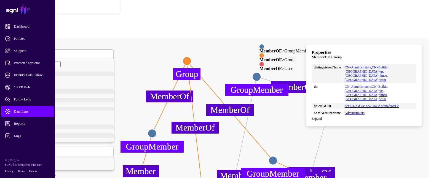
click at [157, 129] on circle at bounding box center [152, 133] width 9 height 9
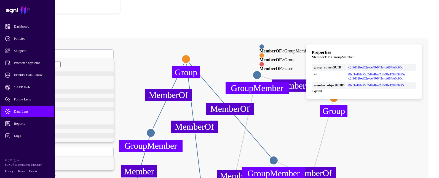
click at [155, 128] on circle at bounding box center [151, 132] width 9 height 9
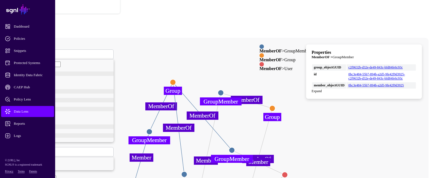
click at [224, 90] on circle at bounding box center [221, 93] width 6 height 6
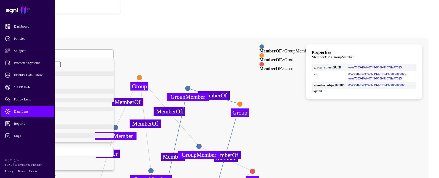
drag, startPoint x: 292, startPoint y: 91, endPoint x: 251, endPoint y: 86, distance: 41.7
click at [251, 86] on icon "Member MemberOf MemberOf MemberOf Member Member Member MemberOf MemberOf Member…" at bounding box center [194, 148] width 368 height 221
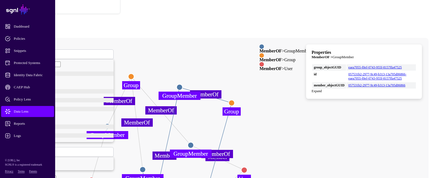
click at [235, 100] on circle at bounding box center [232, 103] width 6 height 6
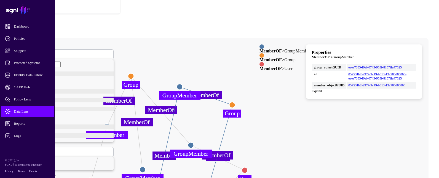
click at [235, 102] on circle at bounding box center [232, 105] width 6 height 6
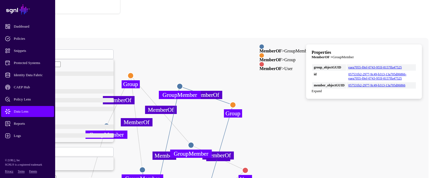
click at [236, 102] on circle at bounding box center [233, 105] width 6 height 6
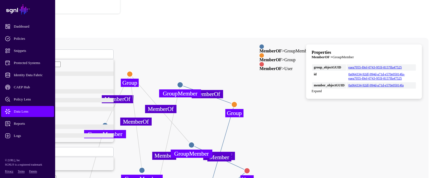
click at [250, 168] on circle at bounding box center [247, 171] width 6 height 6
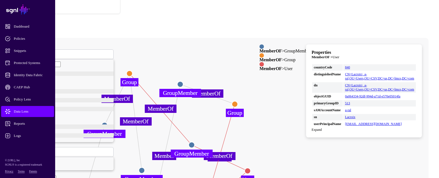
click at [132, 71] on circle at bounding box center [130, 74] width 6 height 6
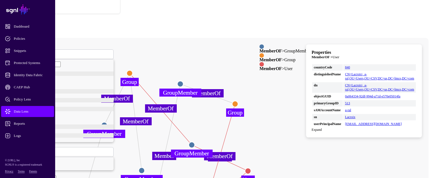
click at [132, 70] on circle at bounding box center [130, 73] width 6 height 6
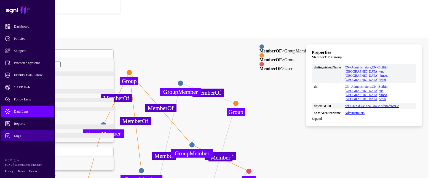
click at [18, 133] on span "Logs" at bounding box center [32, 136] width 54 height 6
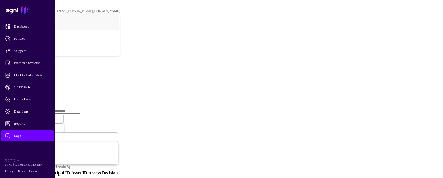
click at [44, 83] on link "Ingestion Service" at bounding box center [28, 85] width 31 height 5
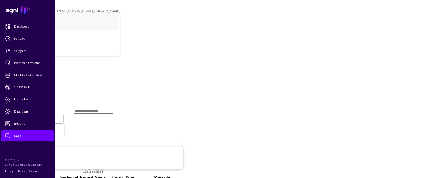
click at [31, 116] on span "Ingestion Started" at bounding box center [19, 118] width 24 height 5
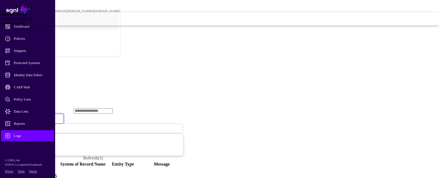
click at [25, 25] on span "Ingestion Failed" at bounding box center [12, 23] width 25 height 4
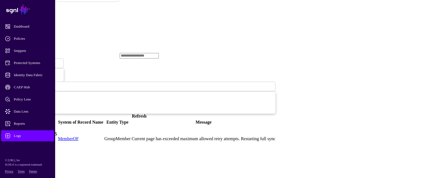
scroll to position [83, 0]
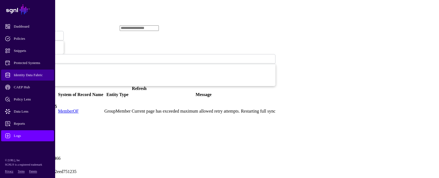
click at [35, 71] on link "Identity Data Fabric" at bounding box center [27, 75] width 53 height 11
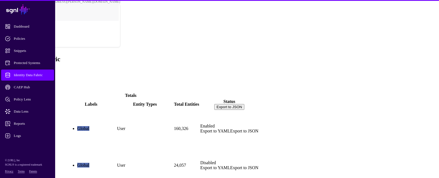
scroll to position [15, 0]
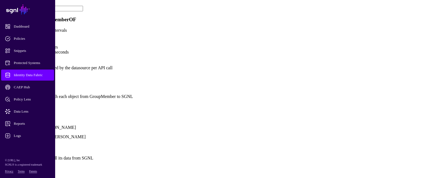
scroll to position [304, 0]
click at [41, 60] on input "***" at bounding box center [21, 63] width 39 height 6
type input "**"
click at [31, 170] on button "Save" at bounding box center [24, 173] width 13 height 6
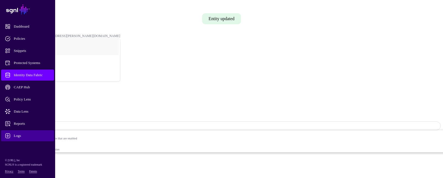
click at [20, 135] on span "Logs" at bounding box center [32, 136] width 54 height 6
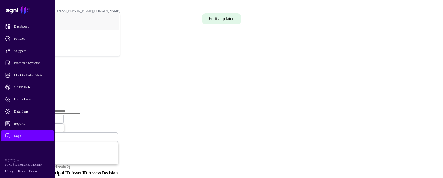
click at [44, 83] on link "Ingestion Service" at bounding box center [28, 85] width 31 height 5
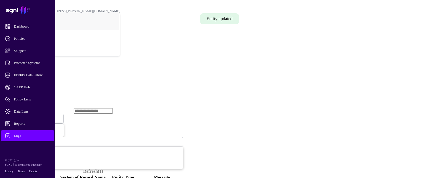
click at [31, 116] on span "Ingestion Started" at bounding box center [19, 118] width 24 height 5
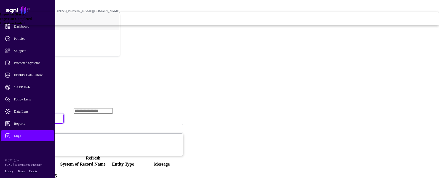
click at [181, 25] on div "Ingestion Failed" at bounding box center [219, 23] width 439 height 4
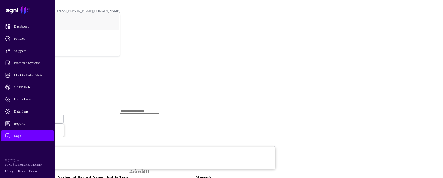
click at [30, 117] on span "Ingestion Failed" at bounding box center [18, 119] width 23 height 4
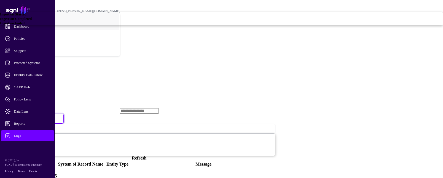
click at [26, 16] on span "Ingestion Started" at bounding box center [13, 14] width 26 height 4
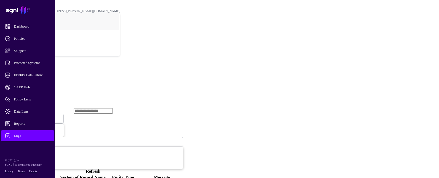
click at [26, 134] on span "Logs" at bounding box center [32, 136] width 54 height 6
click at [44, 83] on link "Ingestion Service" at bounding box center [28, 85] width 31 height 5
click at [31, 117] on span "Ingestion Started" at bounding box center [19, 119] width 24 height 4
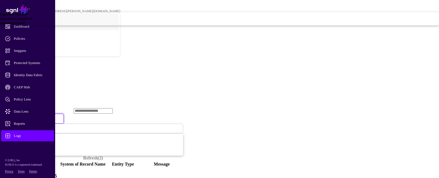
click at [25, 25] on span "Ingestion Failed" at bounding box center [12, 23] width 25 height 4
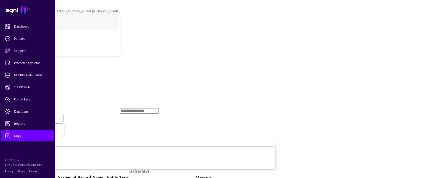
click at [30, 117] on span "Ingestion Failed" at bounding box center [18, 119] width 23 height 4
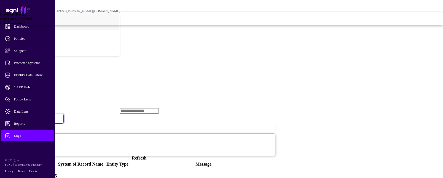
click at [26, 16] on span "Ingestion Started" at bounding box center [13, 14] width 26 height 4
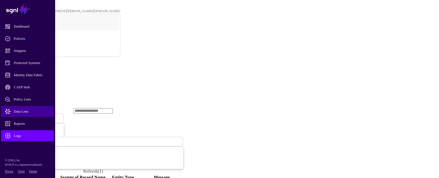
click at [26, 110] on span "Data Lens" at bounding box center [32, 112] width 54 height 6
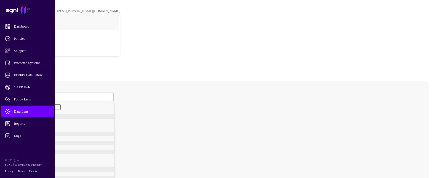
click at [24, 95] on span at bounding box center [22, 97] width 3 height 5
click at [32, 120] on span "Group" at bounding box center [27, 122] width 9 height 4
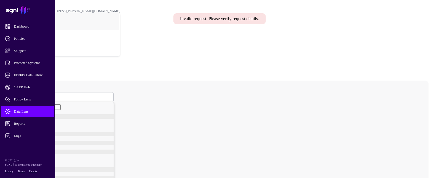
click at [30, 95] on span "Group" at bounding box center [25, 97] width 9 height 5
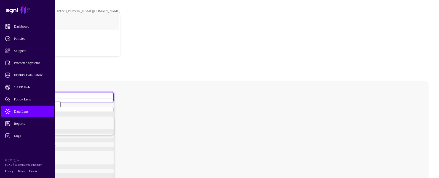
click at [44, 125] on span "GroupMember" at bounding box center [33, 127] width 21 height 4
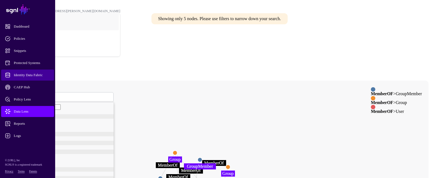
click at [37, 75] on span "Identity Data Fabric" at bounding box center [32, 75] width 54 height 6
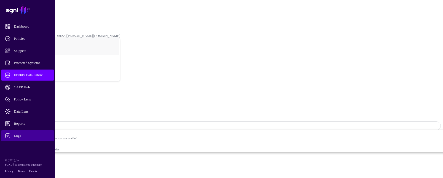
click at [20, 133] on link "Logs" at bounding box center [27, 135] width 53 height 11
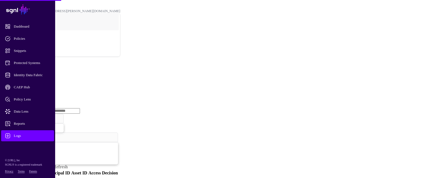
click at [44, 83] on link "Ingestion Service" at bounding box center [28, 85] width 31 height 5
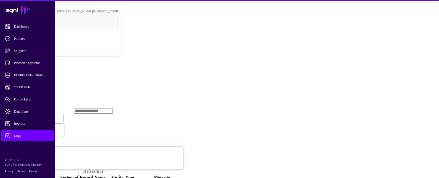
click at [31, 117] on span "Ingestion Started" at bounding box center [19, 119] width 24 height 4
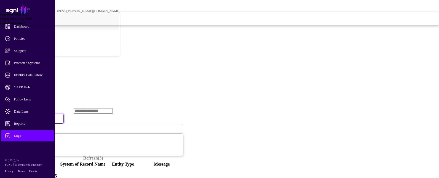
click at [25, 25] on span "Ingestion Failed" at bounding box center [12, 23] width 25 height 4
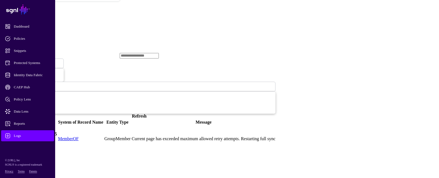
scroll to position [83, 0]
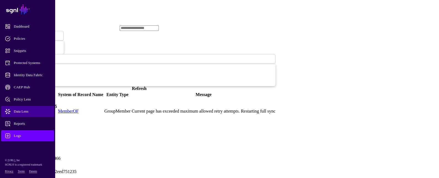
click at [28, 111] on span "Data Lens" at bounding box center [32, 112] width 54 height 6
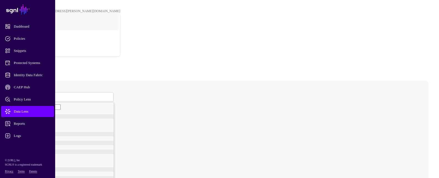
click at [24, 95] on span at bounding box center [22, 97] width 3 height 5
click at [44, 125] on span "GroupMember" at bounding box center [33, 127] width 21 height 4
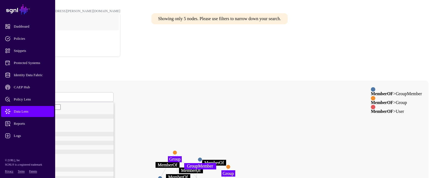
click at [42, 95] on span "GroupMember" at bounding box center [31, 97] width 21 height 5
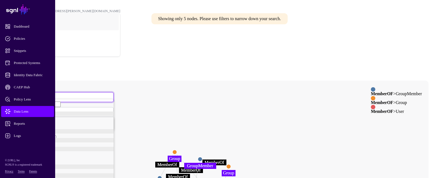
click at [32, 120] on span "Group" at bounding box center [27, 122] width 9 height 4
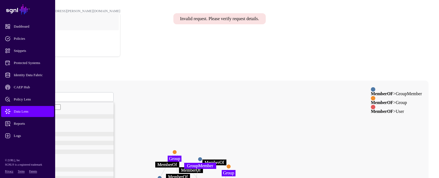
click at [30, 95] on span "Group" at bounding box center [25, 97] width 9 height 5
click at [91, 116] on div "User" at bounding box center [68, 118] width 91 height 4
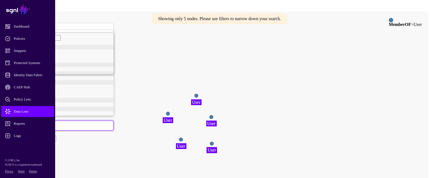
scroll to position [83, 0]
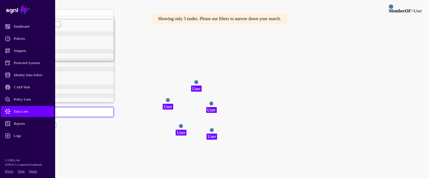
click at [45, 52] on span "sAMAccountName" at bounding box center [31, 49] width 28 height 4
drag, startPoint x: 99, startPoint y: 20, endPoint x: 99, endPoint y: 23, distance: 3.1
click at [56, 166] on input "text" at bounding box center [36, 169] width 39 height 6
type input "******"
click at [17, 177] on button "Submit" at bounding box center [25, 180] width 16 height 6
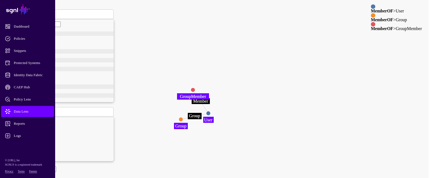
click at [211, 111] on circle at bounding box center [208, 113] width 4 height 4
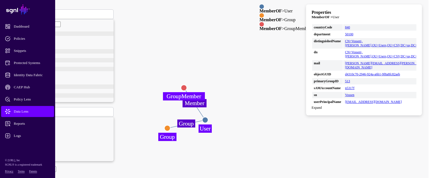
click at [187, 85] on circle at bounding box center [184, 88] width 6 height 6
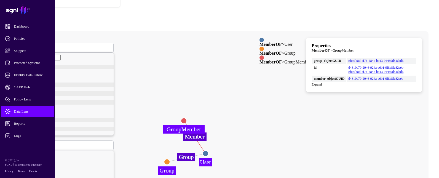
scroll to position [28, 0]
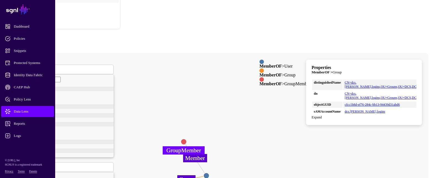
click at [209, 173] on circle at bounding box center [207, 176] width 6 height 6
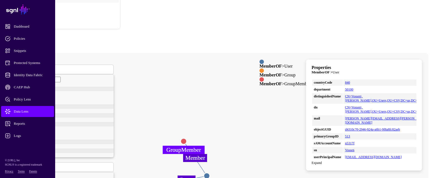
click at [187, 138] on circle at bounding box center [184, 141] width 6 height 6
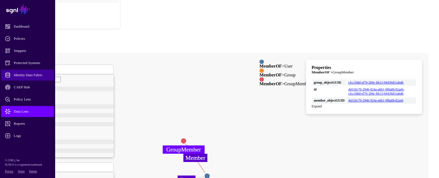
click at [34, 75] on span "Identity Data Fabric" at bounding box center [32, 75] width 54 height 6
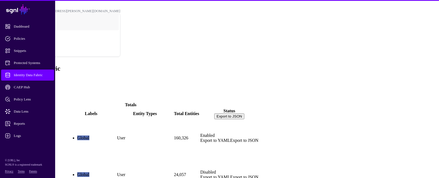
scroll to position [15, 0]
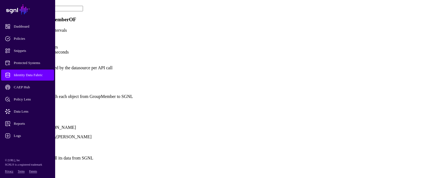
scroll to position [359, 0]
click at [35, 103] on link "Show all attributes" at bounding box center [18, 105] width 33 height 5
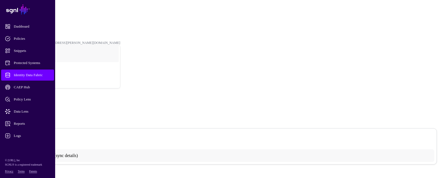
scroll to position [0, 0]
click at [26, 22] on link "MemberOF" at bounding box center [18, 24] width 15 height 4
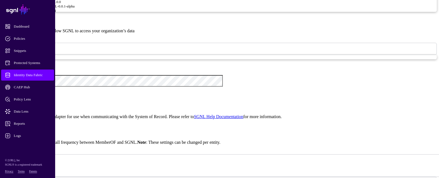
scroll to position [44, 0]
drag, startPoint x: 251, startPoint y: 73, endPoint x: 214, endPoint y: 75, distance: 36.7
type textarea "**********"
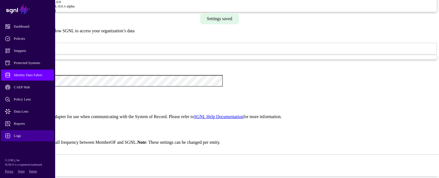
click at [26, 132] on link "Logs" at bounding box center [27, 135] width 53 height 11
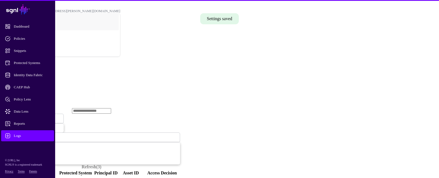
click at [44, 83] on link "Ingestion Service" at bounding box center [28, 85] width 31 height 5
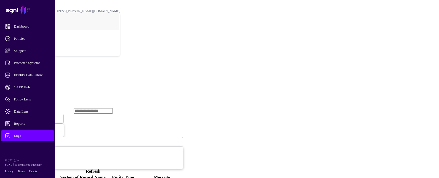
click at [31, 117] on span "Ingestion Started" at bounding box center [19, 119] width 24 height 4
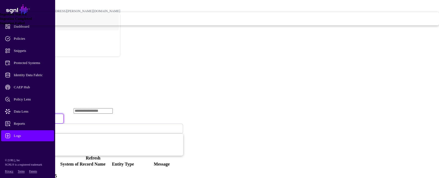
click at [25, 25] on span "Ingestion Failed" at bounding box center [12, 23] width 25 height 4
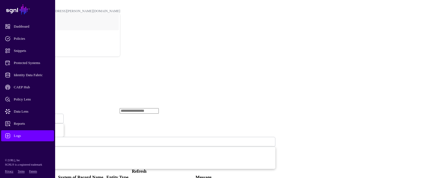
click at [30, 116] on span "Ingestion Failed" at bounding box center [18, 118] width 23 height 5
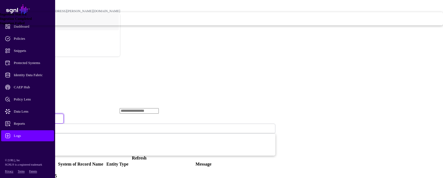
click at [189, 17] on div "Ingestion Started" at bounding box center [221, 14] width 443 height 4
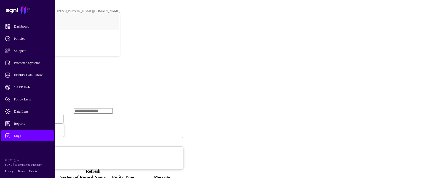
click at [44, 133] on span "Logs" at bounding box center [32, 136] width 54 height 6
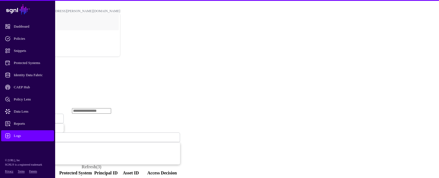
click at [44, 83] on link "Ingestion Service" at bounding box center [28, 85] width 31 height 5
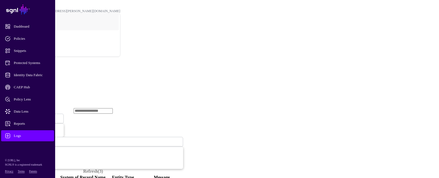
click at [31, 116] on span "Ingestion Started" at bounding box center [19, 118] width 24 height 5
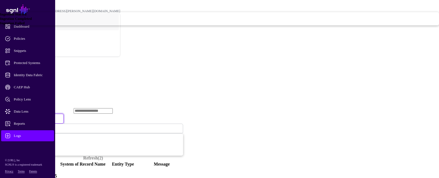
click at [25, 25] on span "Ingestion Failed" at bounding box center [12, 23] width 25 height 4
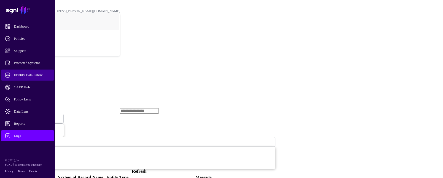
click at [35, 73] on span "Identity Data Fabric" at bounding box center [32, 75] width 54 height 6
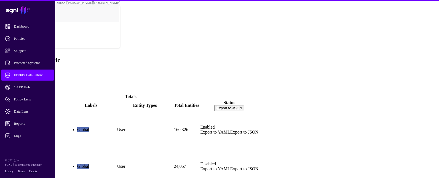
scroll to position [15, 0]
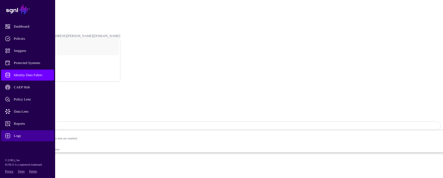
click at [26, 135] on span "Logs" at bounding box center [32, 136] width 54 height 6
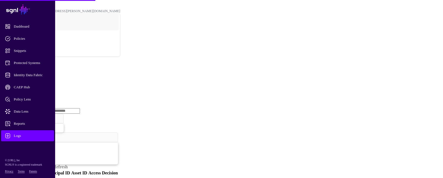
click at [44, 83] on link "Ingestion Service" at bounding box center [28, 85] width 31 height 5
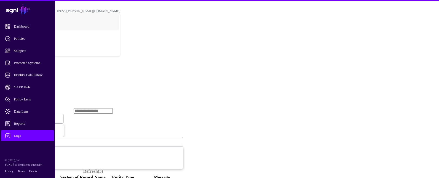
click at [31, 117] on span "Ingestion Started" at bounding box center [19, 119] width 24 height 4
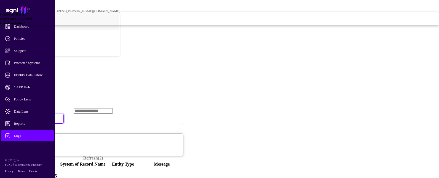
click at [25, 25] on span "Ingestion Failed" at bounding box center [12, 23] width 25 height 4
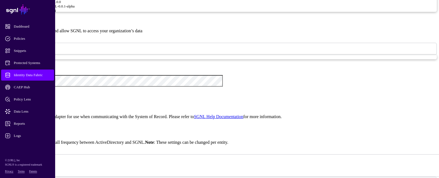
scroll to position [495, 0]
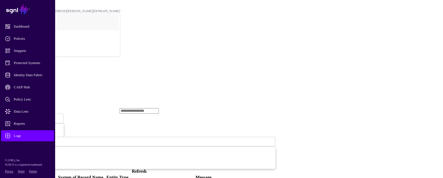
click at [147, 169] on link "Refresh" at bounding box center [139, 171] width 15 height 5
click at [112, 65] on div "Logs" at bounding box center [221, 68] width 439 height 7
click at [147, 169] on link "Refresh" at bounding box center [139, 171] width 15 height 5
click at [41, 77] on span "Identity Data Fabric" at bounding box center [32, 75] width 54 height 6
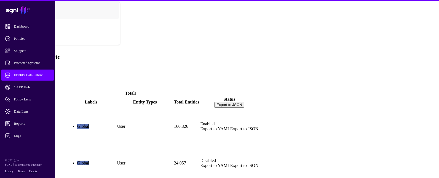
scroll to position [15, 0]
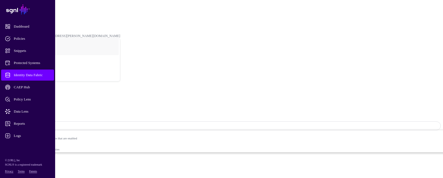
click at [104, 157] on ul "Global" at bounding box center [221, 162] width 439 height 10
click at [37, 63] on span "Protected Systems" at bounding box center [32, 63] width 54 height 6
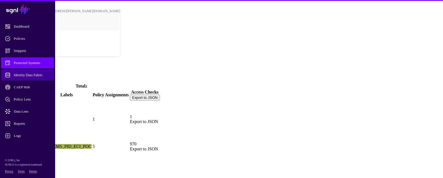
click at [38, 74] on span "Identity Data Fabric" at bounding box center [32, 75] width 54 height 6
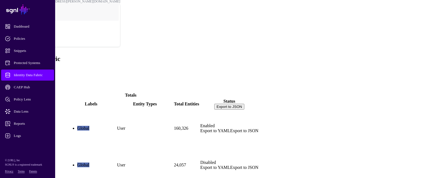
scroll to position [15, 0]
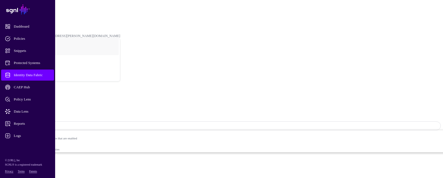
click at [26, 112] on span "Data Lens" at bounding box center [32, 112] width 54 height 6
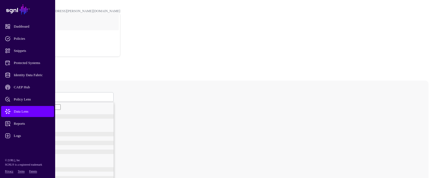
click at [24, 95] on span at bounding box center [22, 97] width 3 height 5
click at [93, 120] on div "Group" at bounding box center [68, 122] width 91 height 4
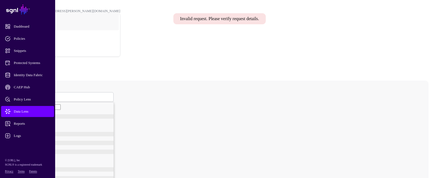
click at [30, 95] on span "Group" at bounding box center [25, 97] width 9 height 5
click at [92, 116] on div "User" at bounding box center [68, 118] width 91 height 4
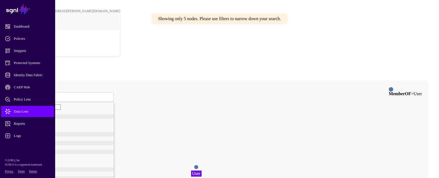
click at [28, 95] on span "User" at bounding box center [24, 97] width 7 height 5
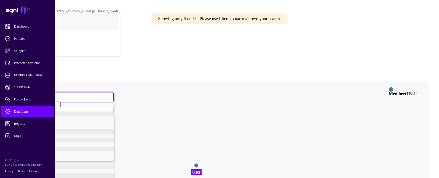
click at [44, 125] on span "GroupMember" at bounding box center [33, 127] width 21 height 4
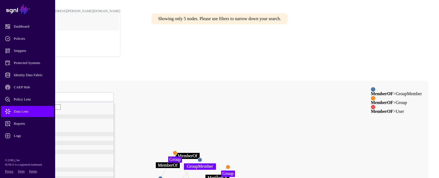
click at [42, 95] on span "GroupMember" at bounding box center [31, 97] width 21 height 5
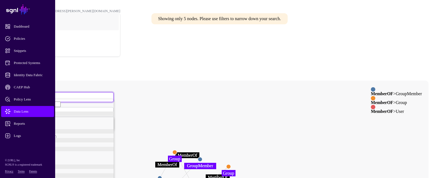
click at [96, 116] on div "User" at bounding box center [68, 118] width 91 height 4
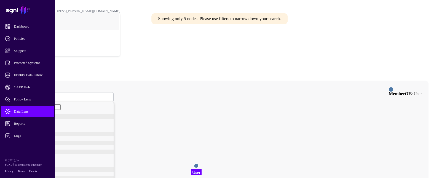
click at [199, 164] on circle at bounding box center [196, 166] width 4 height 4
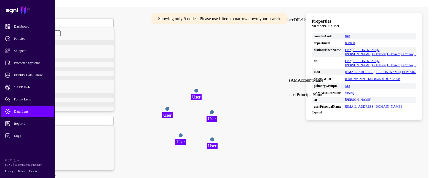
scroll to position [83, 0]
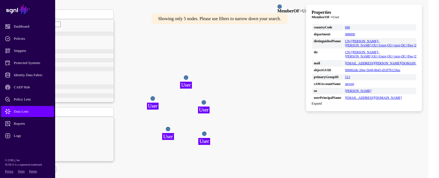
click at [114, 177] on div "Submit Hide" at bounding box center [65, 180] width 97 height 6
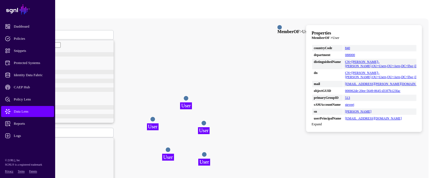
scroll to position [28, 0]
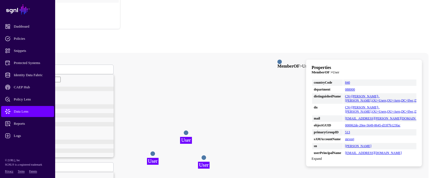
click at [24, 165] on span at bounding box center [22, 167] width 3 height 5
click at [106, 107] on div "sAMAccountName" at bounding box center [65, 105] width 97 height 4
type input "*******"
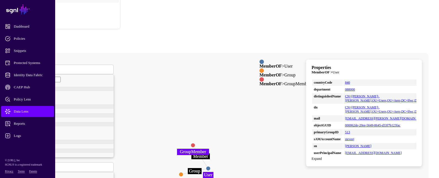
click at [195, 143] on circle at bounding box center [193, 145] width 4 height 4
click at [195, 143] on circle at bounding box center [192, 145] width 4 height 4
click at [194, 143] on circle at bounding box center [192, 145] width 4 height 4
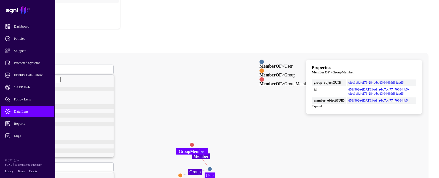
click at [183, 173] on circle at bounding box center [180, 175] width 4 height 4
click at [182, 173] on circle at bounding box center [180, 175] width 4 height 4
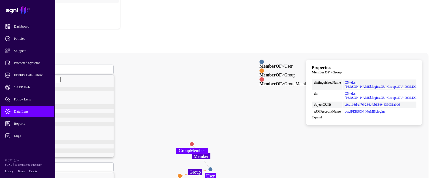
click at [213, 167] on circle at bounding box center [210, 169] width 4 height 4
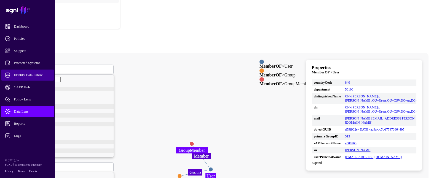
click at [36, 73] on span "Identity Data Fabric" at bounding box center [32, 75] width 54 height 6
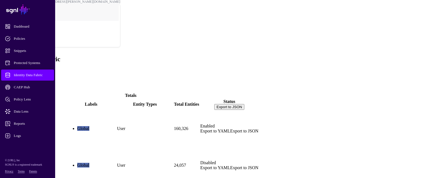
scroll to position [15, 0]
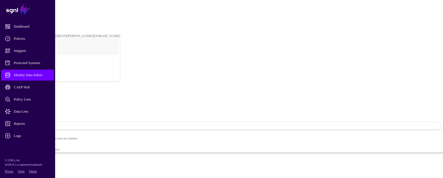
click at [37, 74] on span "Identity Data Fabric" at bounding box center [32, 75] width 54 height 6
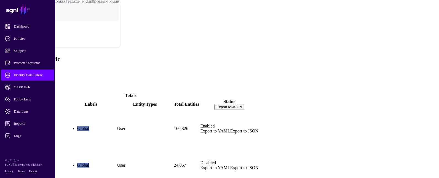
scroll to position [15, 0]
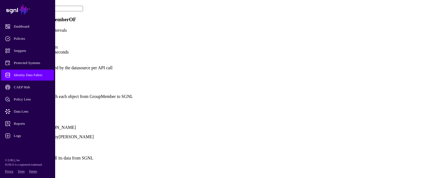
scroll to position [304, 0]
click at [35, 106] on link "Show all attributes" at bounding box center [18, 105] width 33 height 5
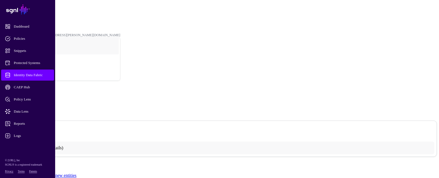
scroll to position [0, 0]
click at [26, 22] on link "MemberOF" at bounding box center [18, 24] width 15 height 4
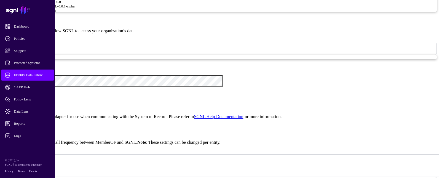
scroll to position [50, 0]
click at [26, 111] on span "Data Lens" at bounding box center [32, 112] width 54 height 6
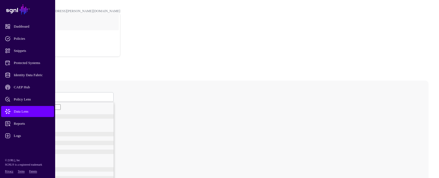
click at [24, 95] on span at bounding box center [22, 97] width 3 height 5
click at [105, 125] on div "GroupMember" at bounding box center [68, 127] width 91 height 4
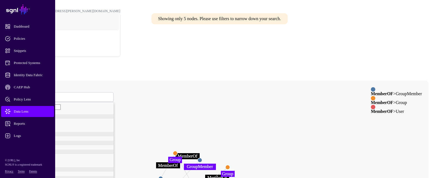
click at [42, 95] on span "GroupMember" at bounding box center [31, 97] width 21 height 5
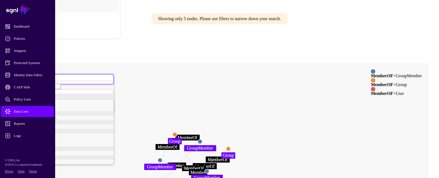
scroll to position [55, 0]
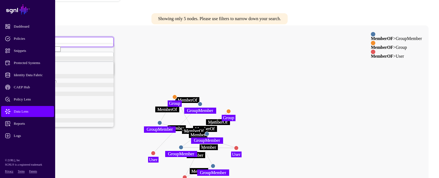
click at [97, 61] on div "User" at bounding box center [68, 63] width 91 height 4
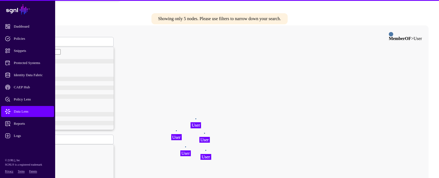
click at [24, 137] on span at bounding box center [22, 139] width 3 height 5
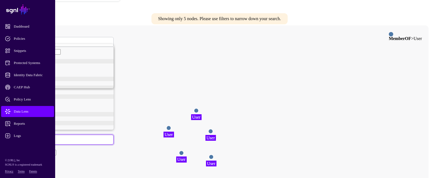
click at [45, 79] on span "sAMAccountName" at bounding box center [31, 77] width 28 height 4
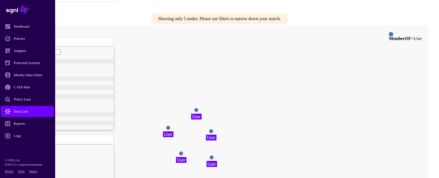
type input "*******"
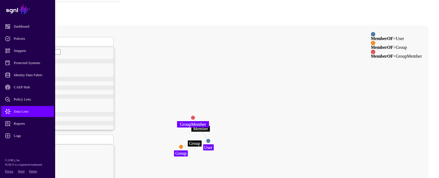
click at [195, 115] on circle at bounding box center [193, 117] width 4 height 4
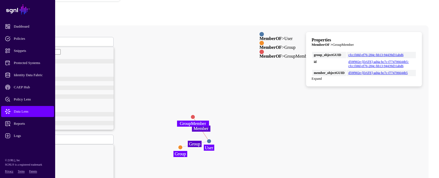
click at [183, 145] on circle at bounding box center [180, 147] width 4 height 4
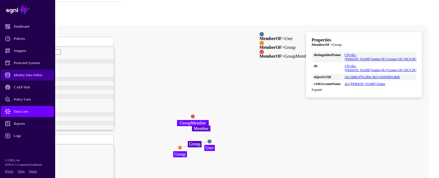
click at [31, 77] on span "Identity Data Fabric" at bounding box center [32, 75] width 54 height 6
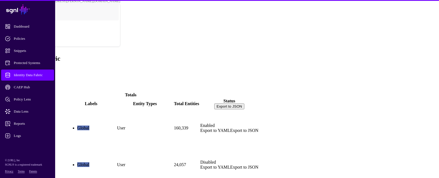
scroll to position [15, 0]
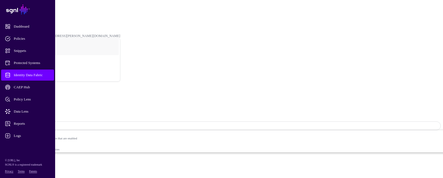
click at [43, 61] on span "Protected Systems" at bounding box center [32, 63] width 54 height 6
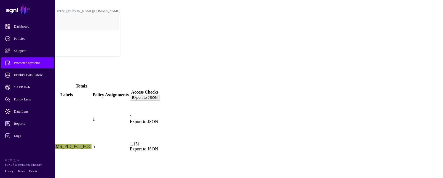
click at [10, 78] on span "Add" at bounding box center [6, 80] width 8 height 5
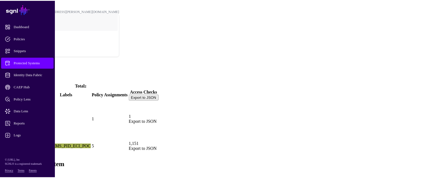
scroll to position [339, 0]
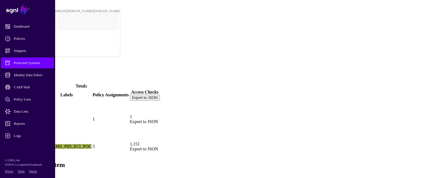
click at [2, 161] on link at bounding box center [2, 161] width 0 height 0
click at [28, 76] on span "Identity Data Fabric" at bounding box center [32, 75] width 54 height 6
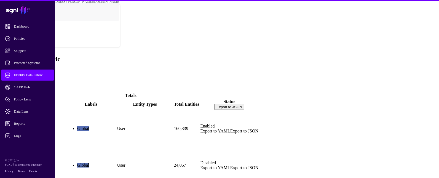
scroll to position [15, 0]
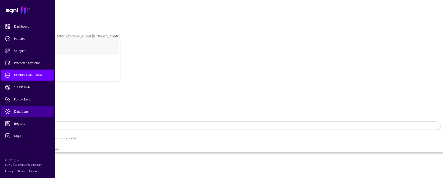
click at [25, 113] on span "Data Lens" at bounding box center [32, 112] width 54 height 6
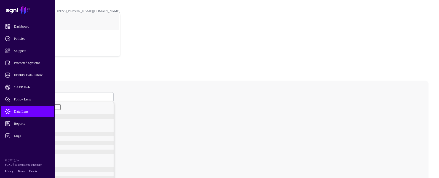
click at [24, 95] on span at bounding box center [22, 97] width 3 height 5
click at [112, 125] on div "GroupMember" at bounding box center [68, 127] width 91 height 4
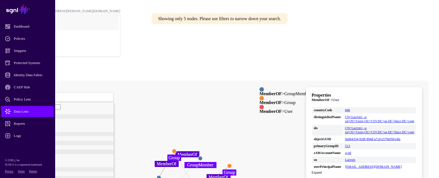
click at [161, 176] on circle at bounding box center [159, 178] width 4 height 4
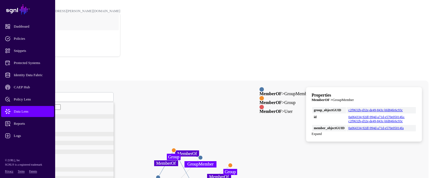
click at [176, 148] on circle at bounding box center [174, 150] width 4 height 4
click at [176, 148] on circle at bounding box center [173, 150] width 4 height 4
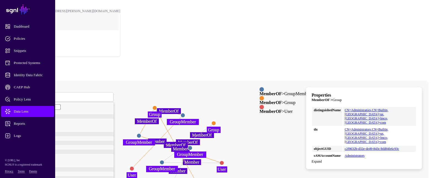
drag, startPoint x: 312, startPoint y: 139, endPoint x: 293, endPoint y: 97, distance: 46.2
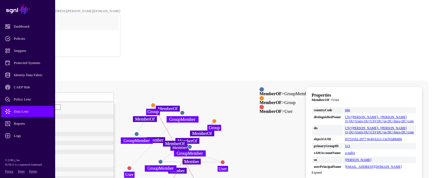
click at [192, 145] on circle at bounding box center [190, 147] width 4 height 4
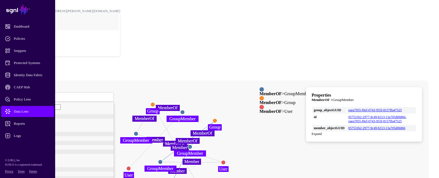
click at [217, 118] on circle at bounding box center [215, 120] width 4 height 4
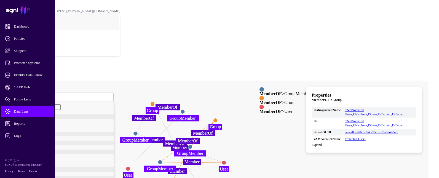
click at [162, 160] on circle at bounding box center [160, 162] width 4 height 4
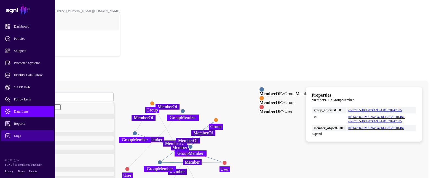
click at [19, 135] on span "Logs" at bounding box center [32, 136] width 54 height 6
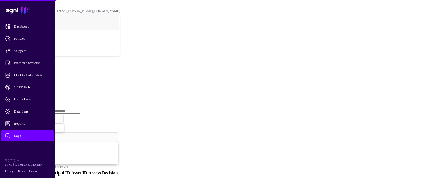
click at [44, 83] on link "Ingestion Service" at bounding box center [28, 85] width 31 height 5
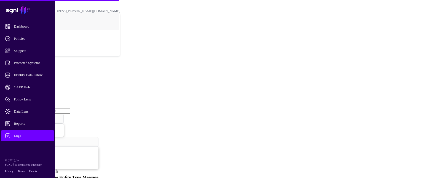
click at [31, 116] on span "Ingestion Started" at bounding box center [19, 118] width 24 height 5
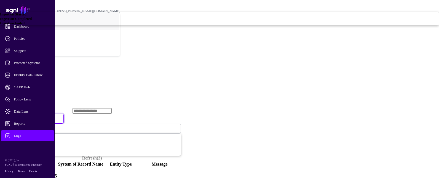
click at [25, 25] on span "Ingestion Failed" at bounding box center [12, 23] width 25 height 4
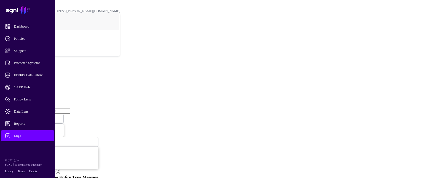
click at [30, 117] on span "Ingestion Failed" at bounding box center [18, 119] width 23 height 4
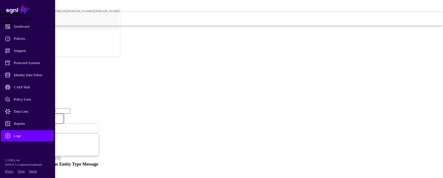
click at [32, 21] on span "Ingestion Completed" at bounding box center [16, 19] width 32 height 4
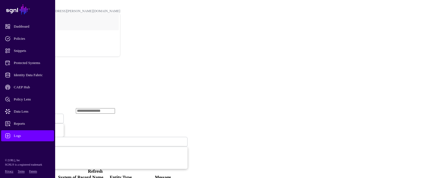
click at [37, 117] on span "Ingestion Completed" at bounding box center [22, 119] width 30 height 4
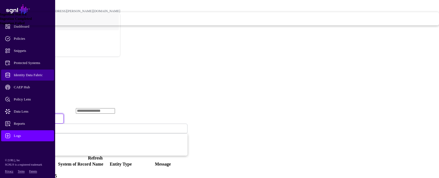
click at [32, 74] on span "Identity Data Fabric" at bounding box center [32, 75] width 54 height 6
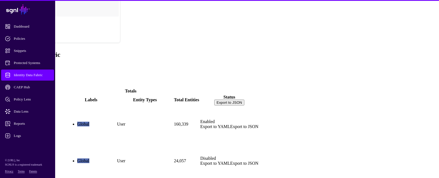
scroll to position [15, 0]
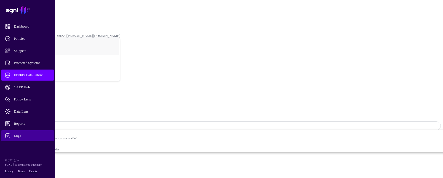
click at [24, 135] on span "Logs" at bounding box center [32, 136] width 54 height 6
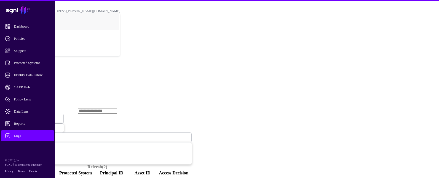
click at [44, 83] on link "Ingestion Service" at bounding box center [28, 85] width 31 height 5
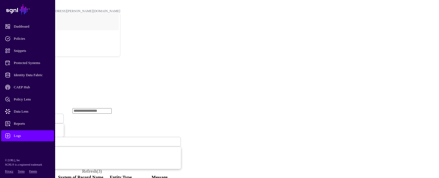
click at [31, 117] on span "Ingestion Started" at bounding box center [19, 119] width 24 height 4
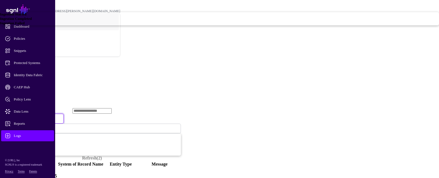
click at [25, 25] on span "Ingestion Failed" at bounding box center [12, 23] width 25 height 4
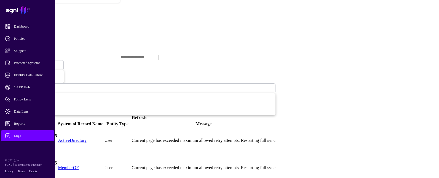
scroll to position [42, 0]
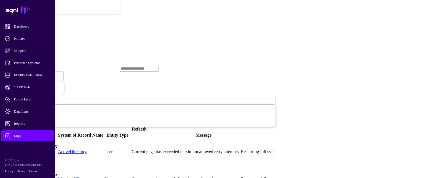
click at [3, 152] on link at bounding box center [3, 152] width 0 height 0
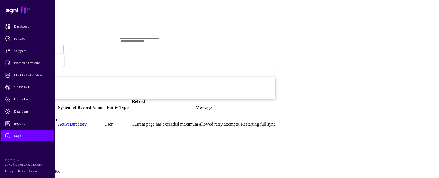
scroll to position [97, 0]
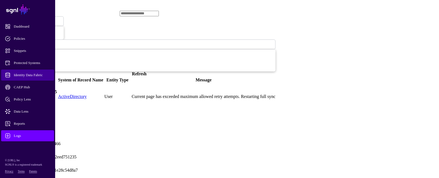
click at [39, 71] on link "Identity Data Fabric" at bounding box center [27, 75] width 53 height 11
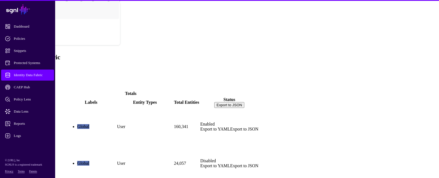
scroll to position [15, 0]
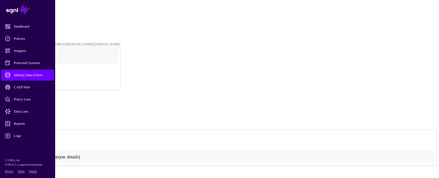
click at [21, 30] on strong "Entities" at bounding box center [16, 32] width 10 height 4
click at [26, 22] on link "MemberOF" at bounding box center [18, 24] width 15 height 4
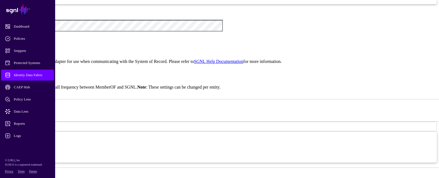
scroll to position [33, 0]
drag, startPoint x: 279, startPoint y: 4, endPoint x: 315, endPoint y: 6, distance: 36.5
click at [315, 65] on div ""Group" : { "query" : "(&(objectCategory=group)(objectClass=group)(distinguishe…" at bounding box center [224, 90] width 418 height 51
drag, startPoint x: 236, startPoint y: 30, endPoint x: 216, endPoint y: 30, distance: 19.9
click at [216, 65] on div ""Group" : { "query" : "(&(objectCategory=group)(objectClass=group)(distinguishe…" at bounding box center [224, 90] width 418 height 51
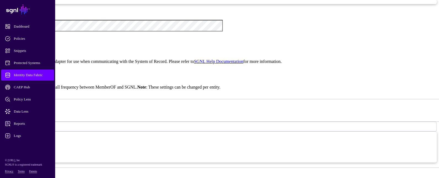
paste textarea "*******"
type textarea "**********"
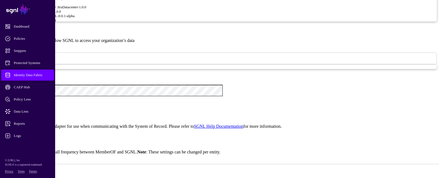
scroll to position [486, 0]
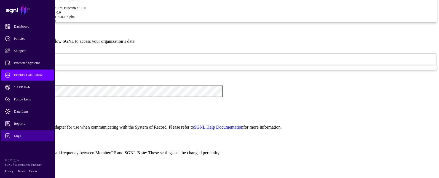
click at [25, 134] on span "Logs" at bounding box center [32, 136] width 54 height 6
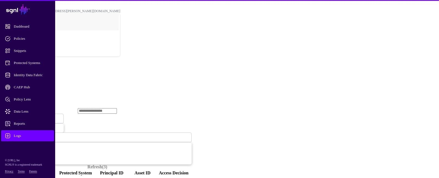
click at [44, 83] on link "Ingestion Service" at bounding box center [28, 85] width 31 height 5
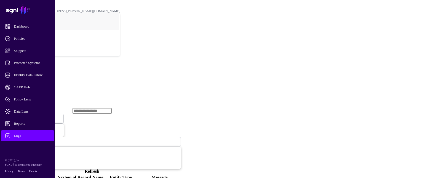
click at [31, 116] on span "Ingestion Started" at bounding box center [19, 118] width 24 height 5
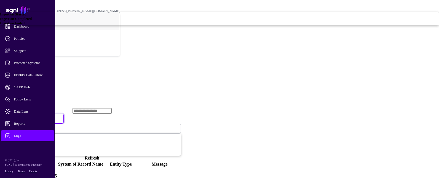
click at [25, 25] on span "Ingestion Failed" at bounding box center [12, 23] width 25 height 4
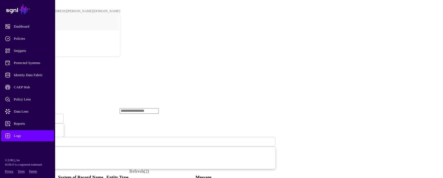
click at [64, 114] on link "Ingestion Failed" at bounding box center [33, 119] width 61 height 10
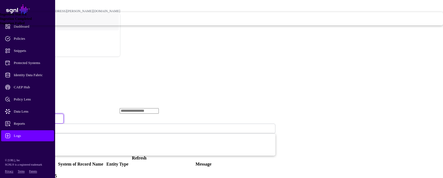
click at [32, 21] on span "Ingestion Completed" at bounding box center [16, 19] width 32 height 4
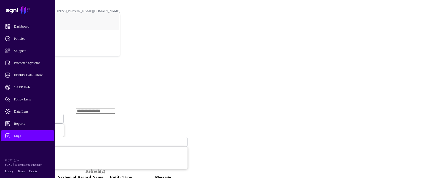
click at [37, 117] on span "Ingestion Completed" at bounding box center [22, 119] width 30 height 4
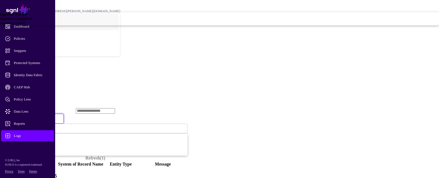
click at [26, 16] on span "Ingestion Started" at bounding box center [13, 14] width 26 height 4
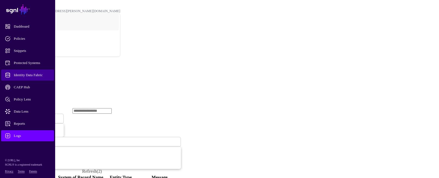
click at [38, 76] on span "Identity Data Fabric" at bounding box center [32, 75] width 54 height 6
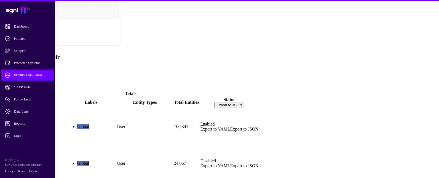
scroll to position [15, 0]
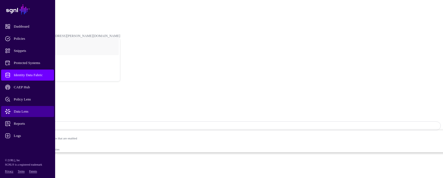
click at [22, 112] on span "Data Lens" at bounding box center [32, 112] width 54 height 6
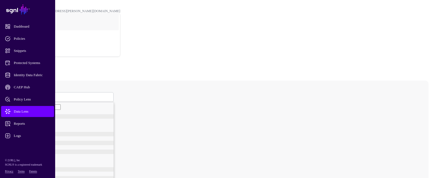
click at [24, 95] on span at bounding box center [22, 97] width 3 height 5
click at [92, 120] on div "Group" at bounding box center [68, 122] width 91 height 4
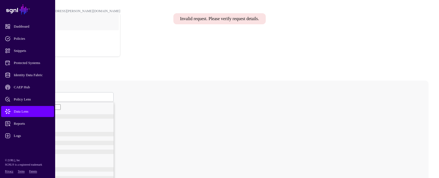
click at [30, 95] on span "Group" at bounding box center [25, 97] width 9 height 5
click at [44, 125] on span "GroupMember" at bounding box center [33, 127] width 21 height 4
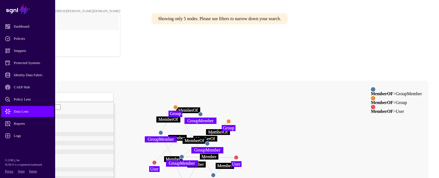
drag, startPoint x: 232, startPoint y: 106, endPoint x: 232, endPoint y: 61, distance: 45.5
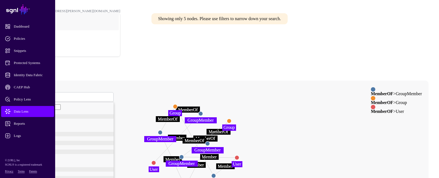
click at [232, 119] on circle at bounding box center [229, 121] width 4 height 4
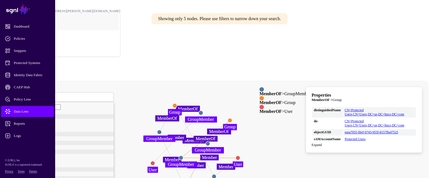
click at [183, 156] on circle at bounding box center [181, 158] width 4 height 4
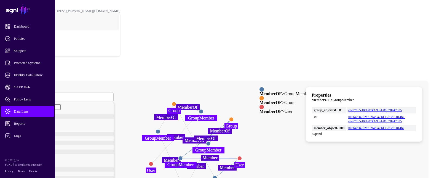
click at [242, 156] on circle at bounding box center [240, 158] width 4 height 4
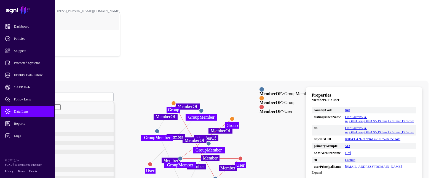
click at [260, 105] on span at bounding box center [262, 107] width 4 height 4
click at [263, 100] on strong "MemberOF" at bounding box center [271, 102] width 22 height 5
click at [243, 156] on circle at bounding box center [240, 158] width 4 height 4
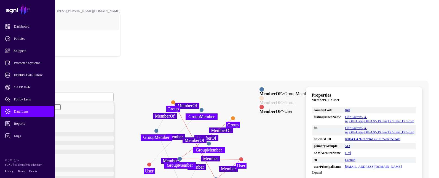
click at [218, 177] on circle at bounding box center [216, 179] width 4 height 4
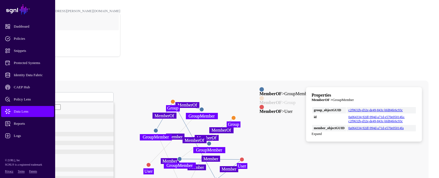
click at [260, 96] on span at bounding box center [262, 98] width 4 height 4
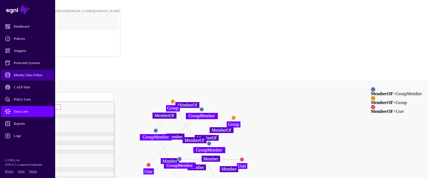
click at [20, 77] on span "Identity Data Fabric" at bounding box center [32, 75] width 54 height 6
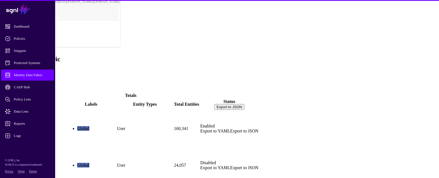
scroll to position [15, 0]
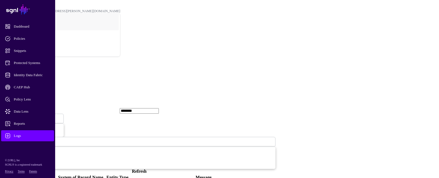
click at [147, 169] on link "Refresh" at bounding box center [139, 171] width 15 height 5
click at [42, 71] on link "Identity Data Fabric" at bounding box center [27, 75] width 53 height 11
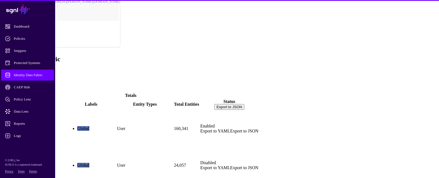
scroll to position [15, 0]
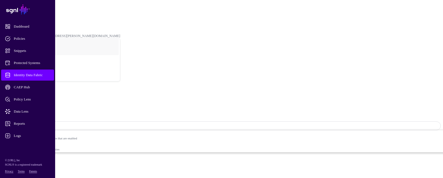
click at [18, 133] on span "Logs" at bounding box center [32, 136] width 54 height 6
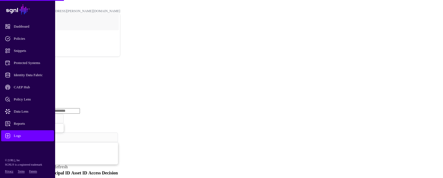
click at [44, 83] on link "Ingestion Service" at bounding box center [28, 85] width 31 height 5
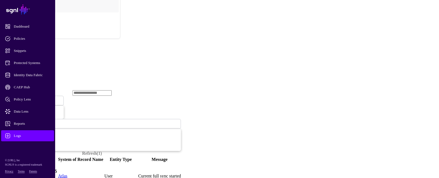
scroll to position [28, 0]
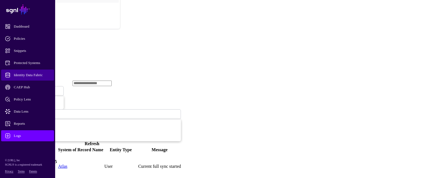
click at [28, 75] on span "Identity Data Fabric" at bounding box center [32, 75] width 54 height 6
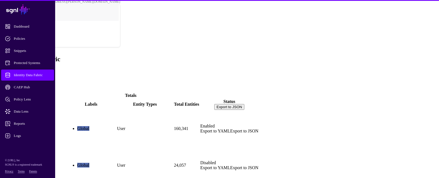
scroll to position [15, 0]
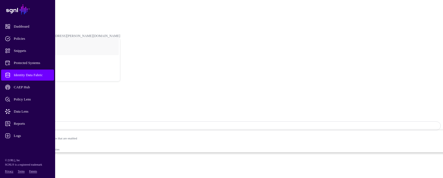
click at [39, 76] on span "Identity Data Fabric" at bounding box center [32, 75] width 54 height 6
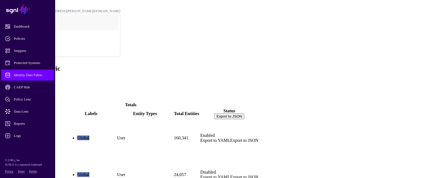
drag, startPoint x: 87, startPoint y: 106, endPoint x: 83, endPoint y: 104, distance: 4.2
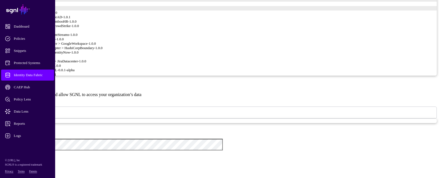
scroll to position [442, 0]
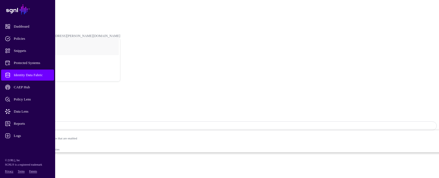
scroll to position [442, 0]
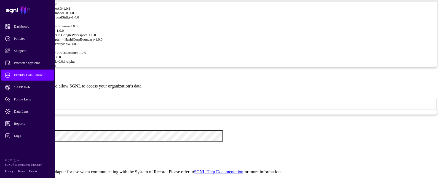
drag, startPoint x: 219, startPoint y: 119, endPoint x: 177, endPoint y: 118, distance: 41.4
paste textarea "**********"
type textarea "**********"
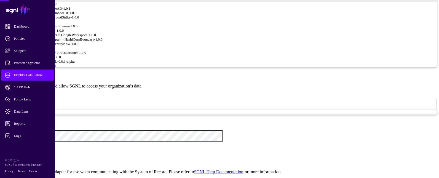
scroll to position [529, 0]
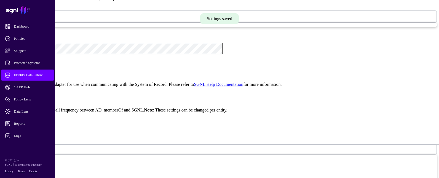
click at [47, 76] on span "Identity Data Fabric" at bounding box center [32, 75] width 54 height 6
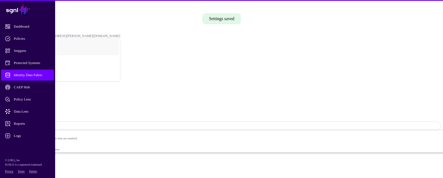
click at [43, 124] on strong "Disabled" at bounding box center [36, 126] width 13 height 4
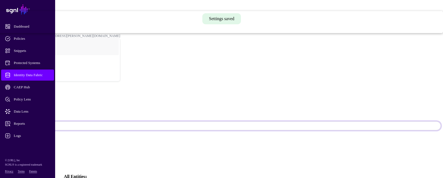
click at [383, 21] on span "Syncing active for all configured entities that are enabled" at bounding box center [180, 18] width 527 height 3
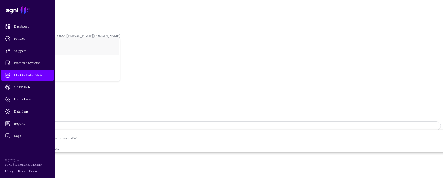
click at [36, 77] on span "Identity Data Fabric" at bounding box center [32, 75] width 54 height 6
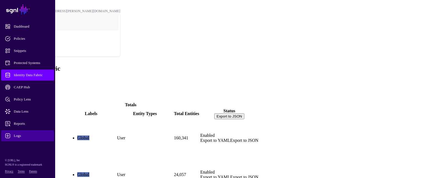
click at [18, 136] on span "Logs" at bounding box center [32, 136] width 54 height 6
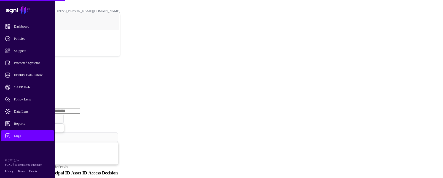
click at [44, 83] on link "Ingestion Service" at bounding box center [28, 85] width 31 height 5
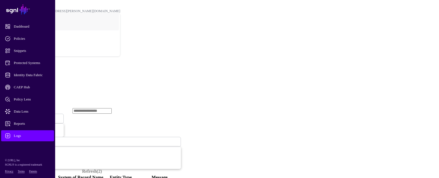
click at [31, 117] on span "Ingestion Started" at bounding box center [19, 119] width 24 height 4
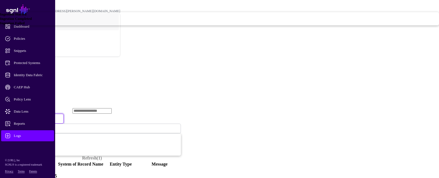
click at [25, 25] on span "Ingestion Failed" at bounding box center [12, 23] width 25 height 4
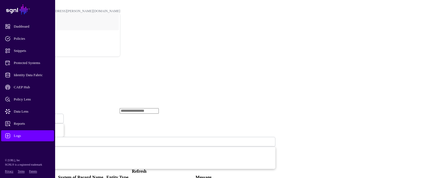
click at [30, 117] on span "Ingestion Failed" at bounding box center [18, 119] width 23 height 4
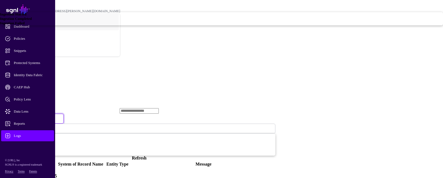
click at [32, 21] on span "Ingestion Completed" at bounding box center [16, 19] width 32 height 4
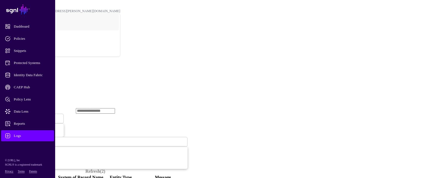
click at [37, 116] on span "Ingestion Completed" at bounding box center [22, 118] width 30 height 5
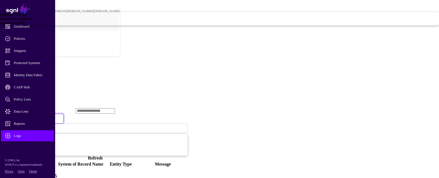
click at [25, 25] on span "Ingestion Failed" at bounding box center [12, 23] width 25 height 4
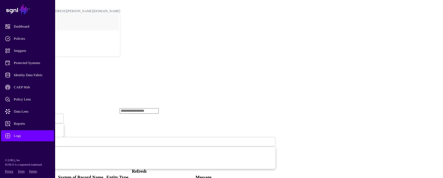
click at [147, 169] on link "Refresh" at bounding box center [139, 171] width 15 height 5
click at [30, 116] on span "Ingestion Failed" at bounding box center [18, 118] width 23 height 5
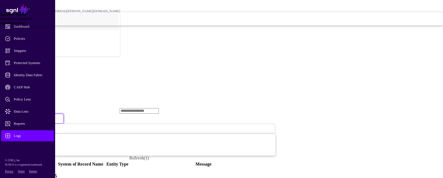
click at [190, 21] on link "Ingestion Completed" at bounding box center [221, 19] width 443 height 4
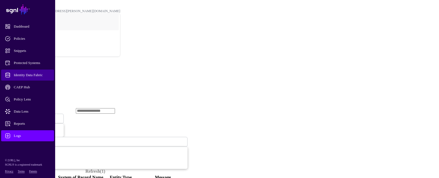
click at [39, 76] on span "Identity Data Fabric" at bounding box center [32, 75] width 54 height 6
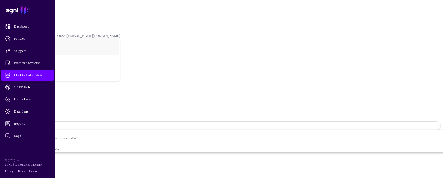
click at [37, 176] on link "Relationships" at bounding box center [25, 178] width 24 height 5
click at [24, 111] on span "Data Lens" at bounding box center [32, 112] width 54 height 6
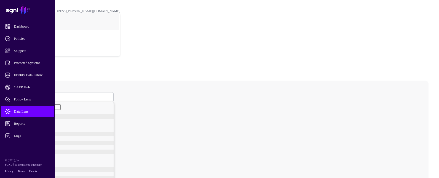
click at [24, 95] on span at bounding box center [22, 97] width 3 height 5
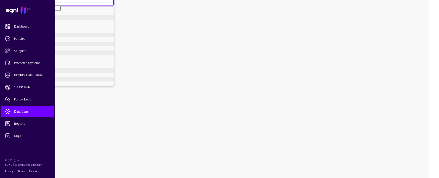
scroll to position [70, 0]
click at [97, 81] on div "User" at bounding box center [68, 83] width 91 height 4
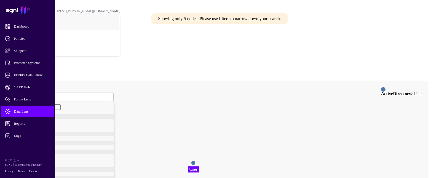
click at [114, 92] on link "User" at bounding box center [65, 97] width 97 height 10
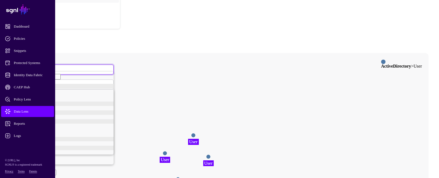
click at [88, 110] on div "User" at bounding box center [68, 108] width 91 height 4
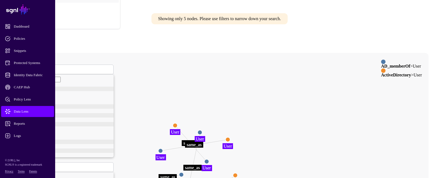
click at [163, 148] on circle at bounding box center [160, 150] width 4 height 4
click at [162, 148] on circle at bounding box center [160, 150] width 4 height 4
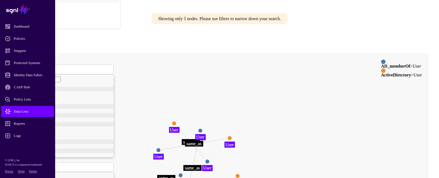
click at [161, 148] on circle at bounding box center [158, 150] width 4 height 4
click at [160, 148] on circle at bounding box center [157, 150] width 4 height 4
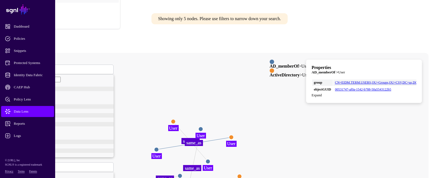
click at [234, 135] on circle at bounding box center [231, 137] width 4 height 4
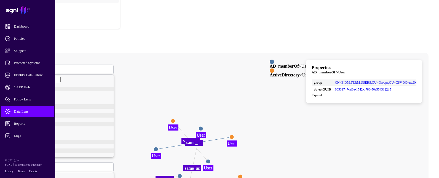
click at [234, 135] on circle at bounding box center [232, 137] width 4 height 4
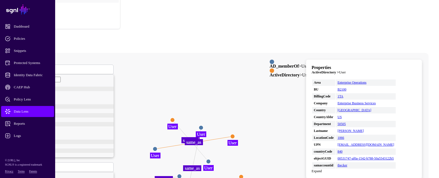
click at [203, 126] on circle at bounding box center [201, 128] width 4 height 4
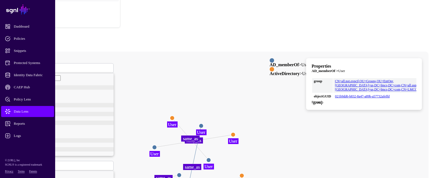
scroll to position [28, 0]
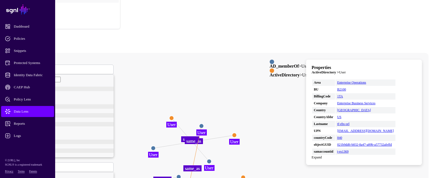
click at [246, 175] on circle at bounding box center [243, 177] width 4 height 4
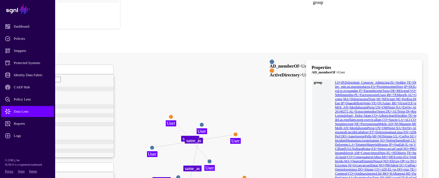
scroll to position [2412, 0]
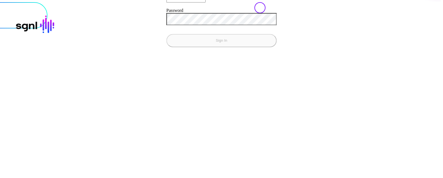
type input "**********"
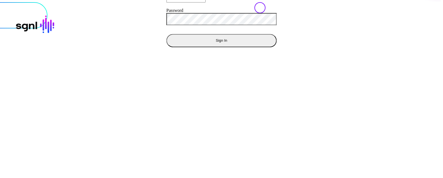
click at [167, 34] on button "Sign In" at bounding box center [222, 40] width 110 height 13
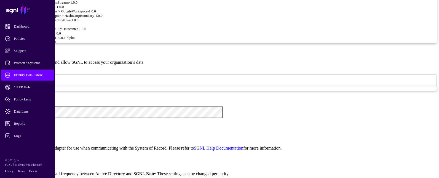
scroll to position [524, 0]
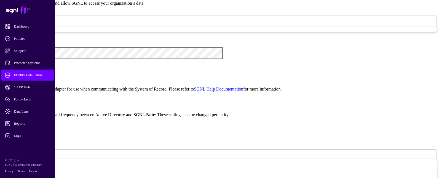
type textarea "**********"
drag, startPoint x: 255, startPoint y: 36, endPoint x: 177, endPoint y: 36, distance: 77.8
